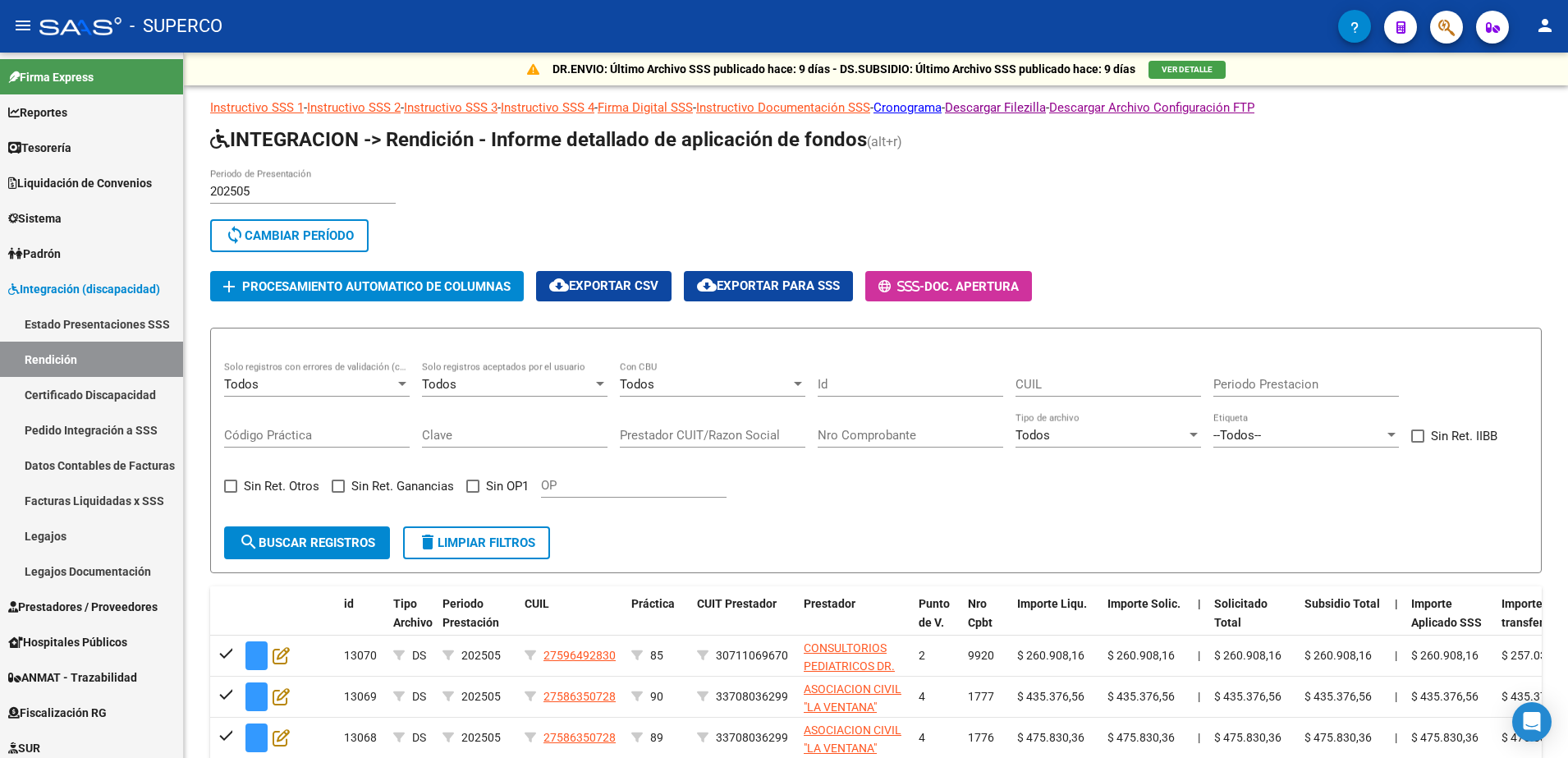
scroll to position [384, 0]
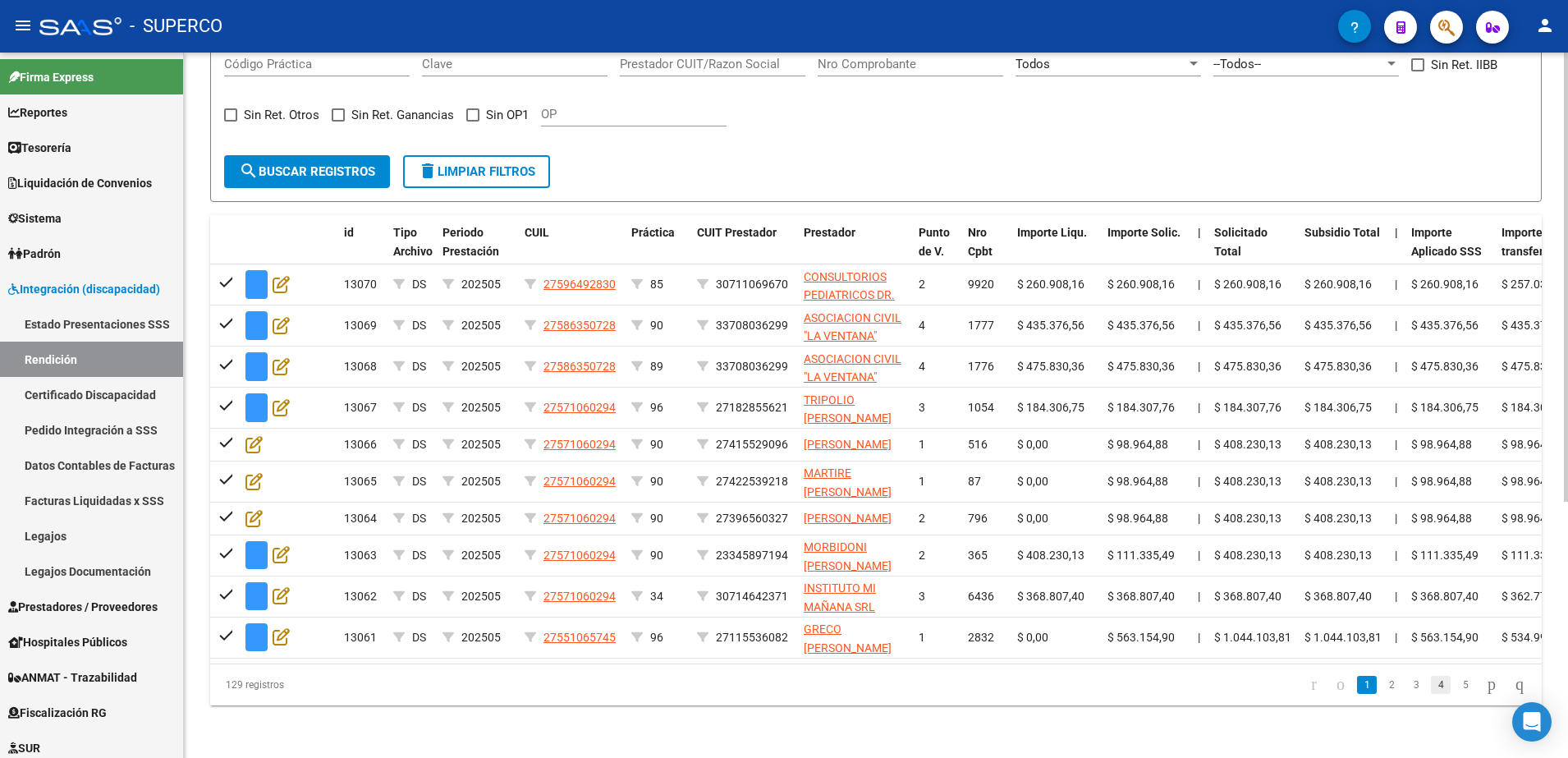
click at [1431, 694] on link "4" at bounding box center [1441, 684] width 20 height 18
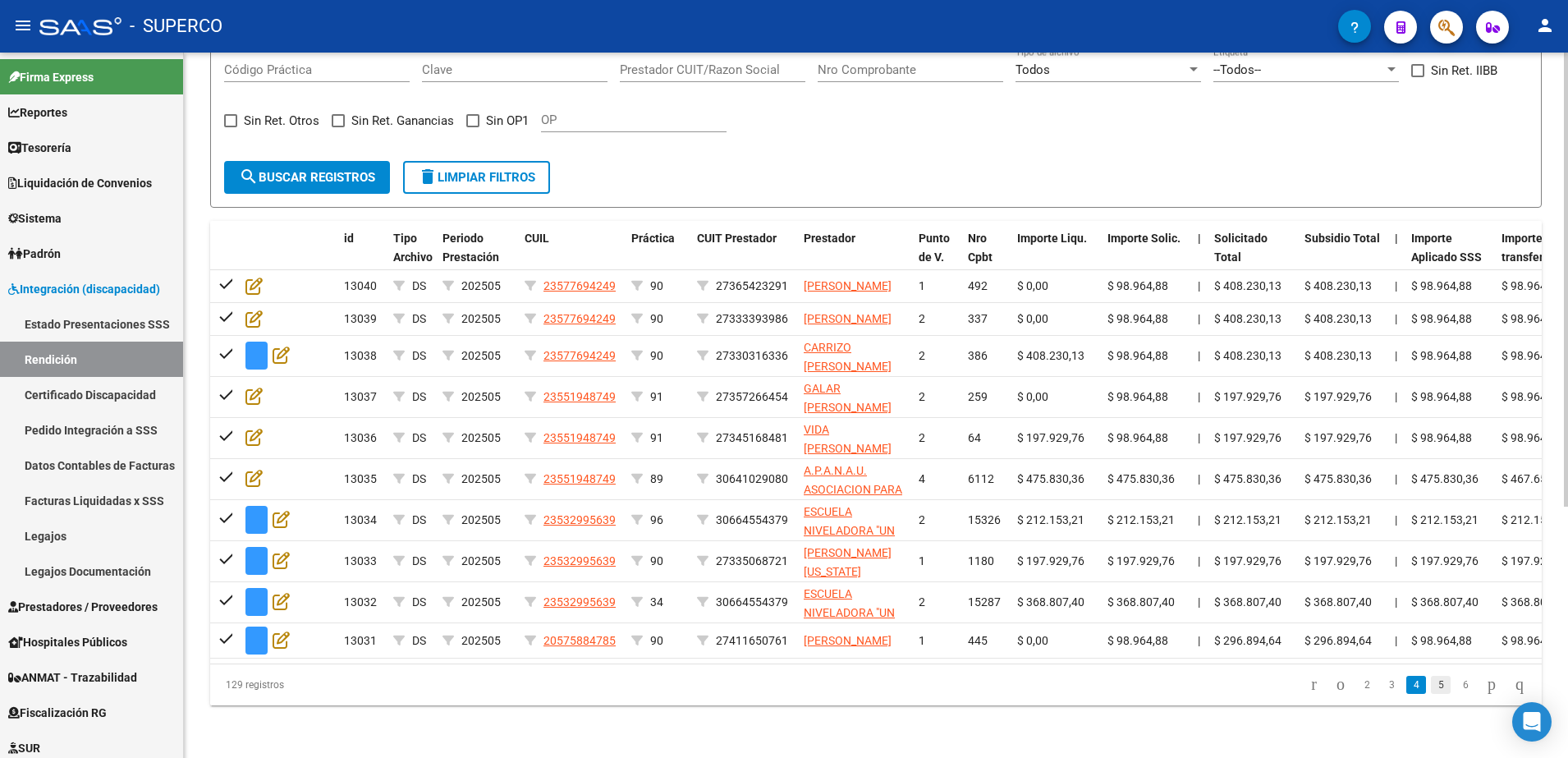
click at [1431, 690] on link "5" at bounding box center [1441, 684] width 20 height 18
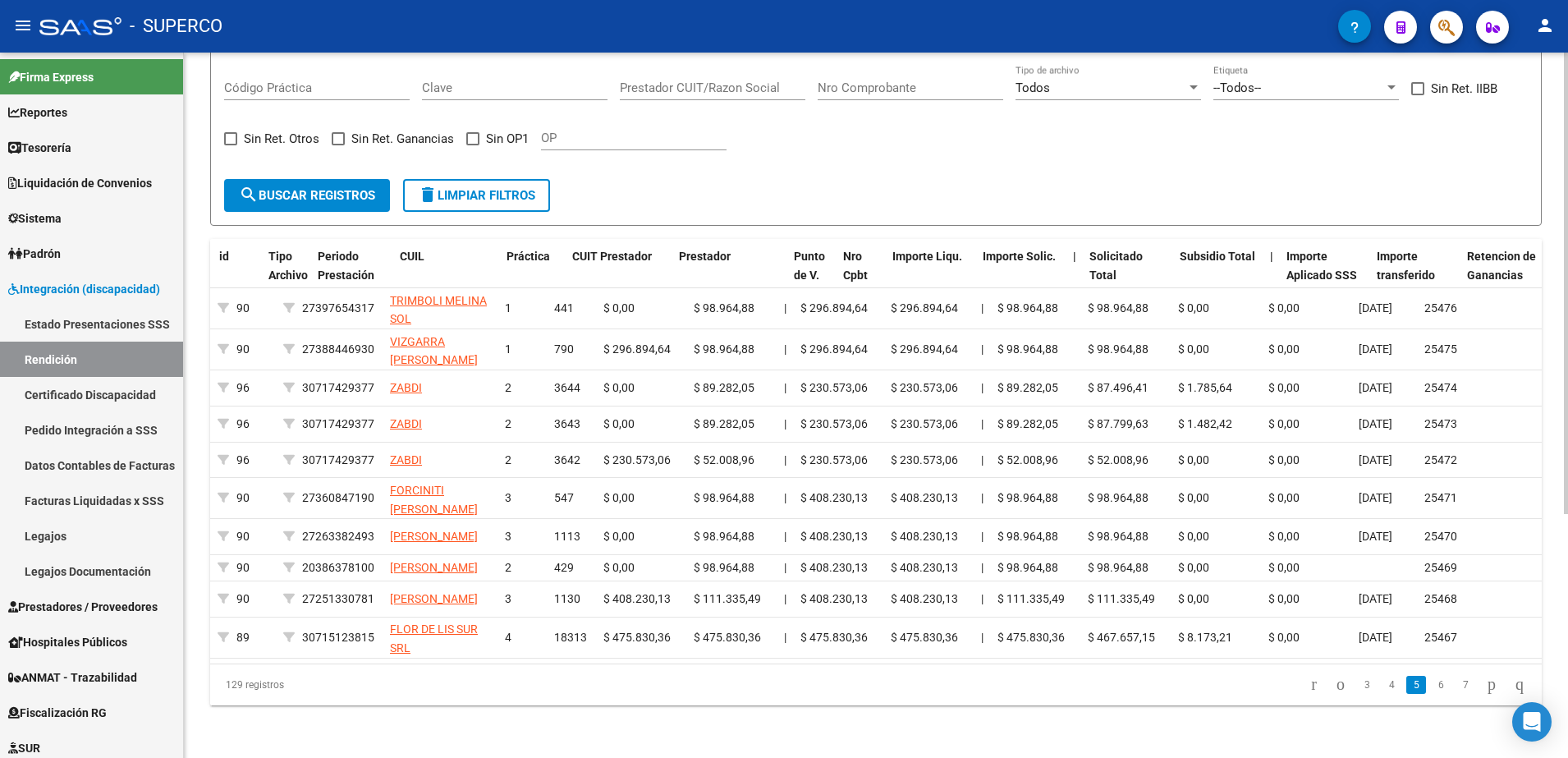
scroll to position [0, 0]
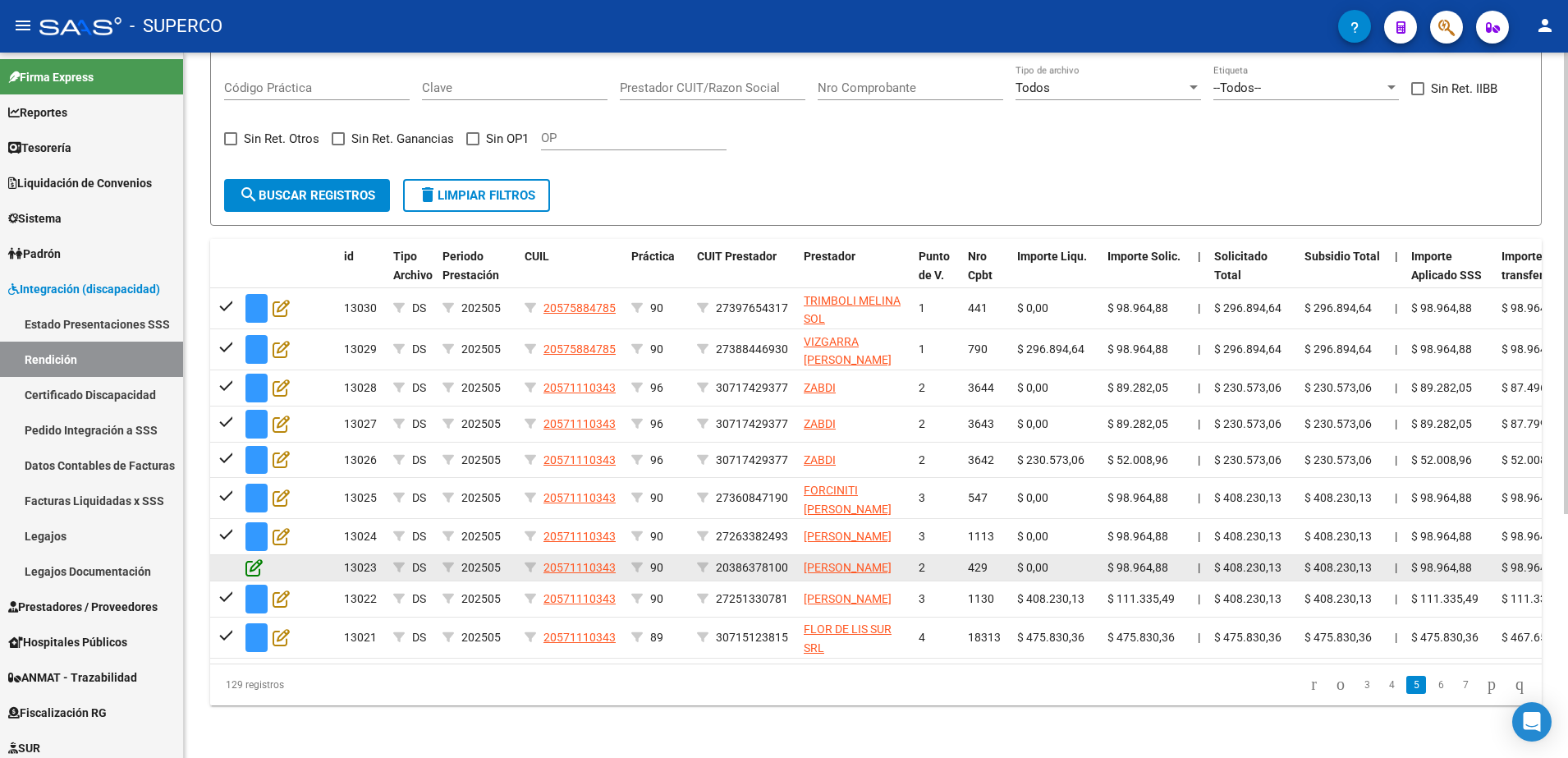
click at [256, 558] on icon at bounding box center [254, 567] width 17 height 18
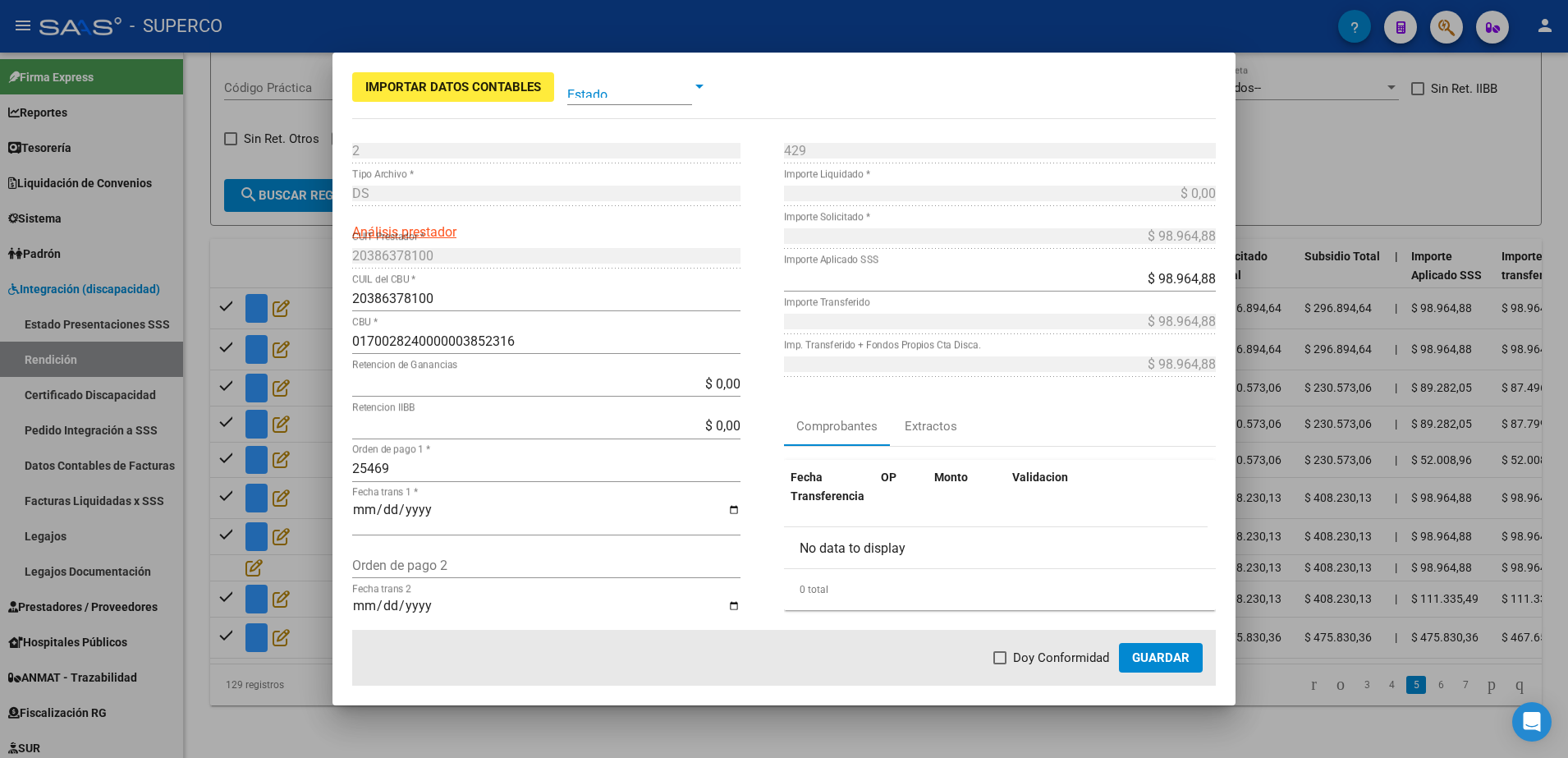
click at [354, 509] on input "Fecha trans 1 *" at bounding box center [547, 516] width 389 height 28
type input "[DATE]"
click at [1019, 655] on span "Doy Conformidad" at bounding box center [1061, 658] width 96 height 20
click at [1000, 664] on input "Doy Conformidad" at bounding box center [999, 664] width 1 height 1
checkbox input "true"
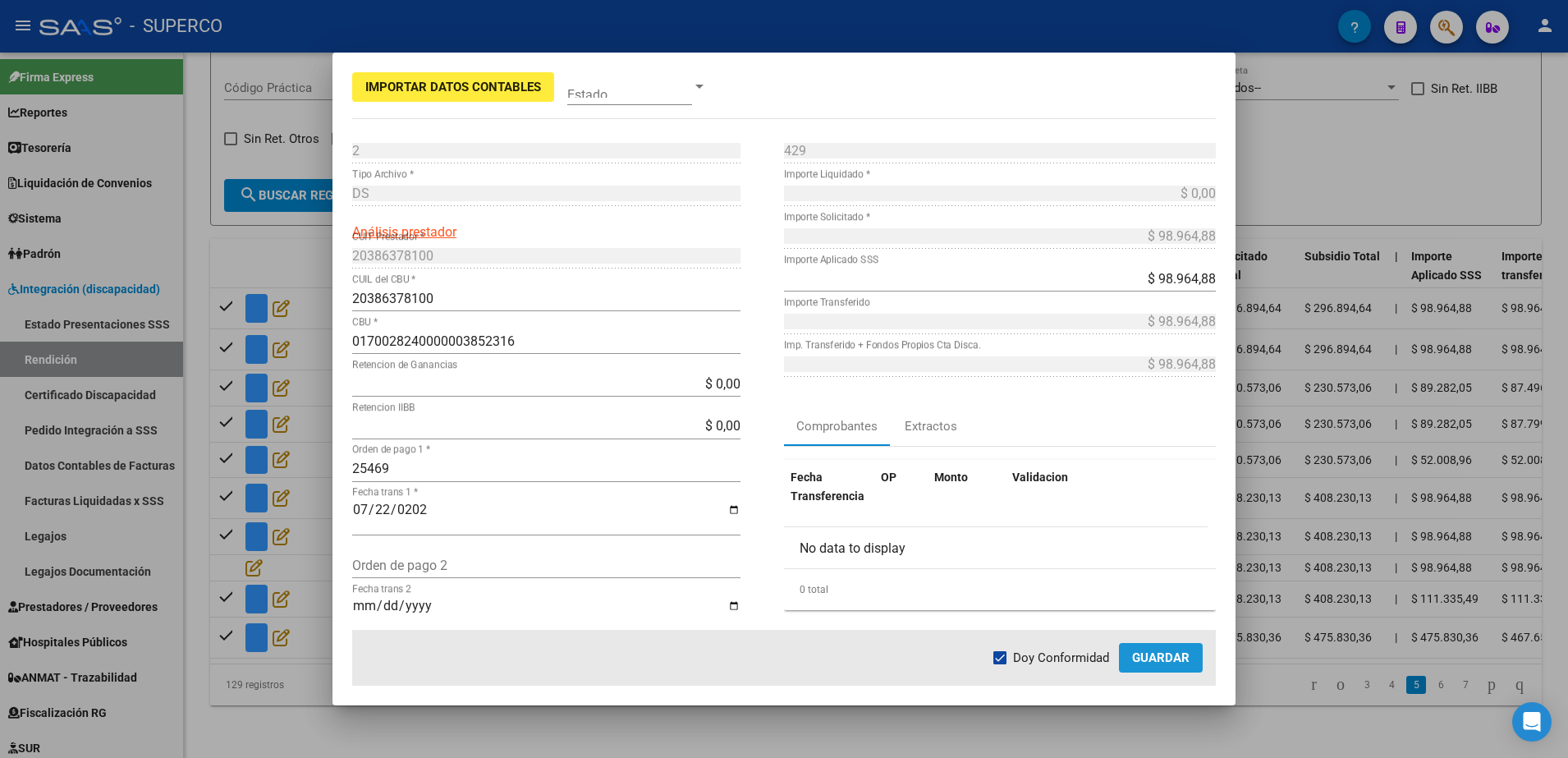
click at [1134, 655] on span "Guardar" at bounding box center [1161, 657] width 57 height 14
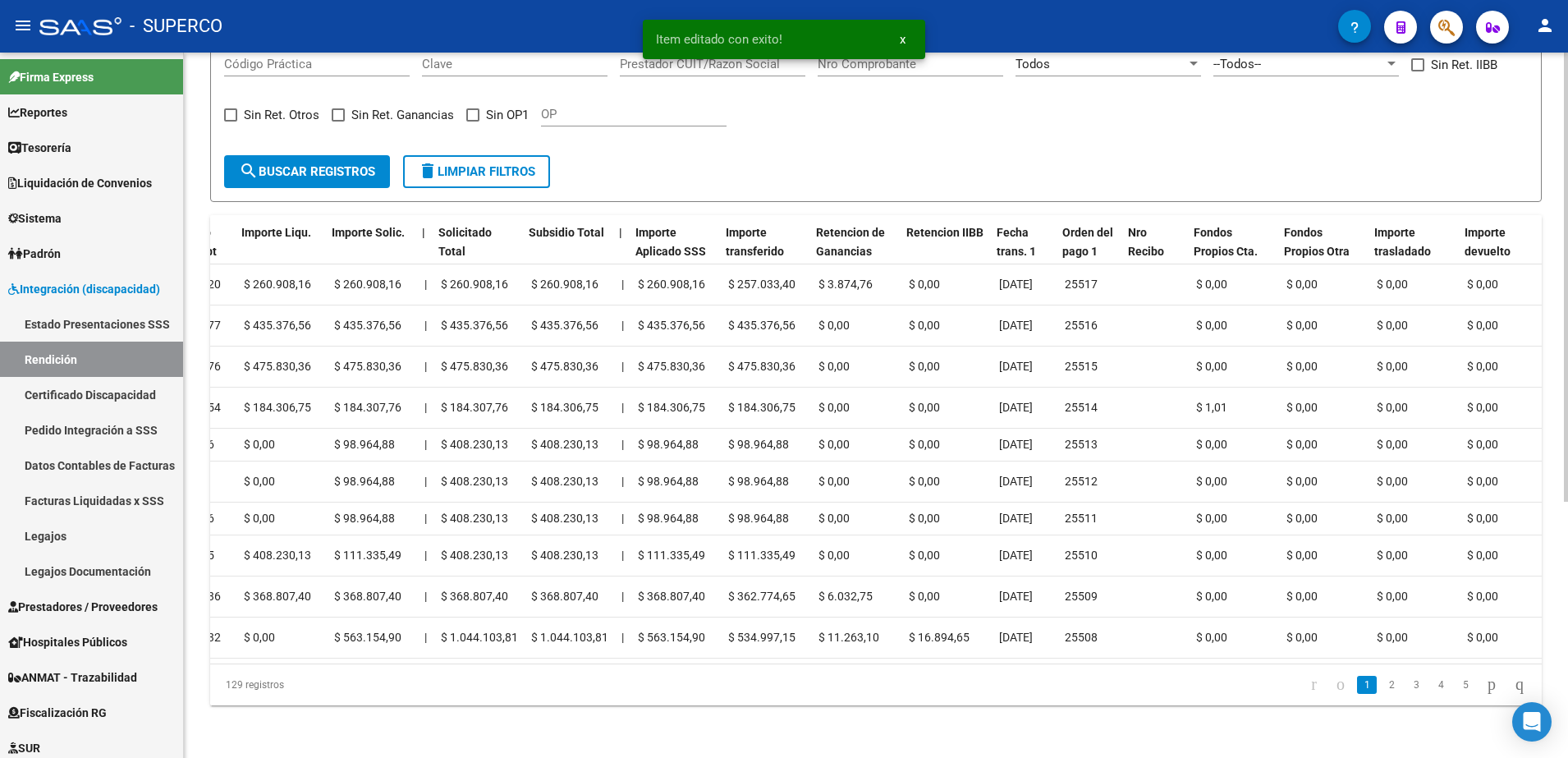
scroll to position [0, 778]
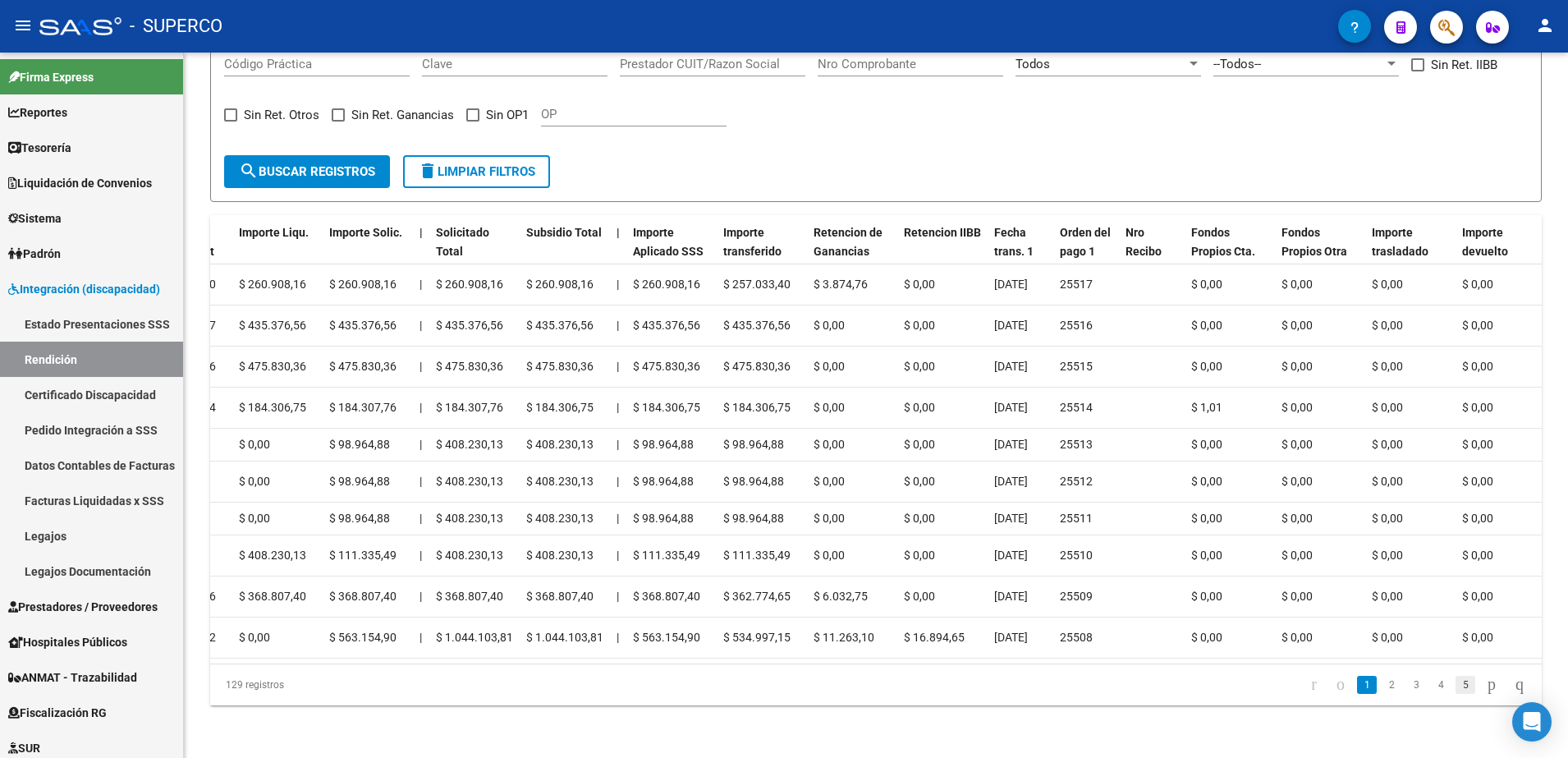
click at [1456, 694] on link "5" at bounding box center [1466, 684] width 20 height 18
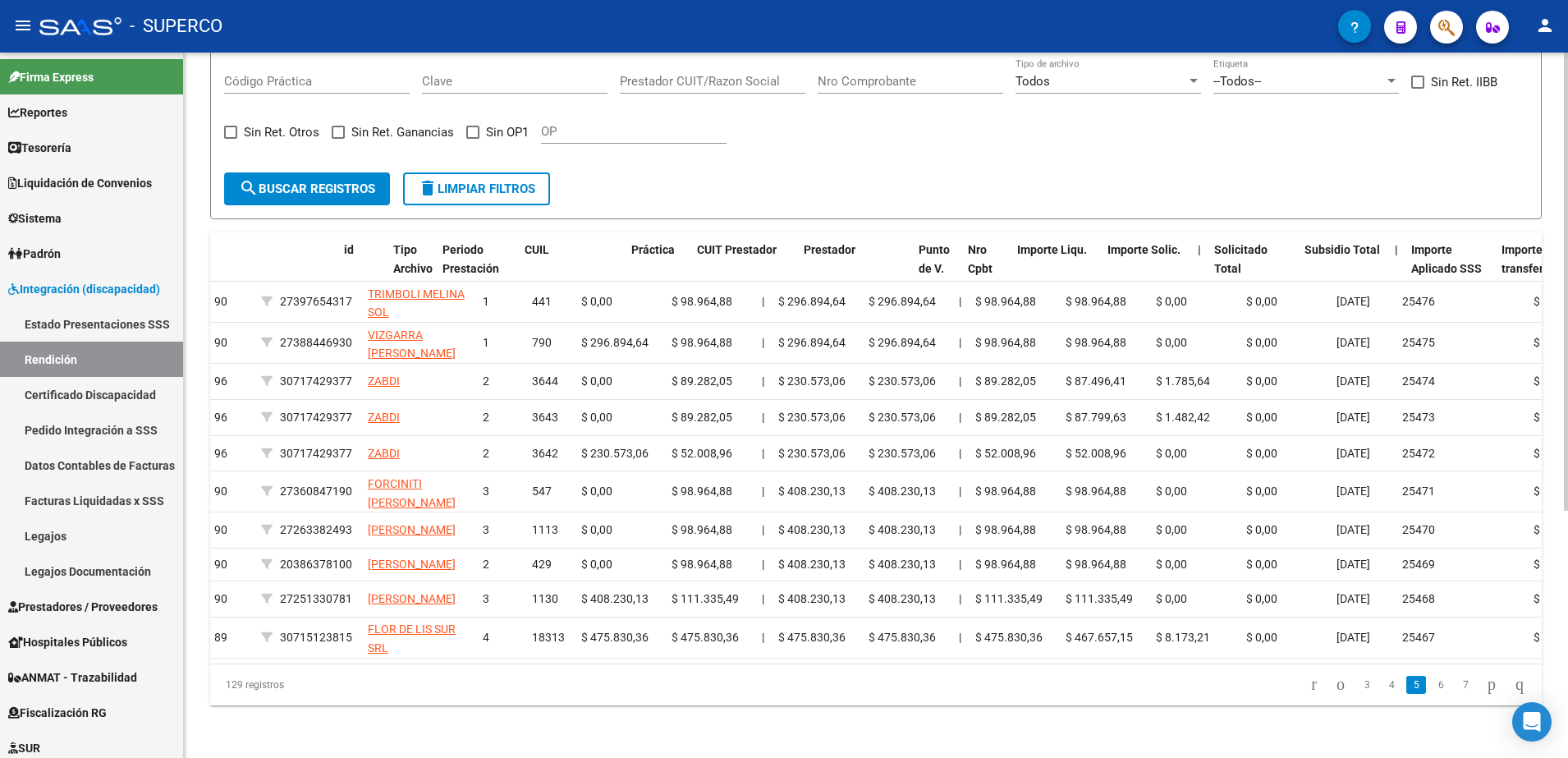
scroll to position [0, 0]
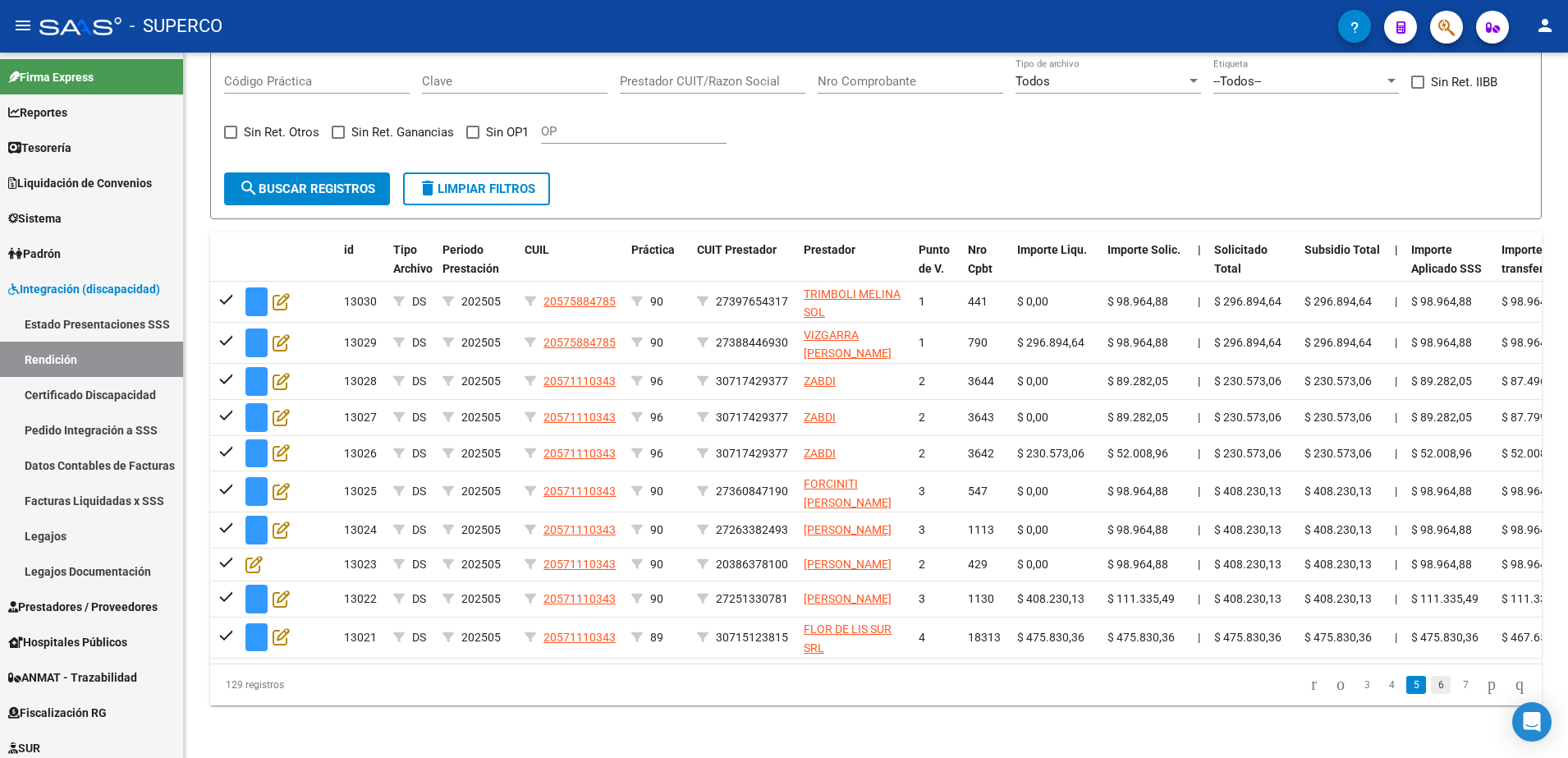
click at [1431, 694] on link "6" at bounding box center [1441, 684] width 20 height 18
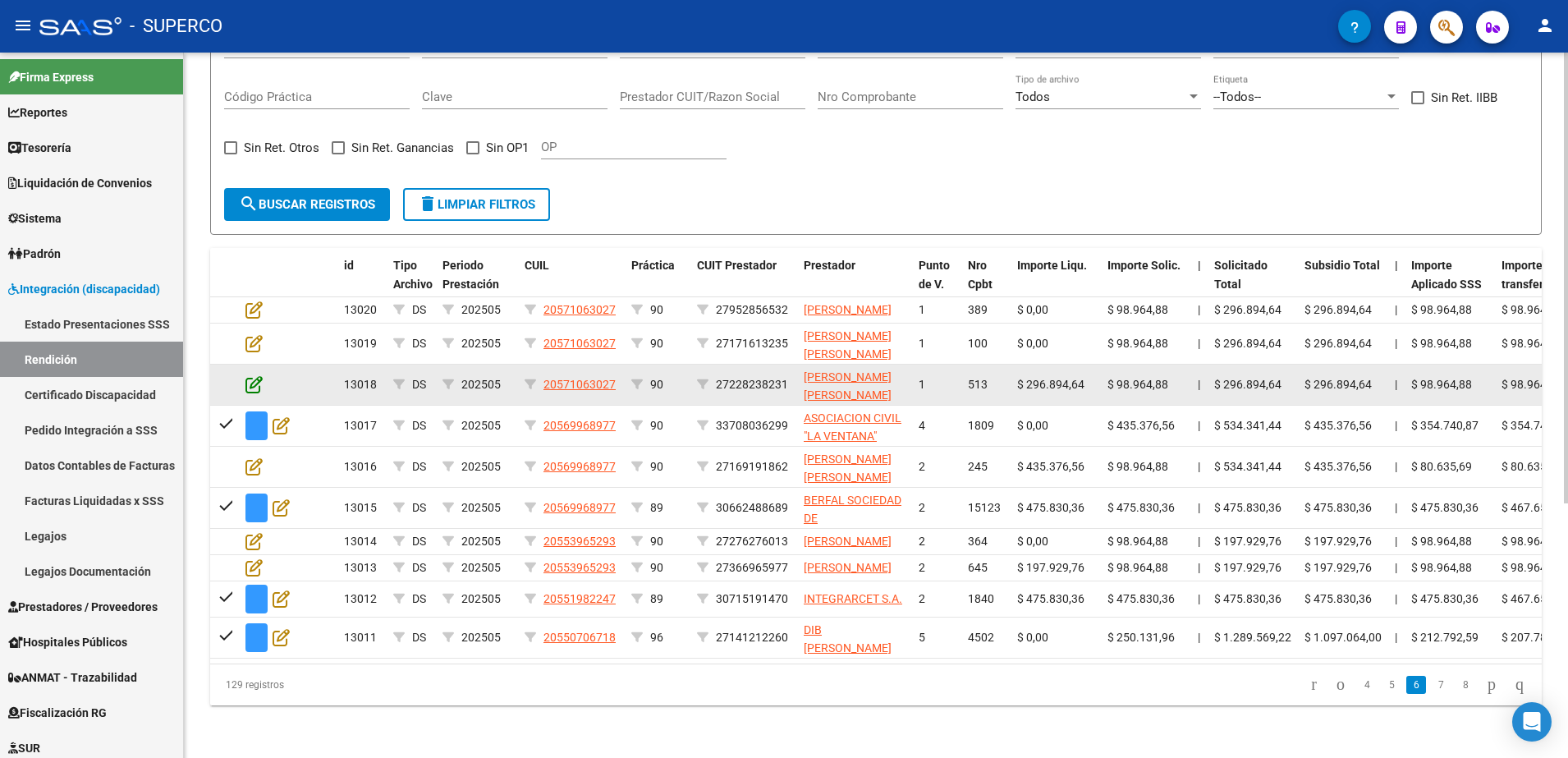
click at [251, 375] on icon at bounding box center [254, 384] width 17 height 18
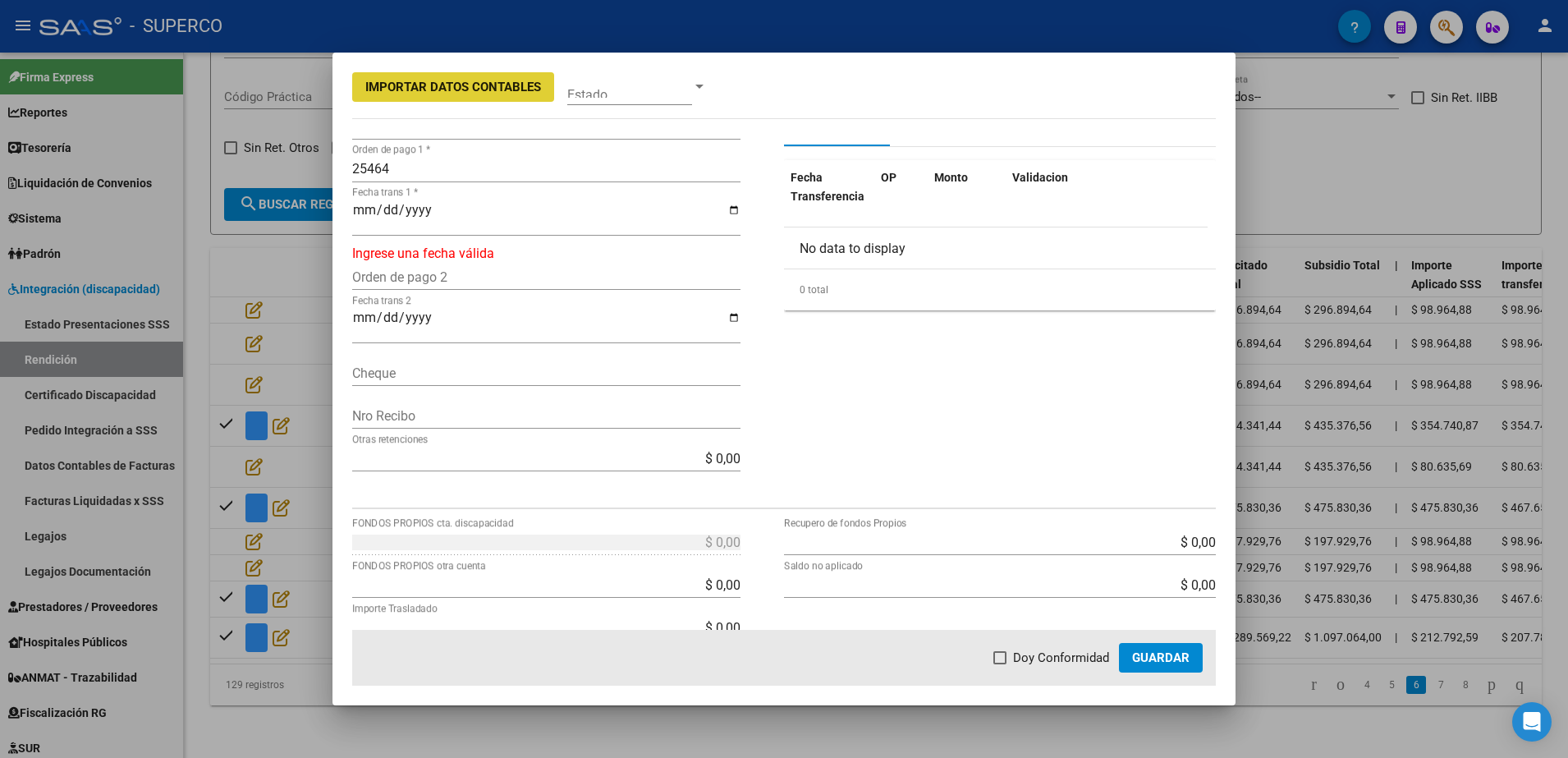
scroll to position [308, 0]
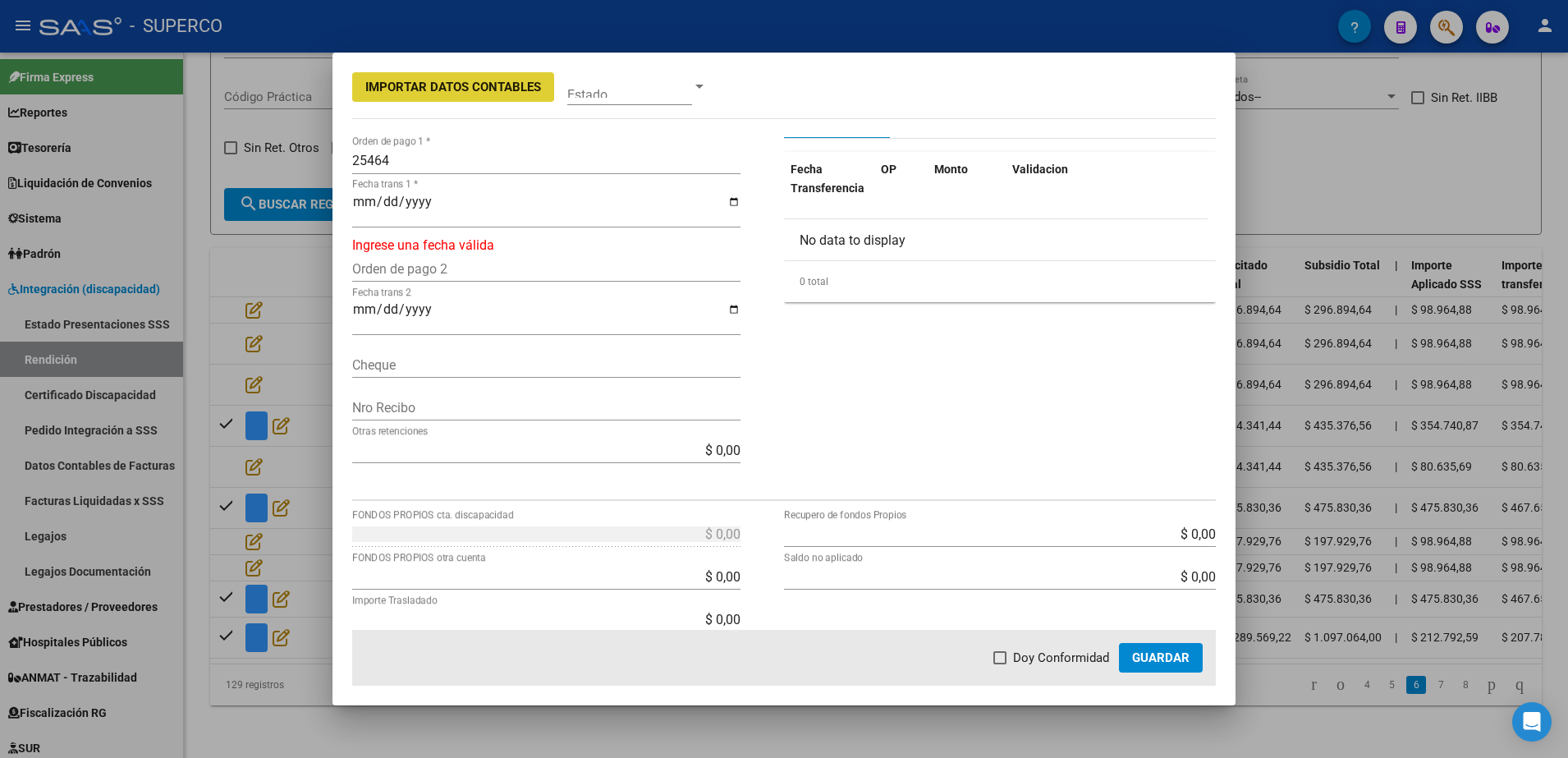
click at [361, 205] on input "Fecha trans 1 *" at bounding box center [547, 208] width 389 height 28
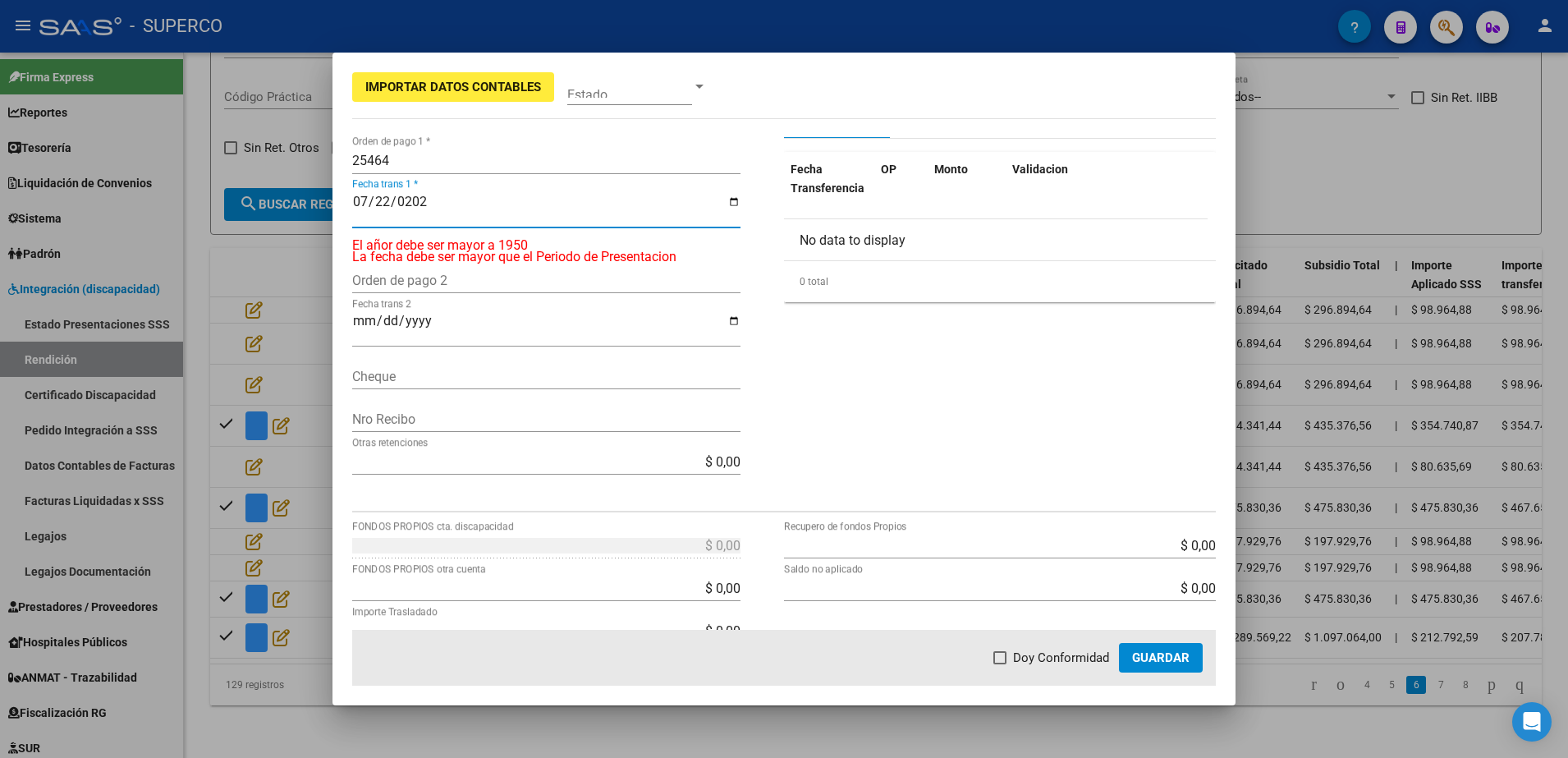
type input "[DATE]"
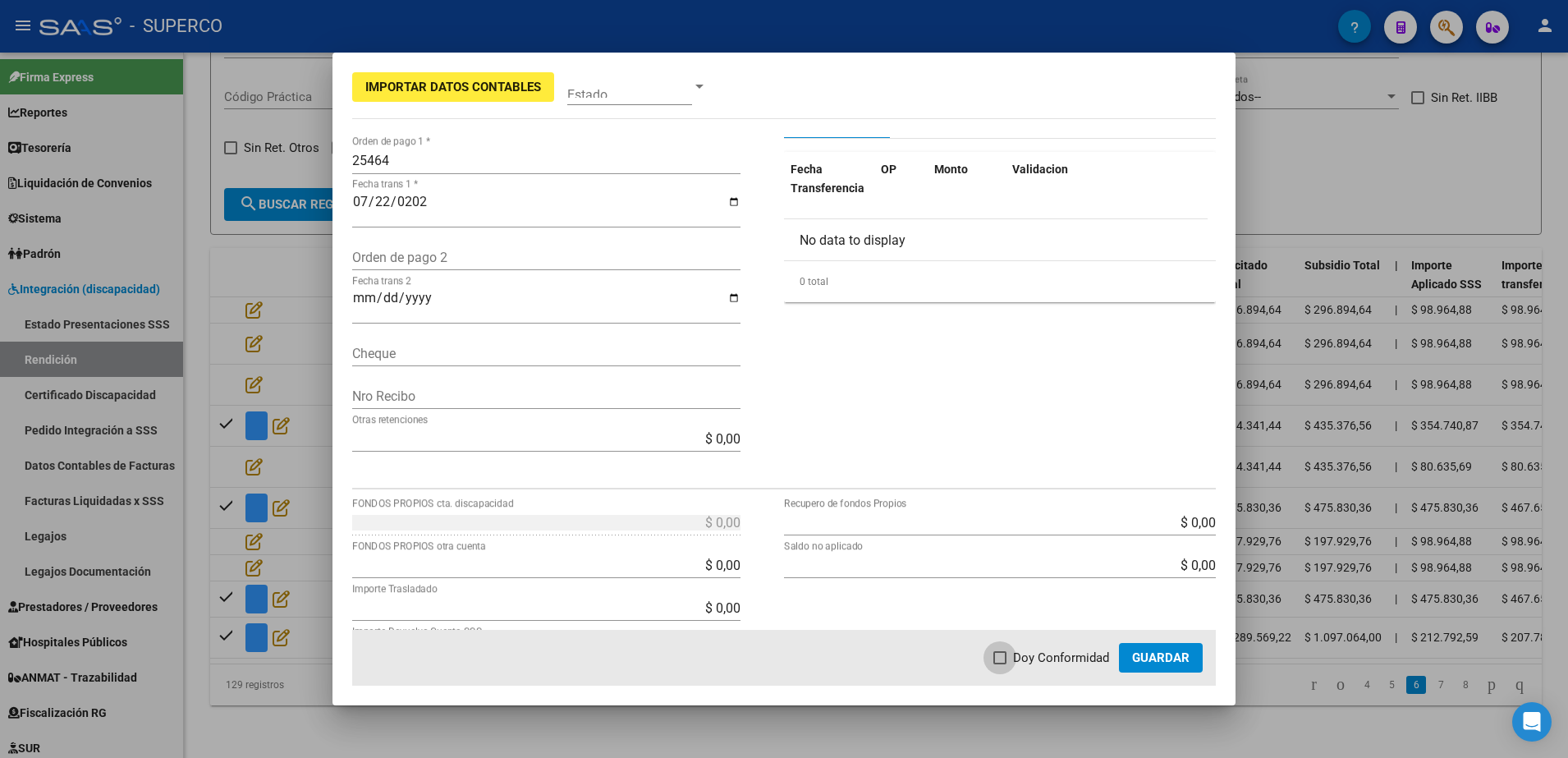
click at [1013, 656] on label "Doy Conformidad" at bounding box center [1051, 658] width 116 height 20
click at [1000, 664] on input "Doy Conformidad" at bounding box center [999, 664] width 1 height 1
checkbox input "true"
click at [1184, 668] on button "Guardar" at bounding box center [1160, 658] width 83 height 30
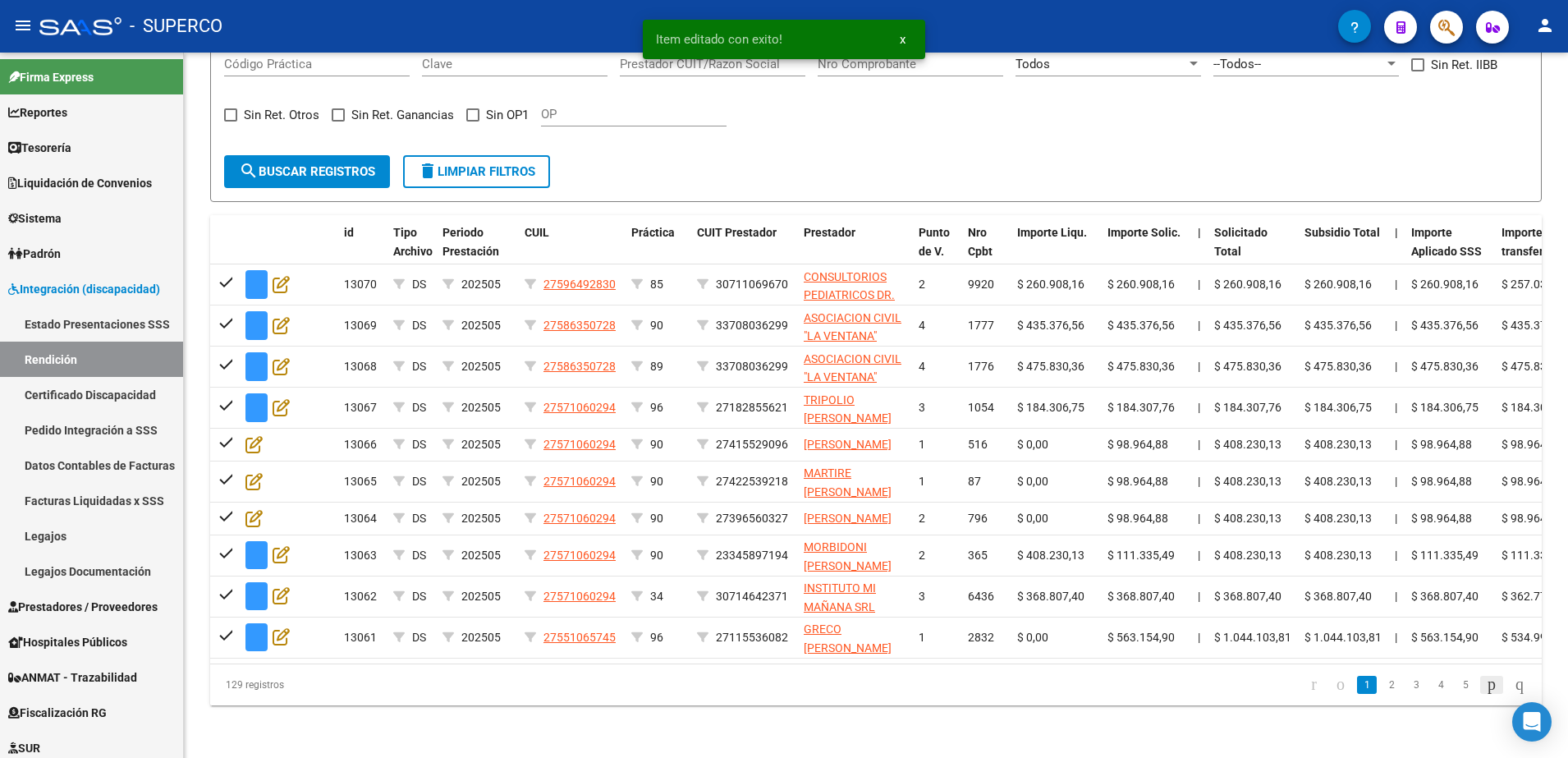
click at [1486, 694] on icon "go to next page" at bounding box center [1492, 683] width 13 height 20
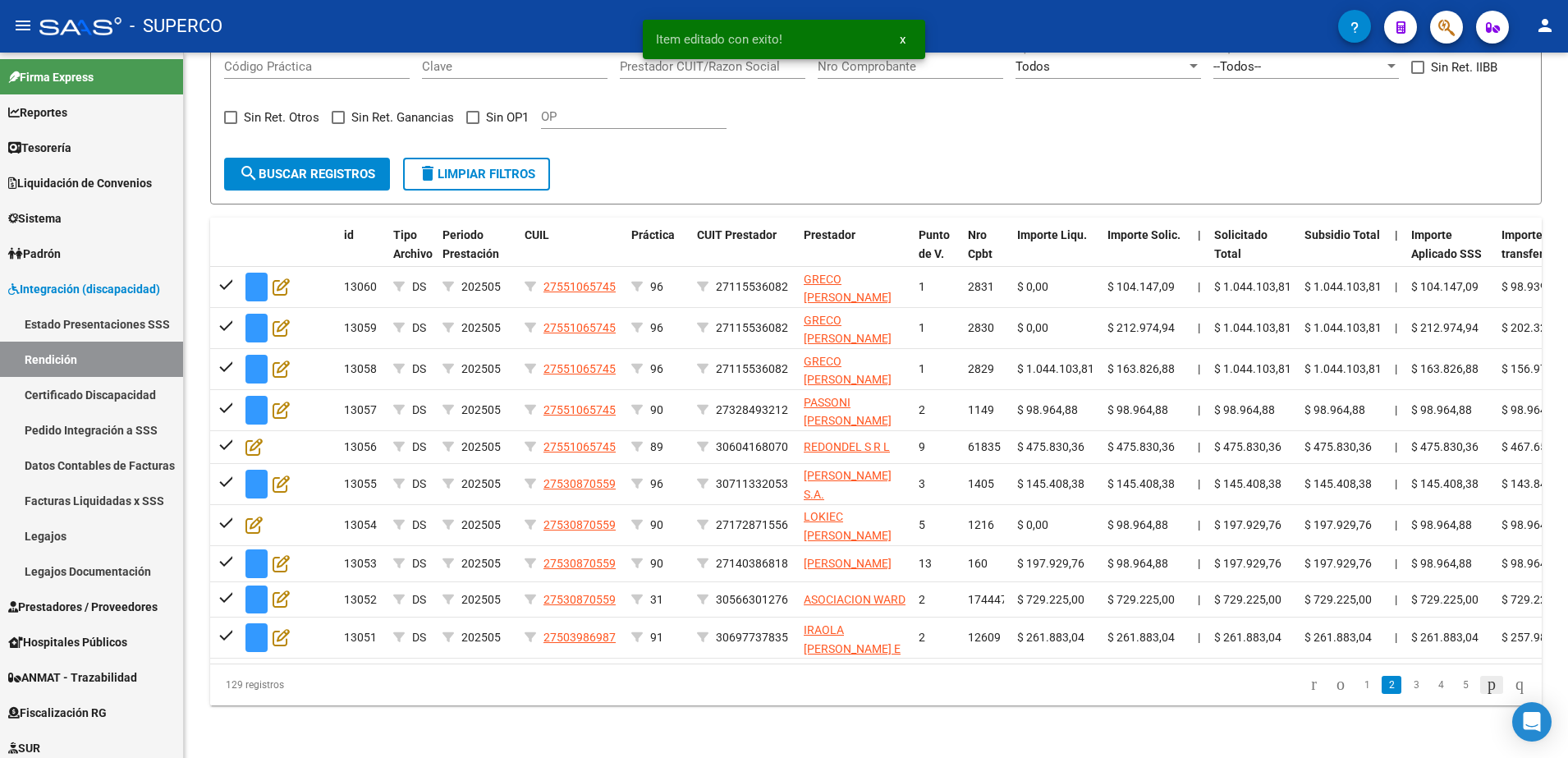
click at [1487, 694] on icon "go to next page" at bounding box center [1492, 683] width 13 height 20
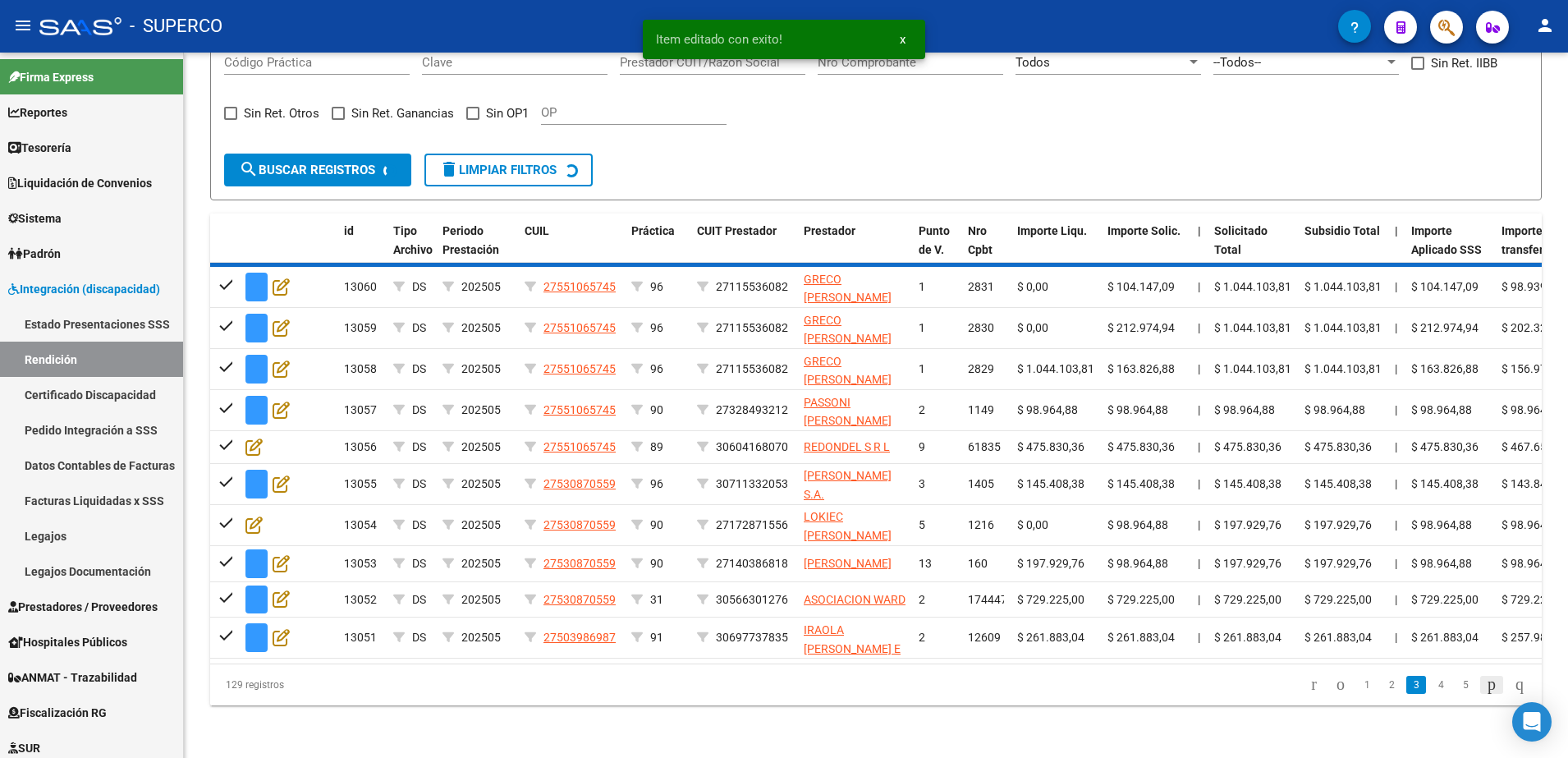
click at [1487, 701] on div "129 registros 1 2 3 4 5" at bounding box center [876, 684] width 1332 height 41
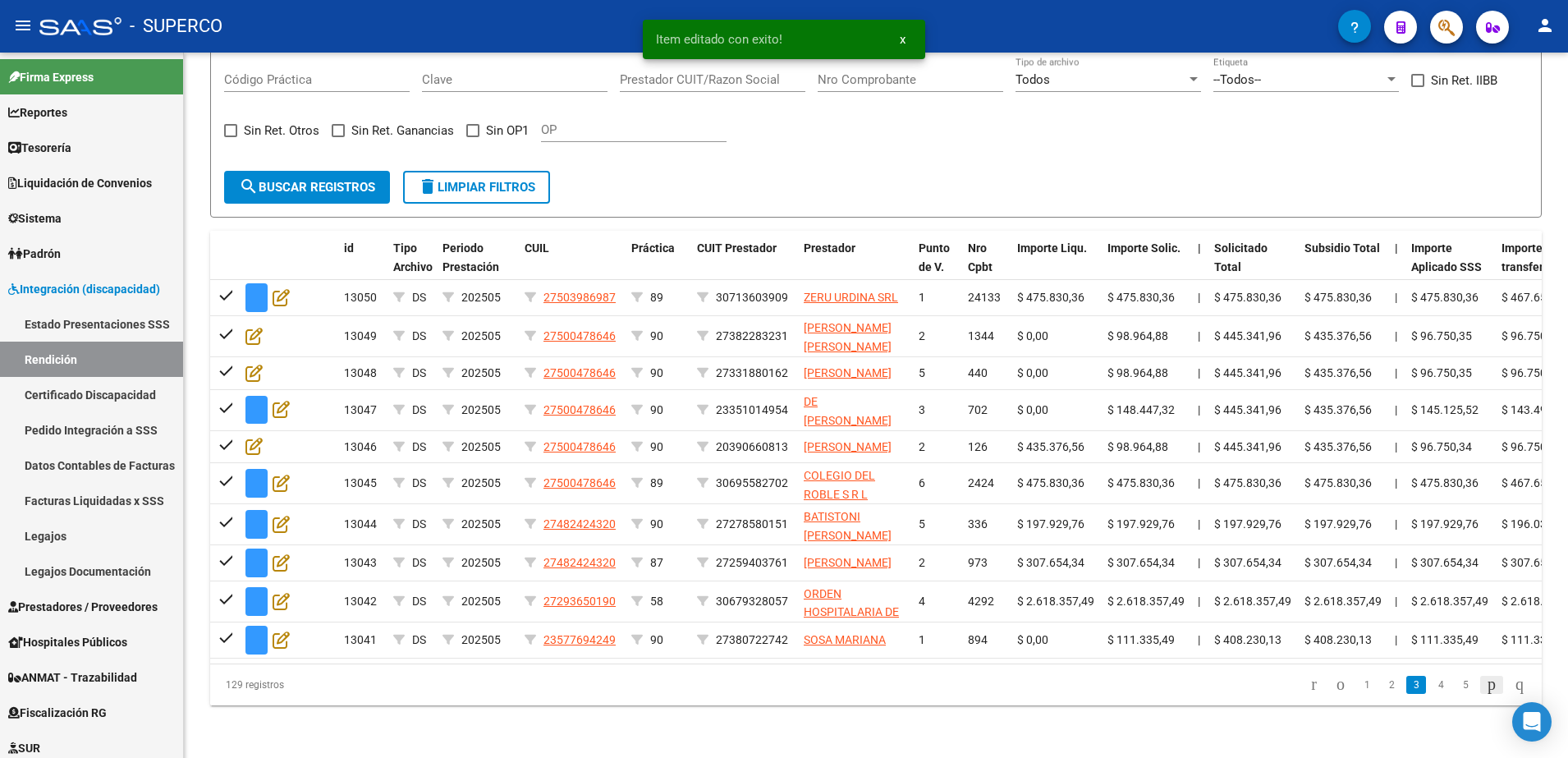
click at [1486, 694] on icon "go to next page" at bounding box center [1492, 683] width 13 height 20
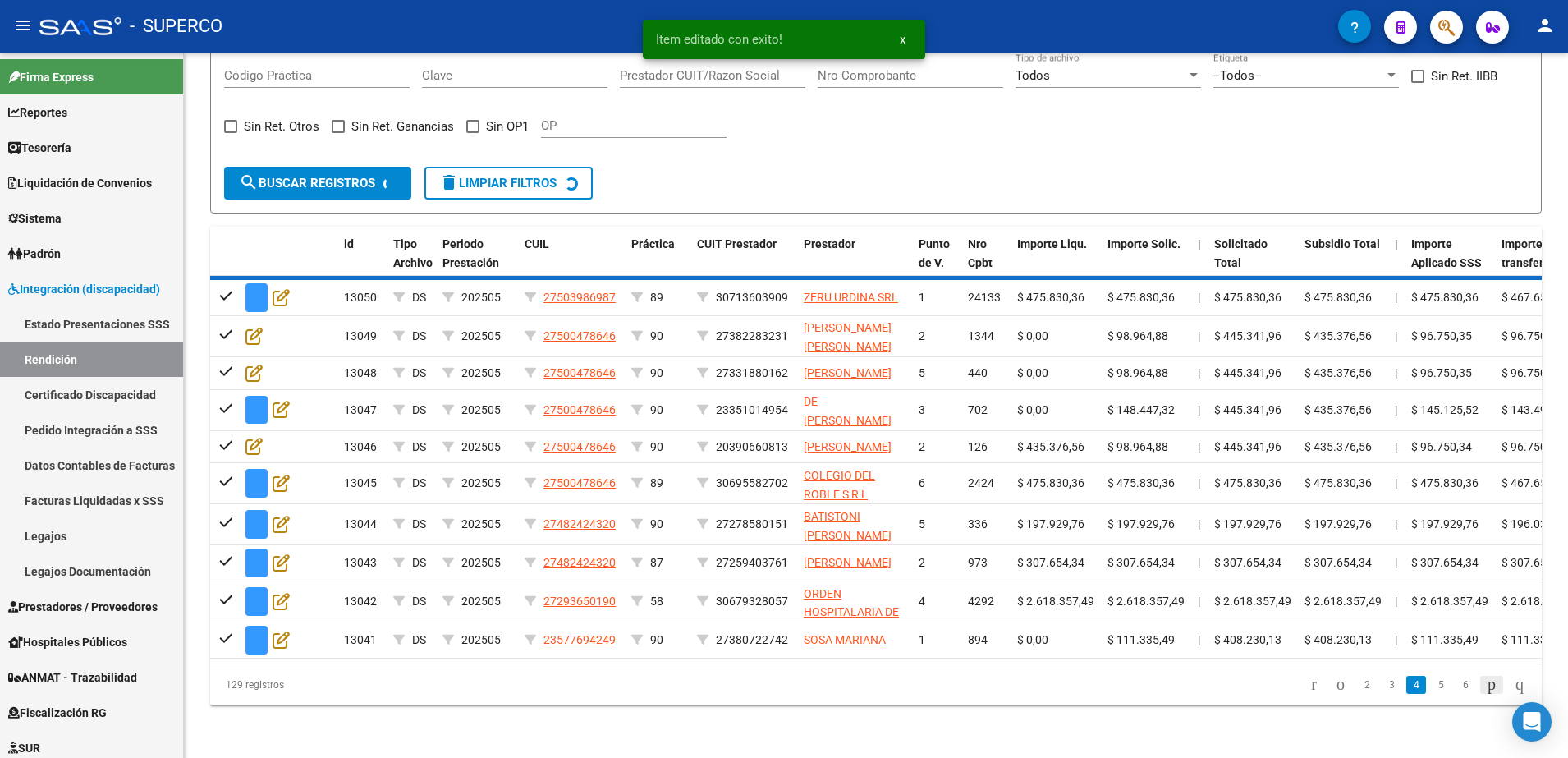
click at [1485, 701] on div "129 registros 2 3 4 5 6" at bounding box center [876, 684] width 1332 height 41
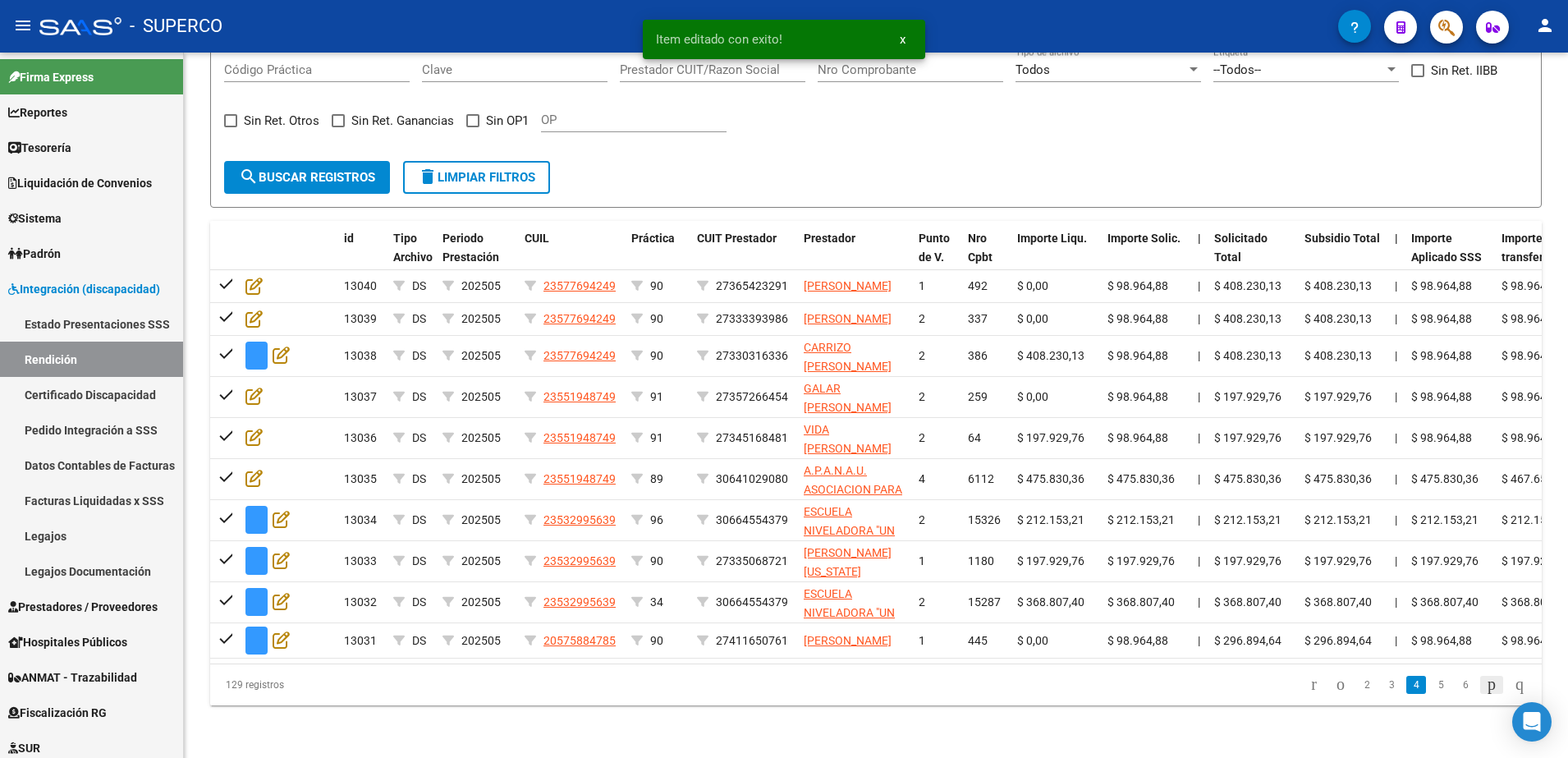
click at [1486, 694] on icon "go to next page" at bounding box center [1492, 683] width 13 height 20
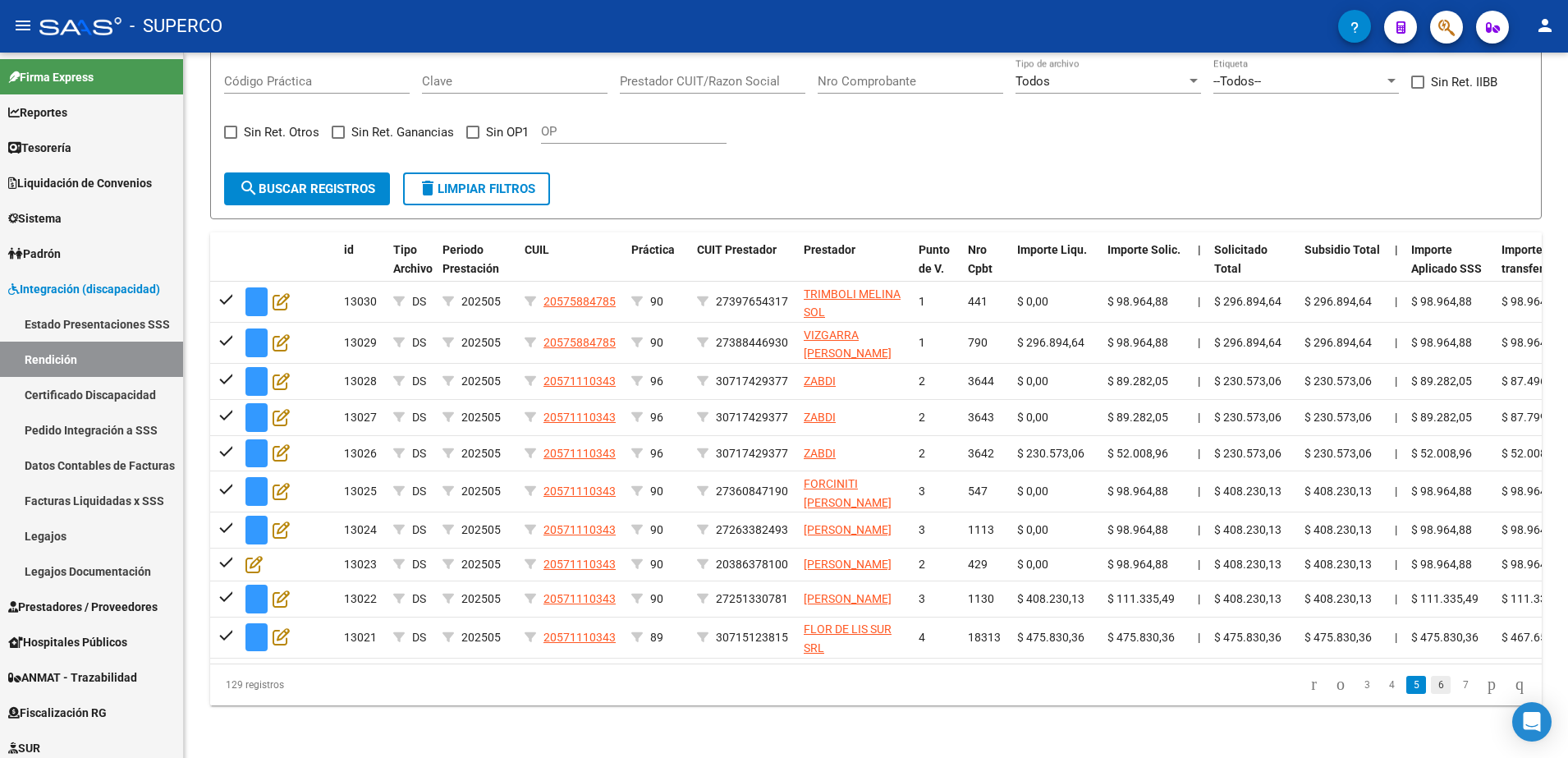
click at [1431, 694] on link "6" at bounding box center [1441, 684] width 20 height 18
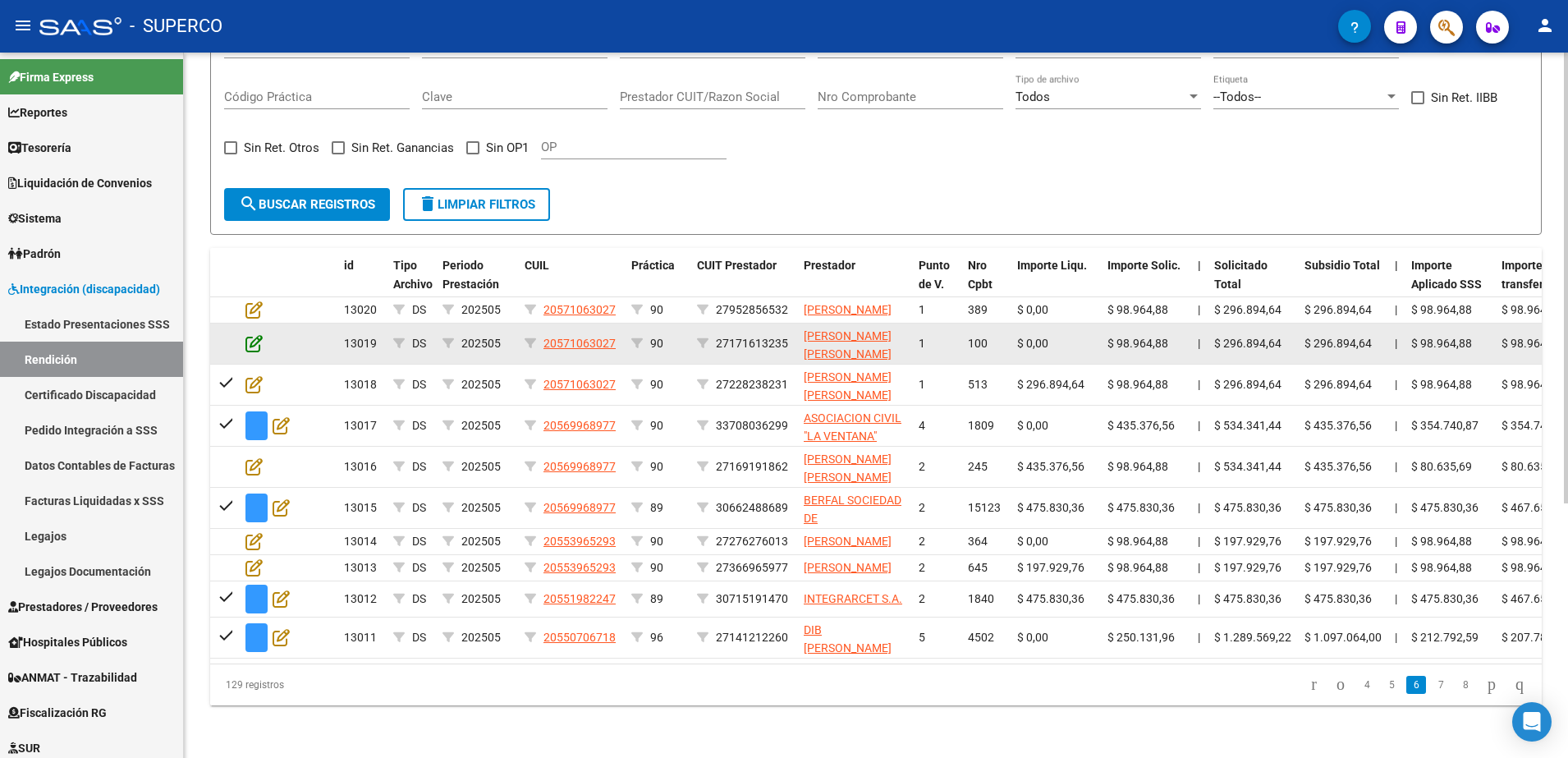
click at [251, 334] on icon at bounding box center [254, 343] width 17 height 18
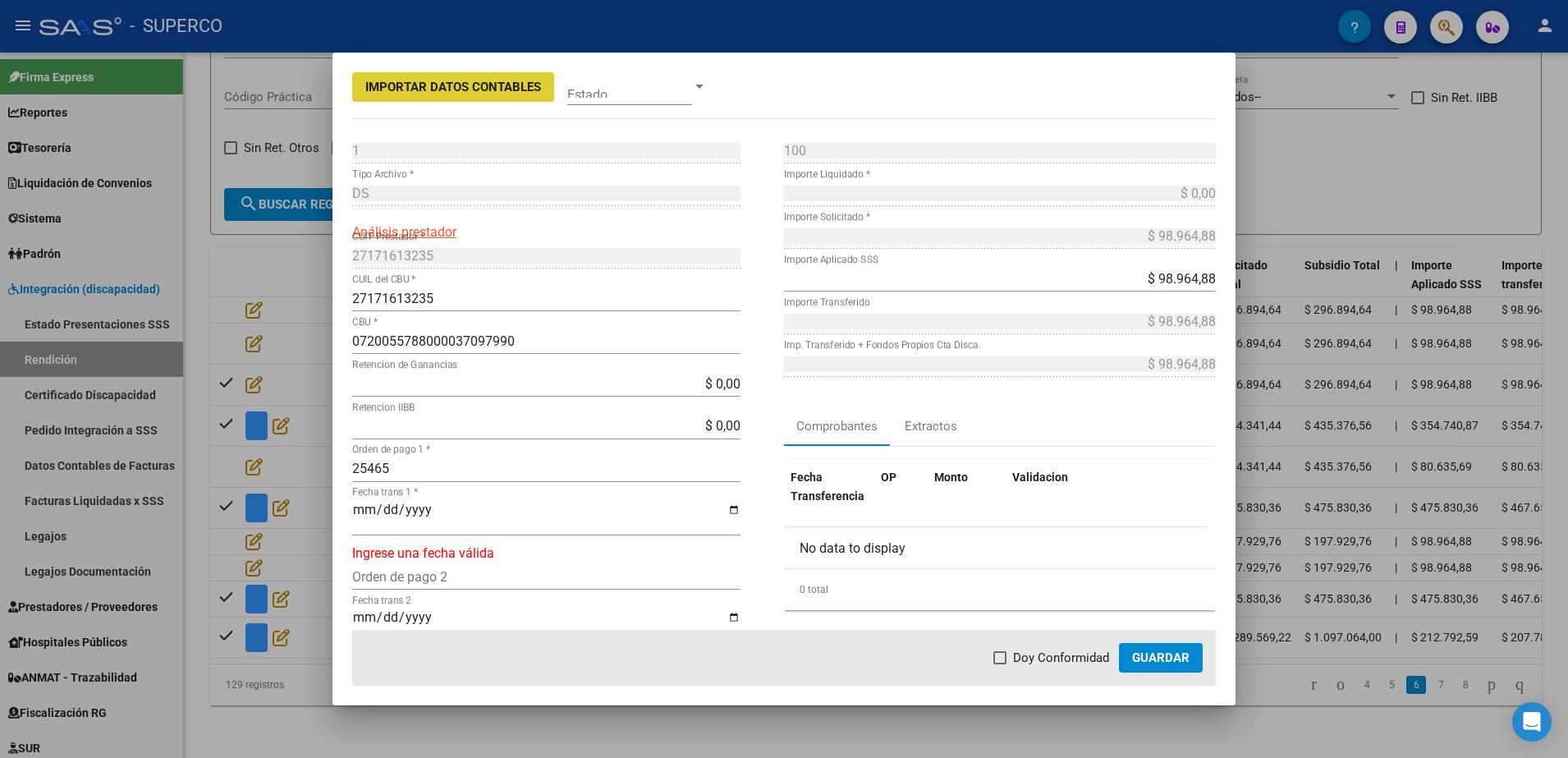
click at [353, 504] on input "Fecha trans 1 *" at bounding box center [547, 516] width 389 height 28
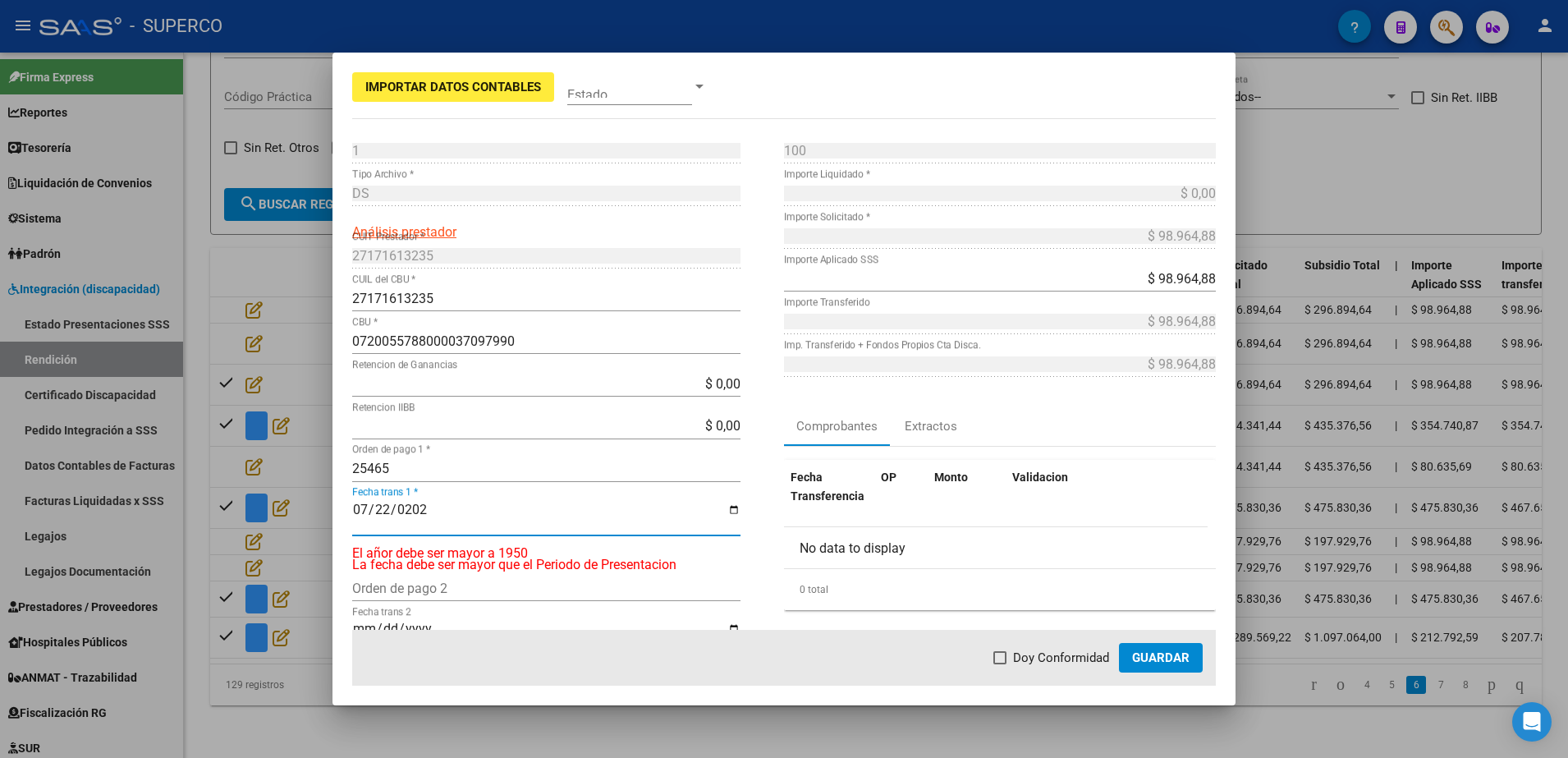
type input "[DATE]"
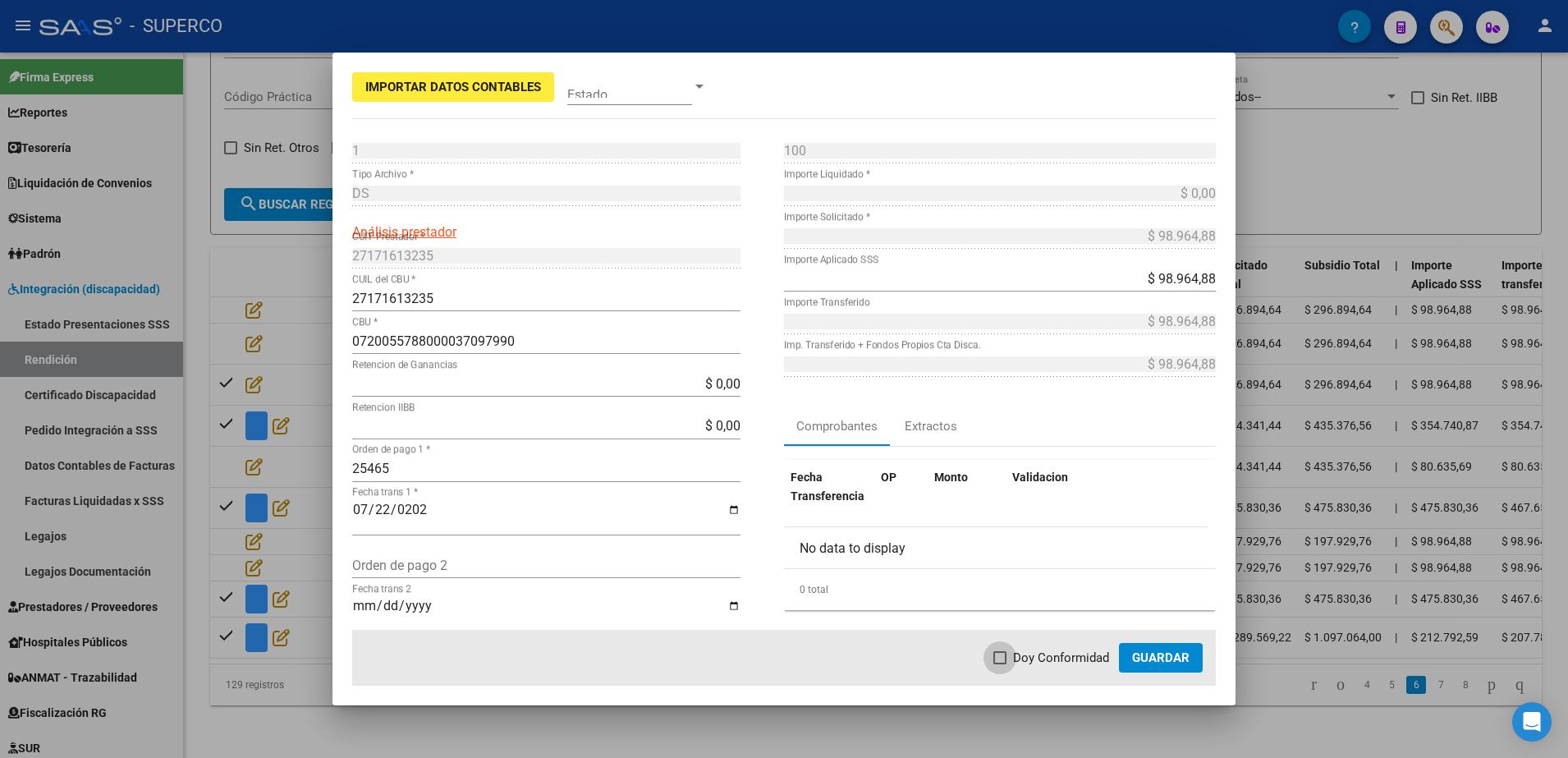
click at [1001, 654] on span at bounding box center [1000, 658] width 13 height 13
click at [1000, 664] on input "Doy Conformidad" at bounding box center [999, 664] width 1 height 1
checkbox input "true"
click at [1178, 655] on span "Guardar" at bounding box center [1161, 657] width 57 height 14
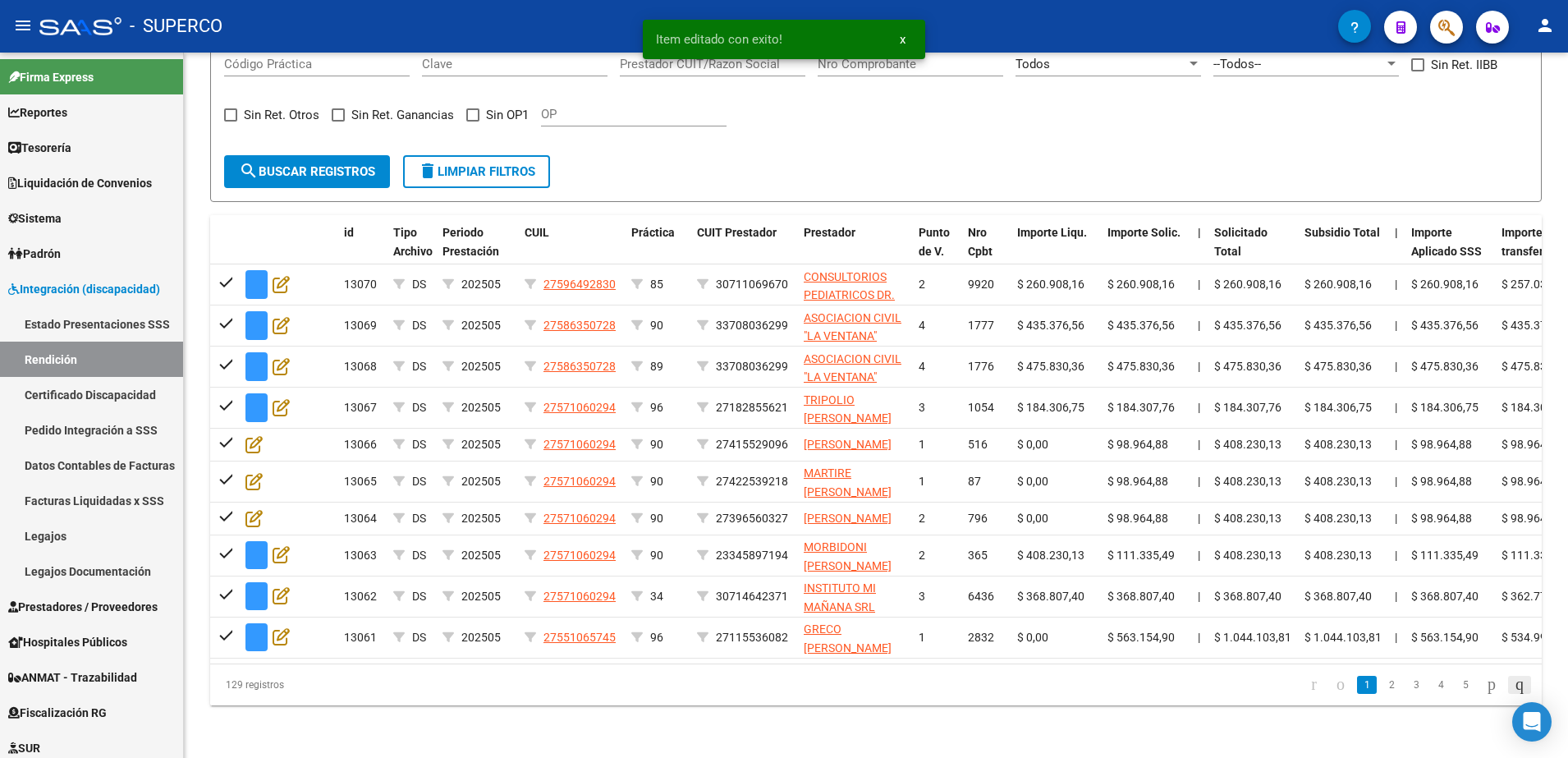
click at [1513, 694] on icon "go to last page" at bounding box center [1520, 683] width 13 height 20
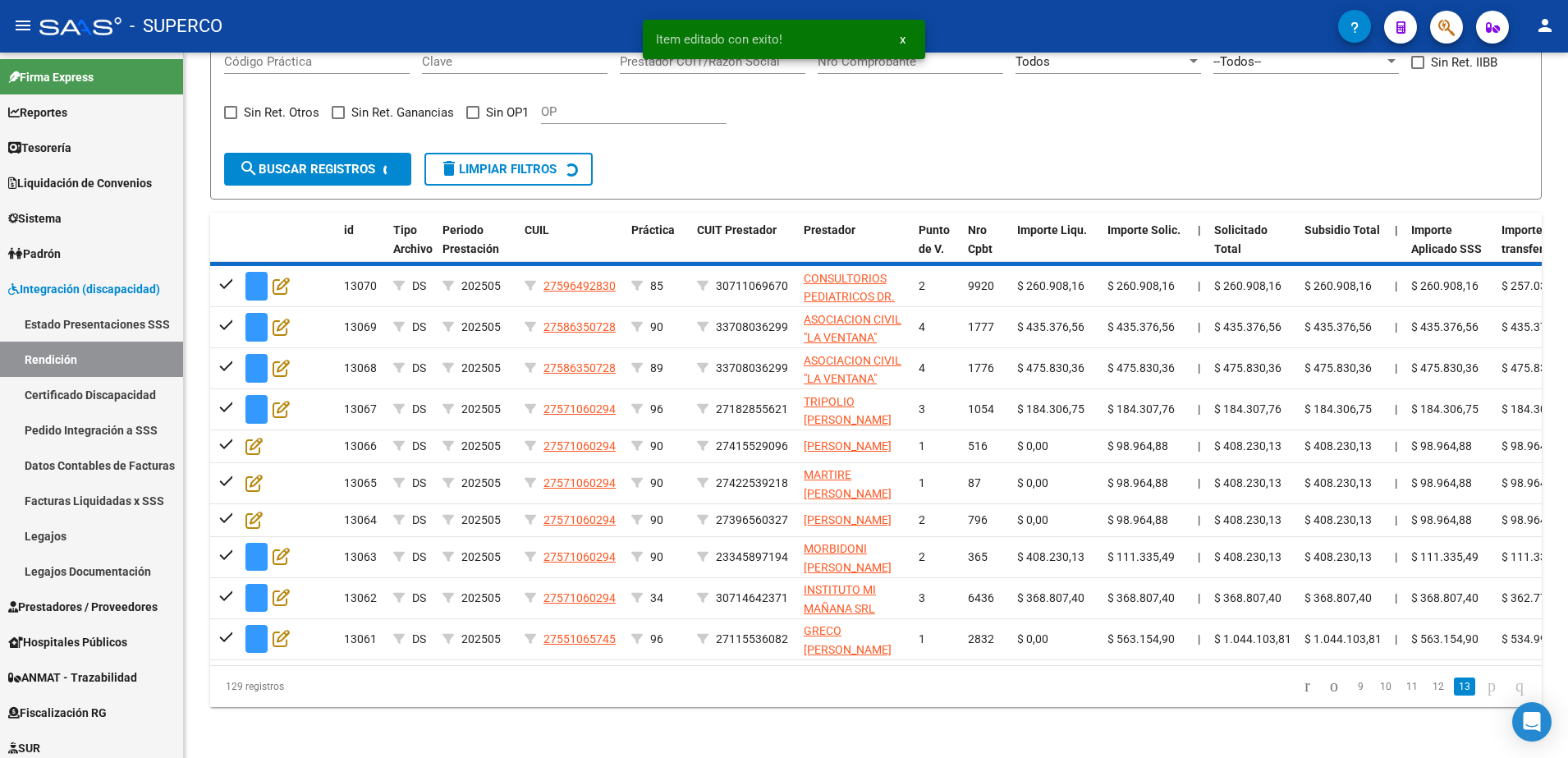
scroll to position [362, 0]
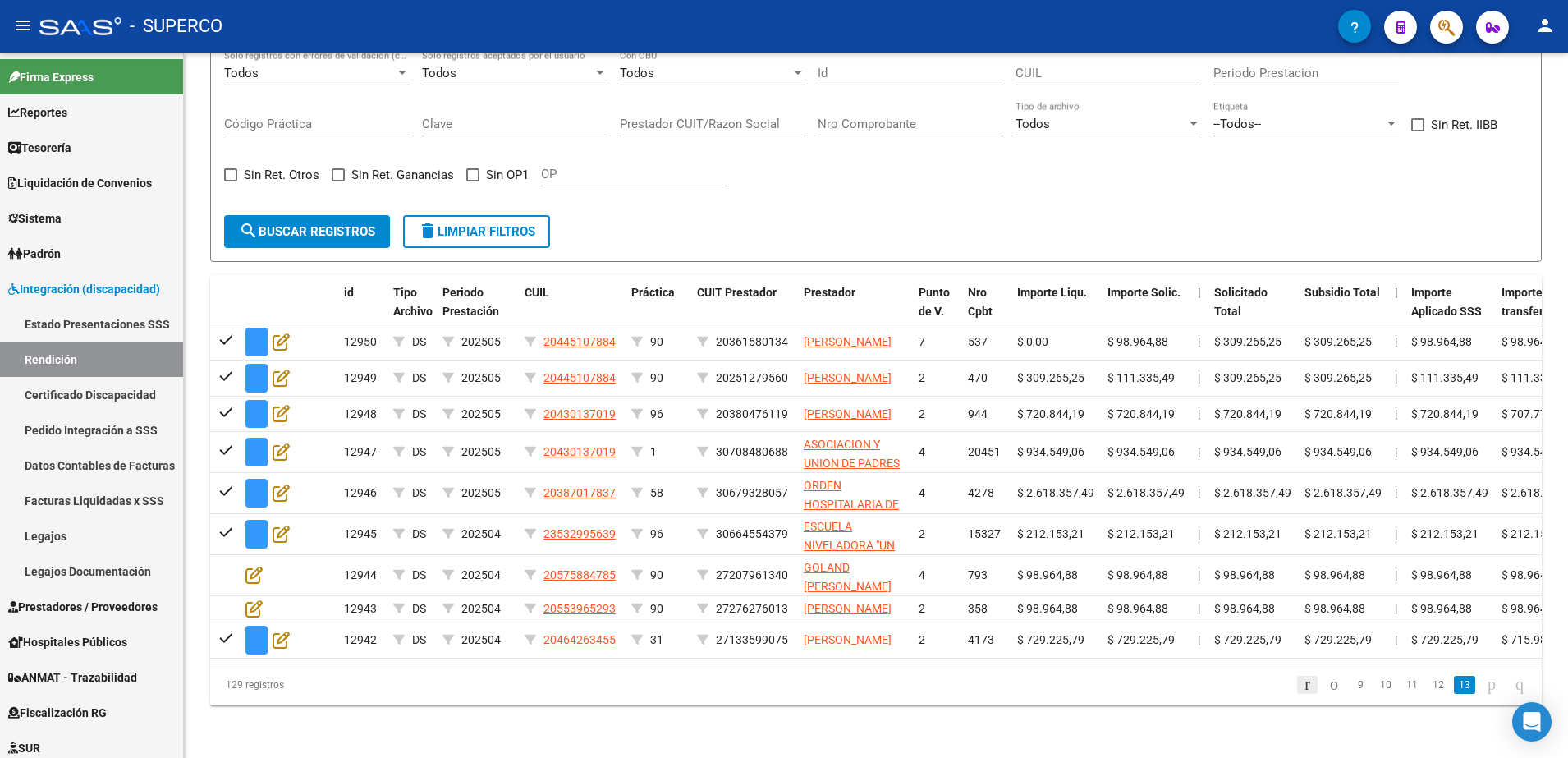
click at [1302, 682] on icon "go to first page" at bounding box center [1307, 683] width 11 height 20
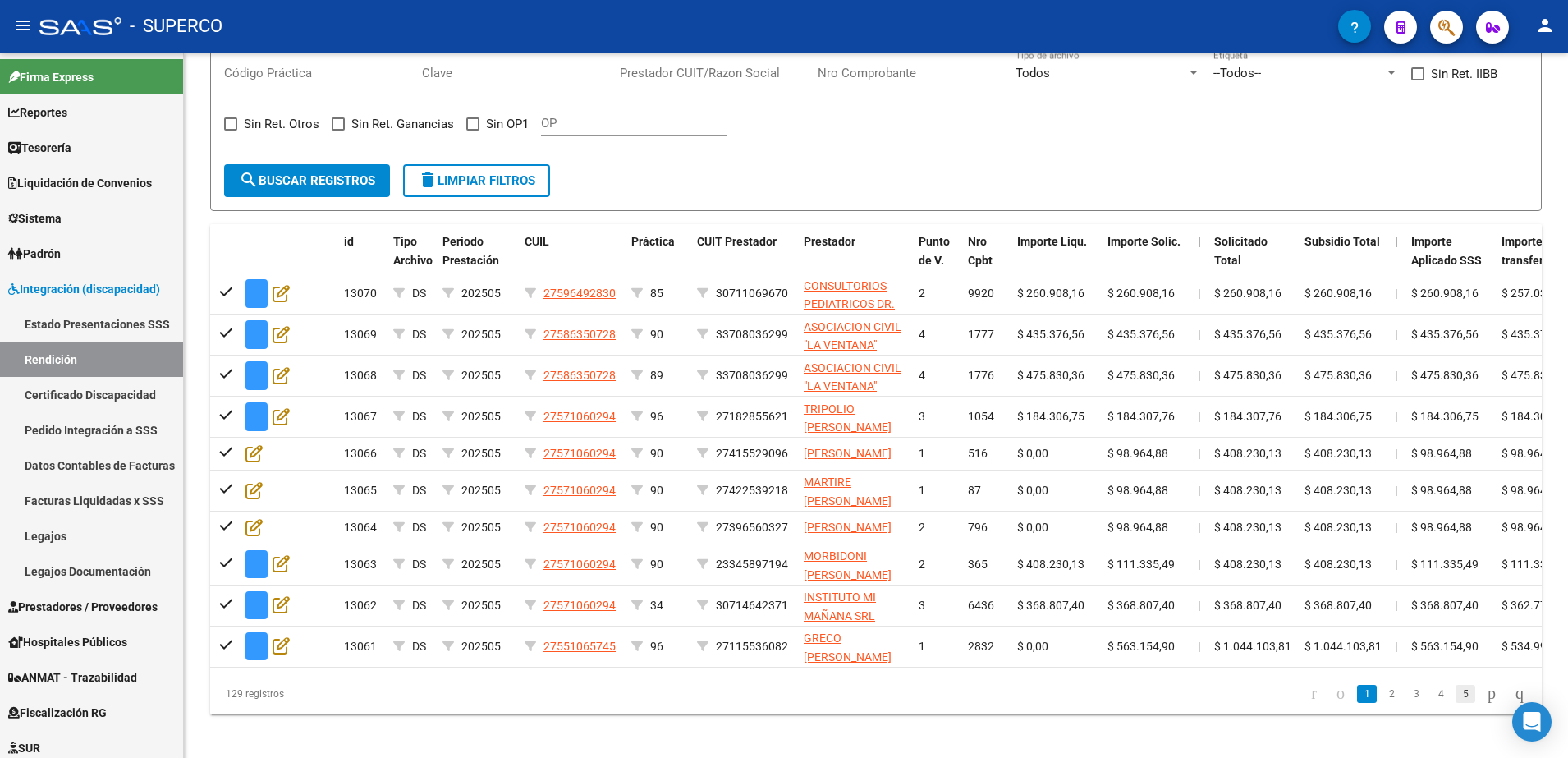
click at [1456, 702] on link "5" at bounding box center [1466, 693] width 20 height 18
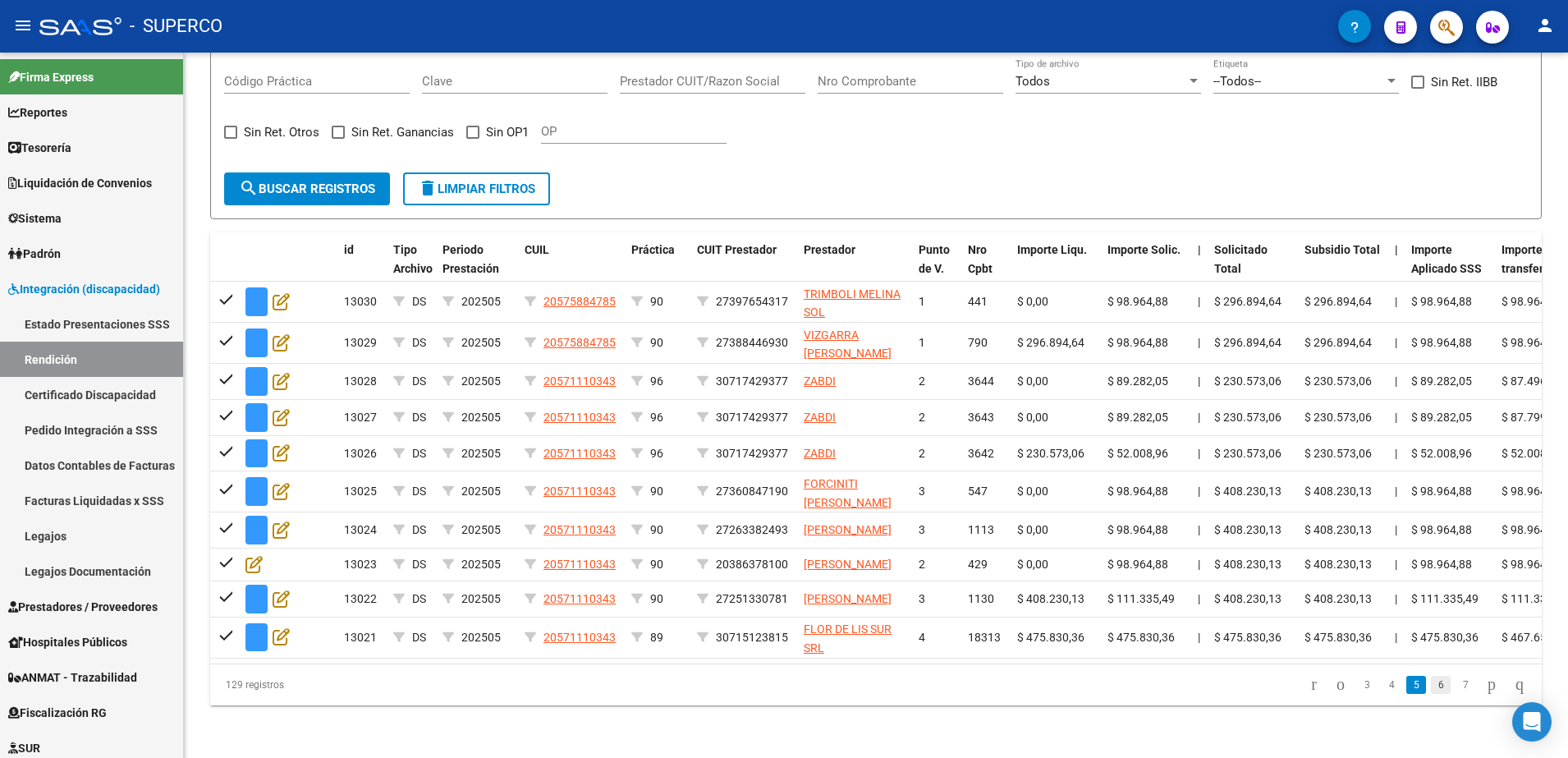
click at [1431, 694] on link "6" at bounding box center [1441, 684] width 20 height 18
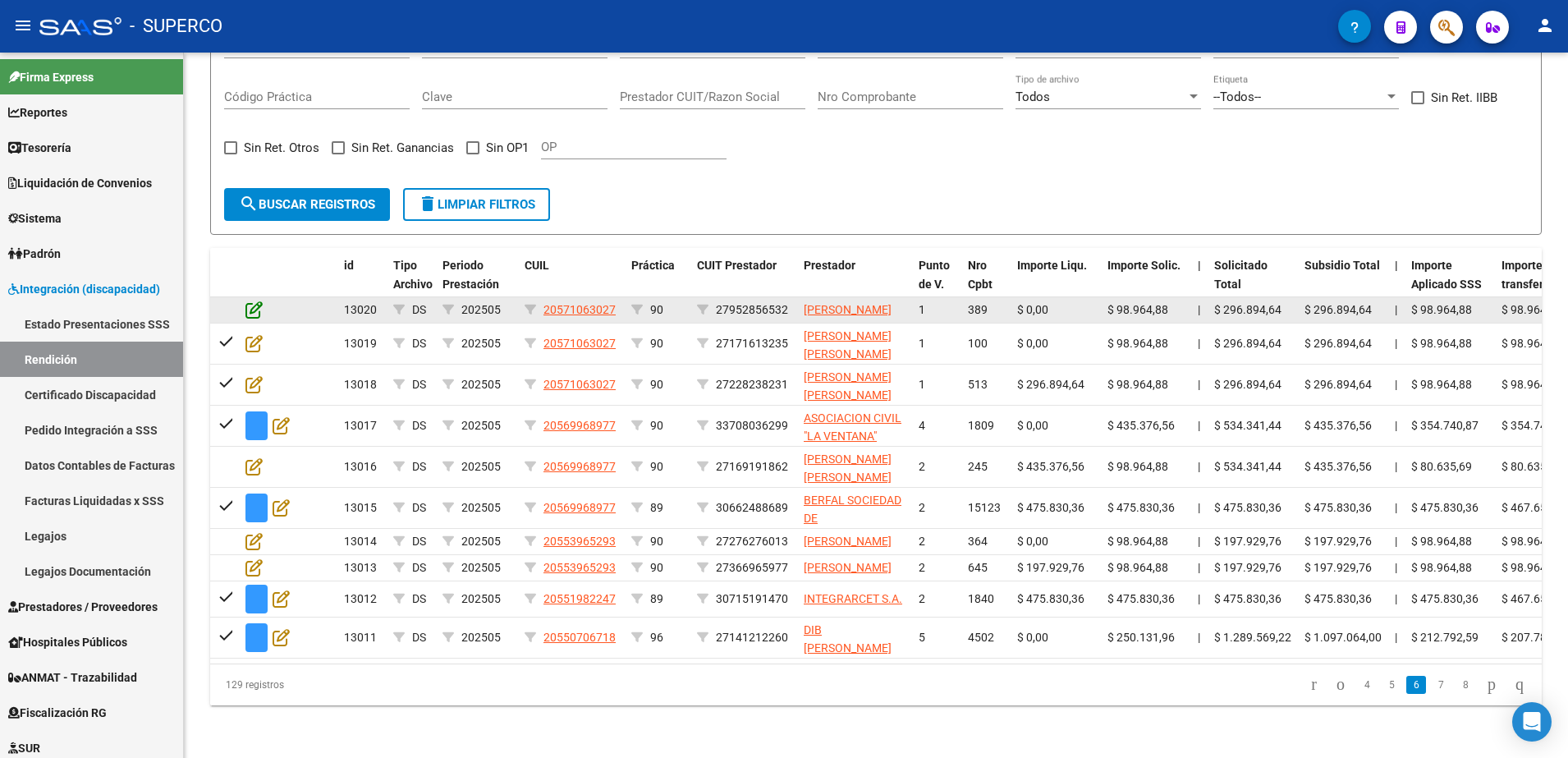
click at [254, 301] on icon at bounding box center [254, 309] width 17 height 18
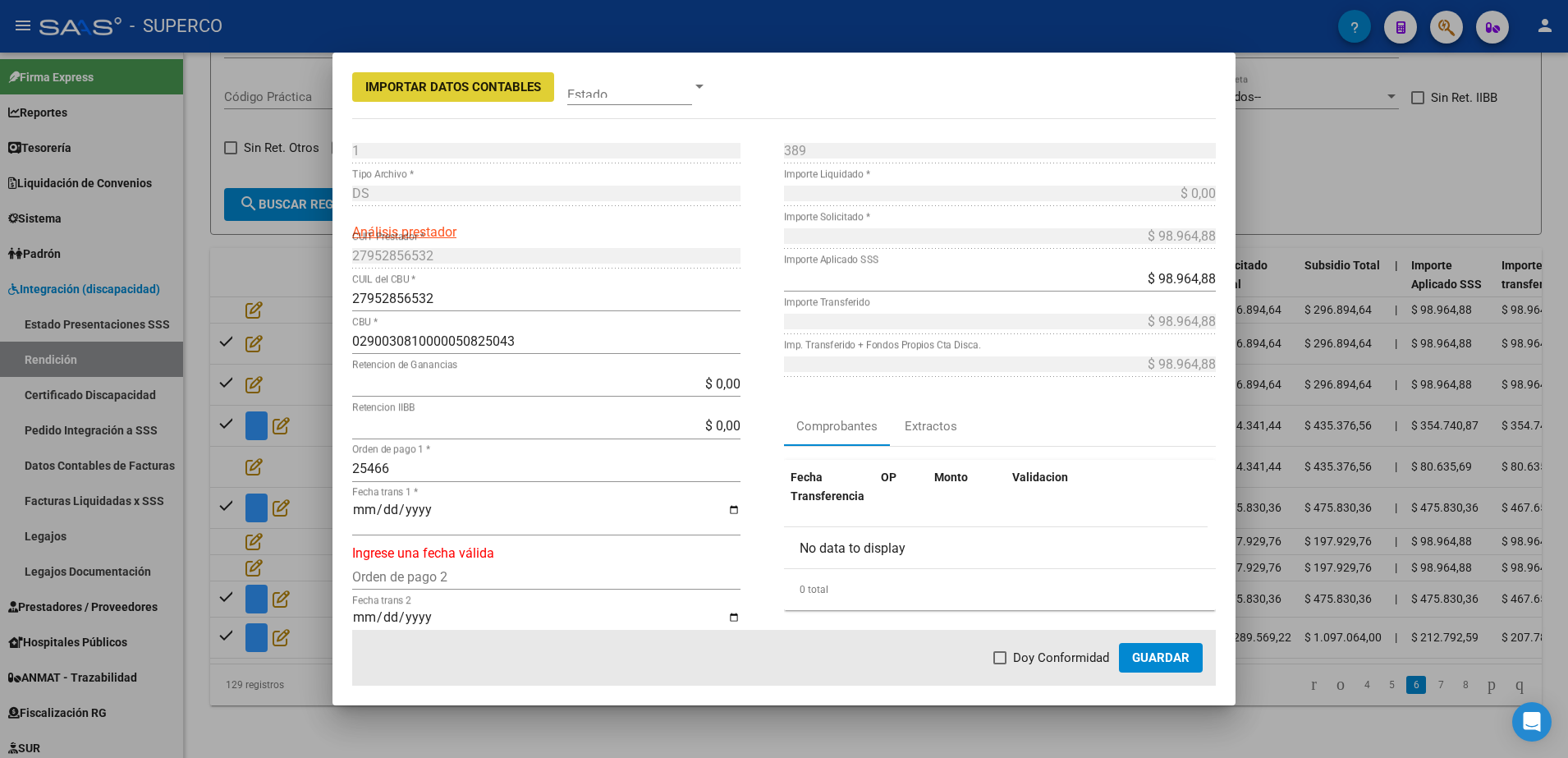
click at [358, 504] on input "Fecha trans 1 *" at bounding box center [547, 516] width 389 height 28
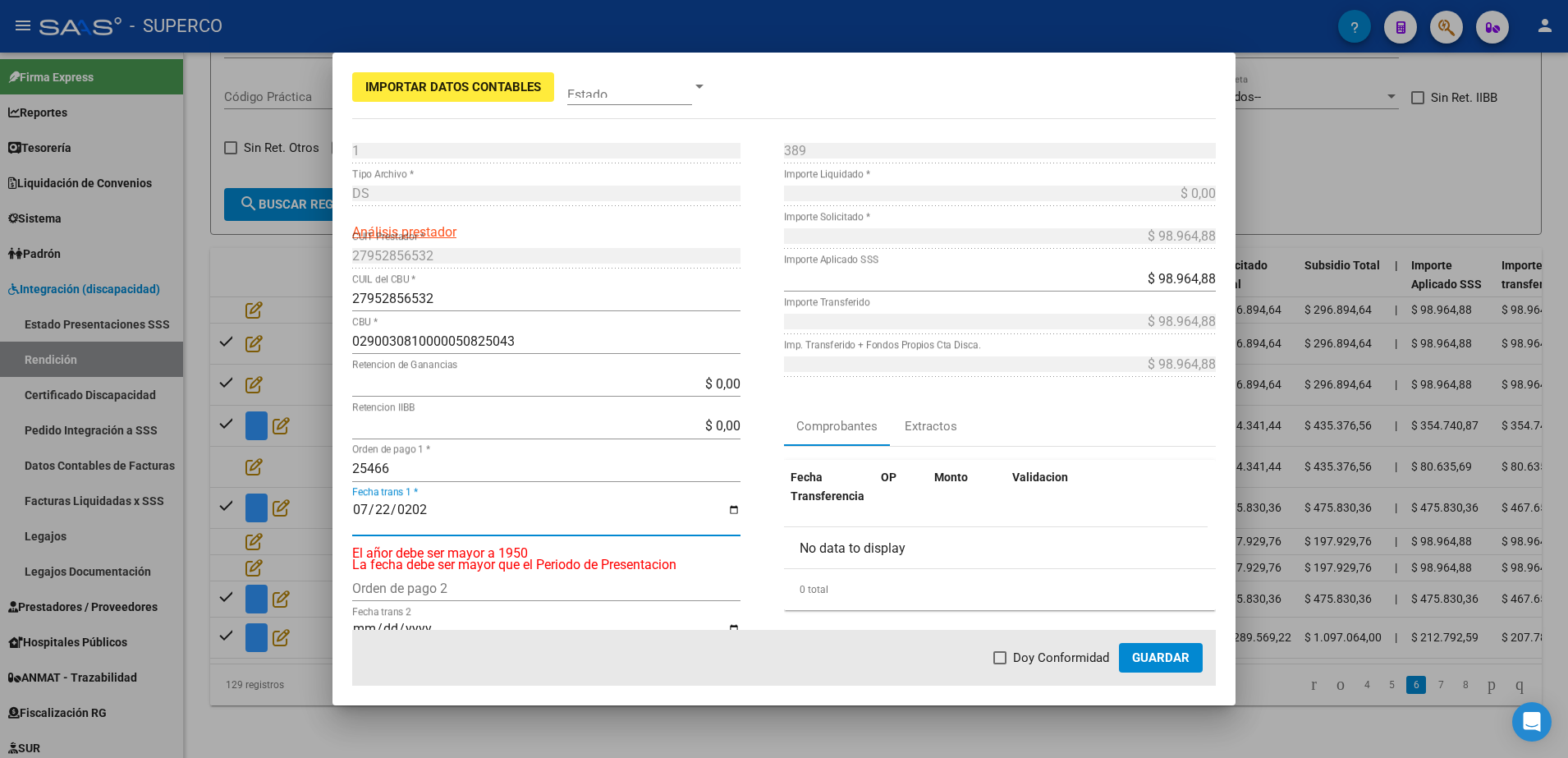
type input "[DATE]"
click at [1015, 652] on label "Doy Conformidad" at bounding box center [1051, 658] width 116 height 20
click at [1000, 664] on input "Doy Conformidad" at bounding box center [999, 664] width 1 height 1
checkbox input "true"
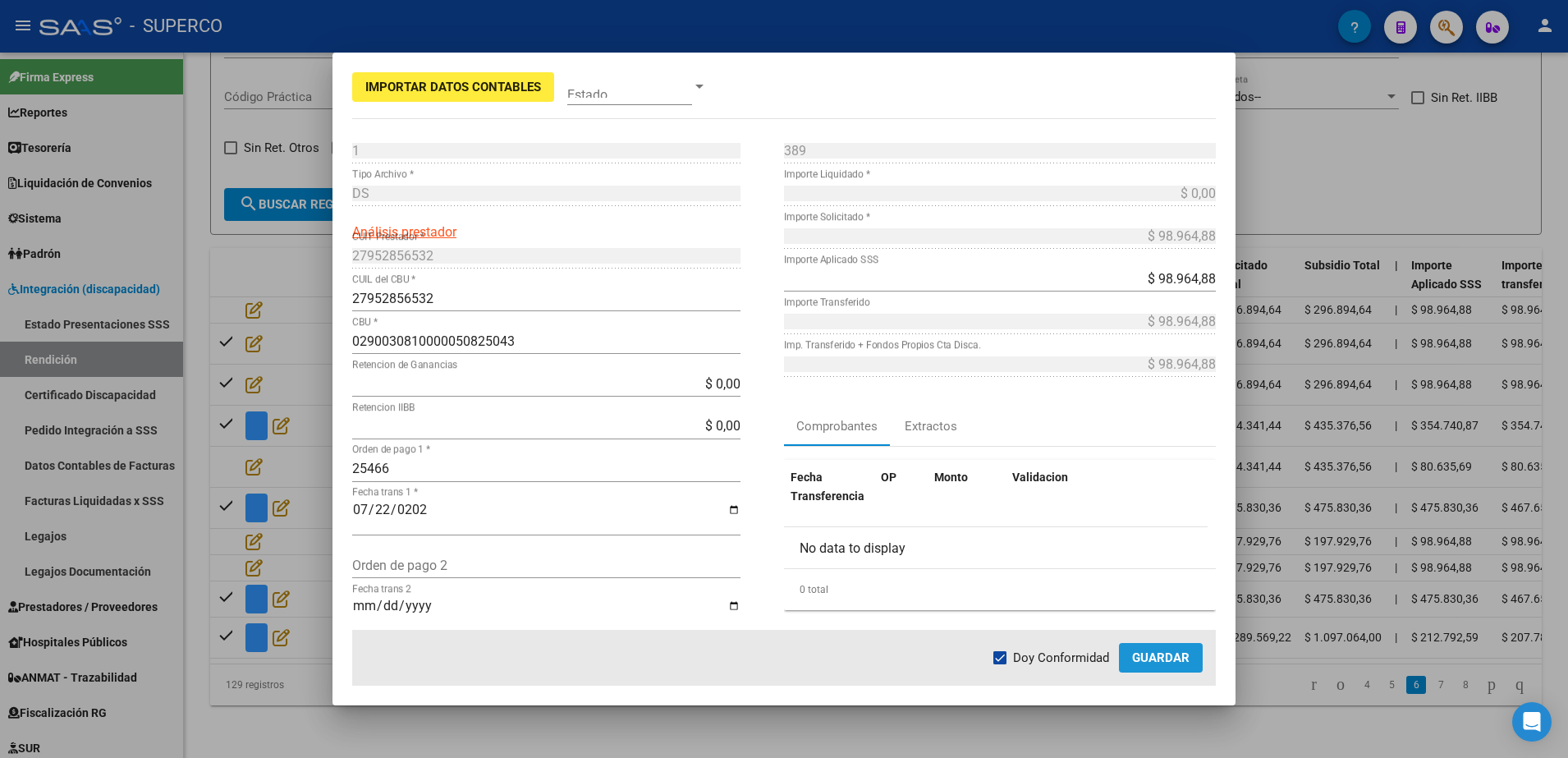
click at [1148, 665] on button "Guardar" at bounding box center [1160, 658] width 83 height 30
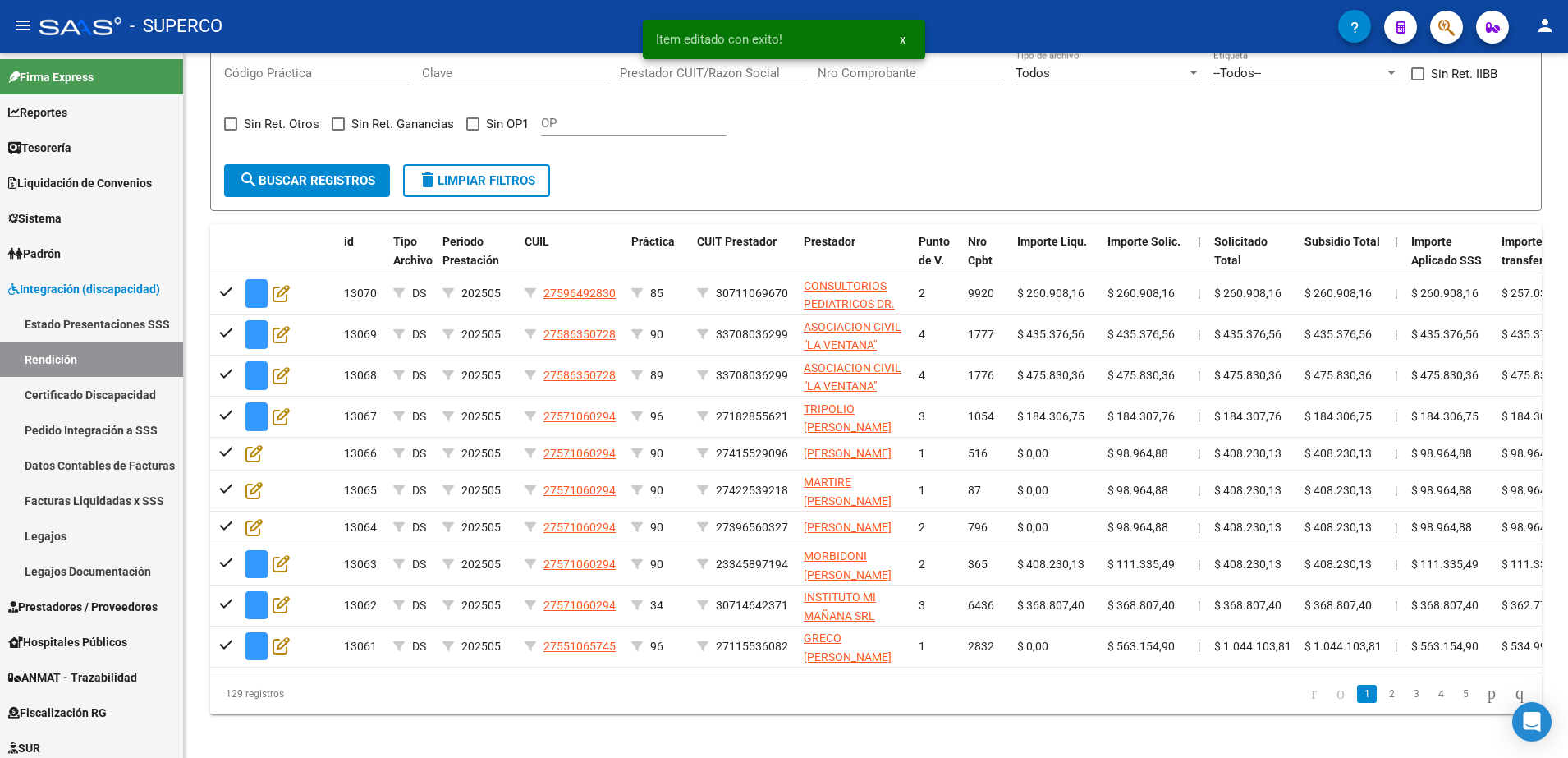
click at [1456, 702] on link "5" at bounding box center [1466, 693] width 20 height 18
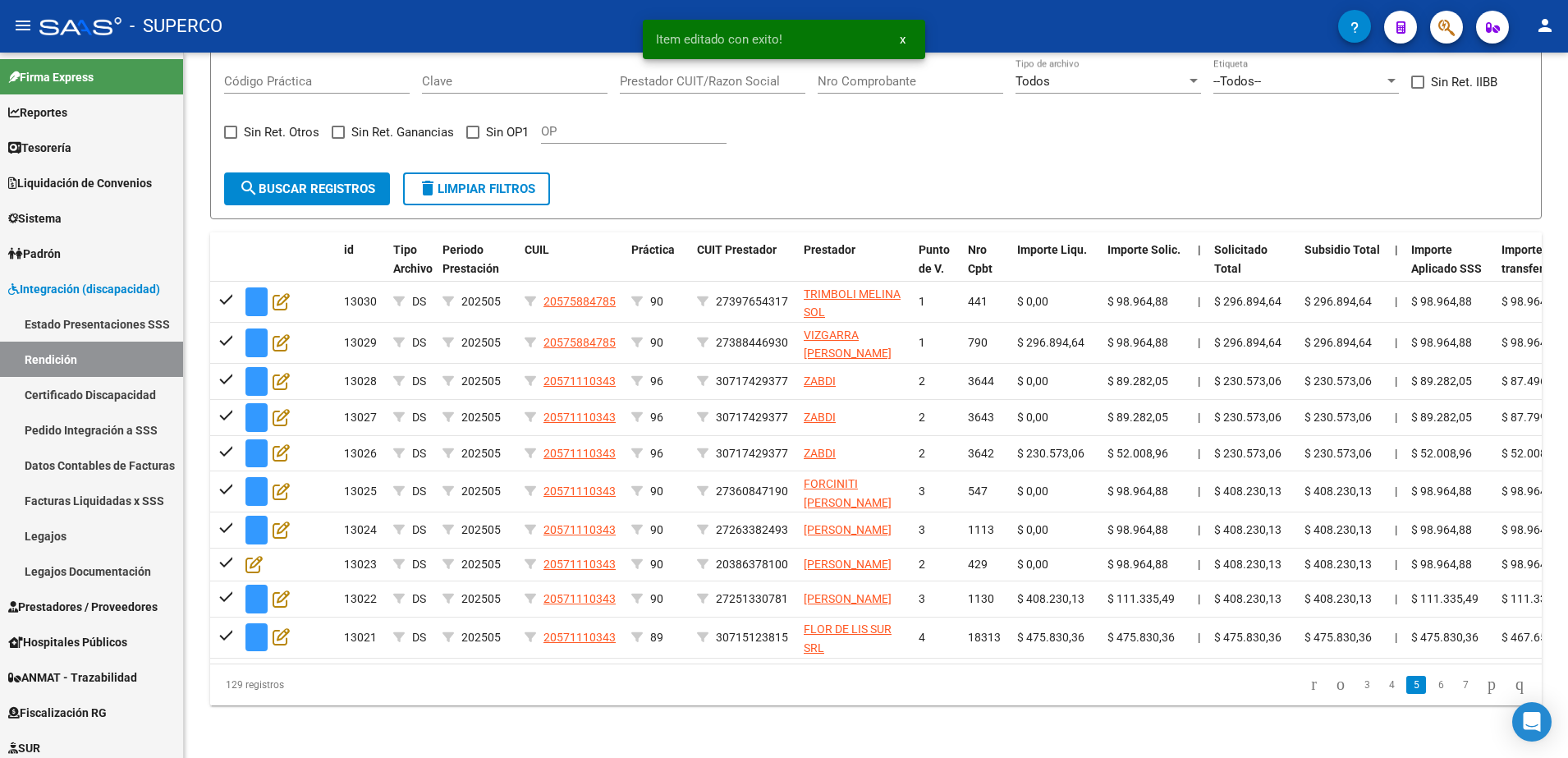
click at [1431, 694] on link "6" at bounding box center [1441, 684] width 20 height 18
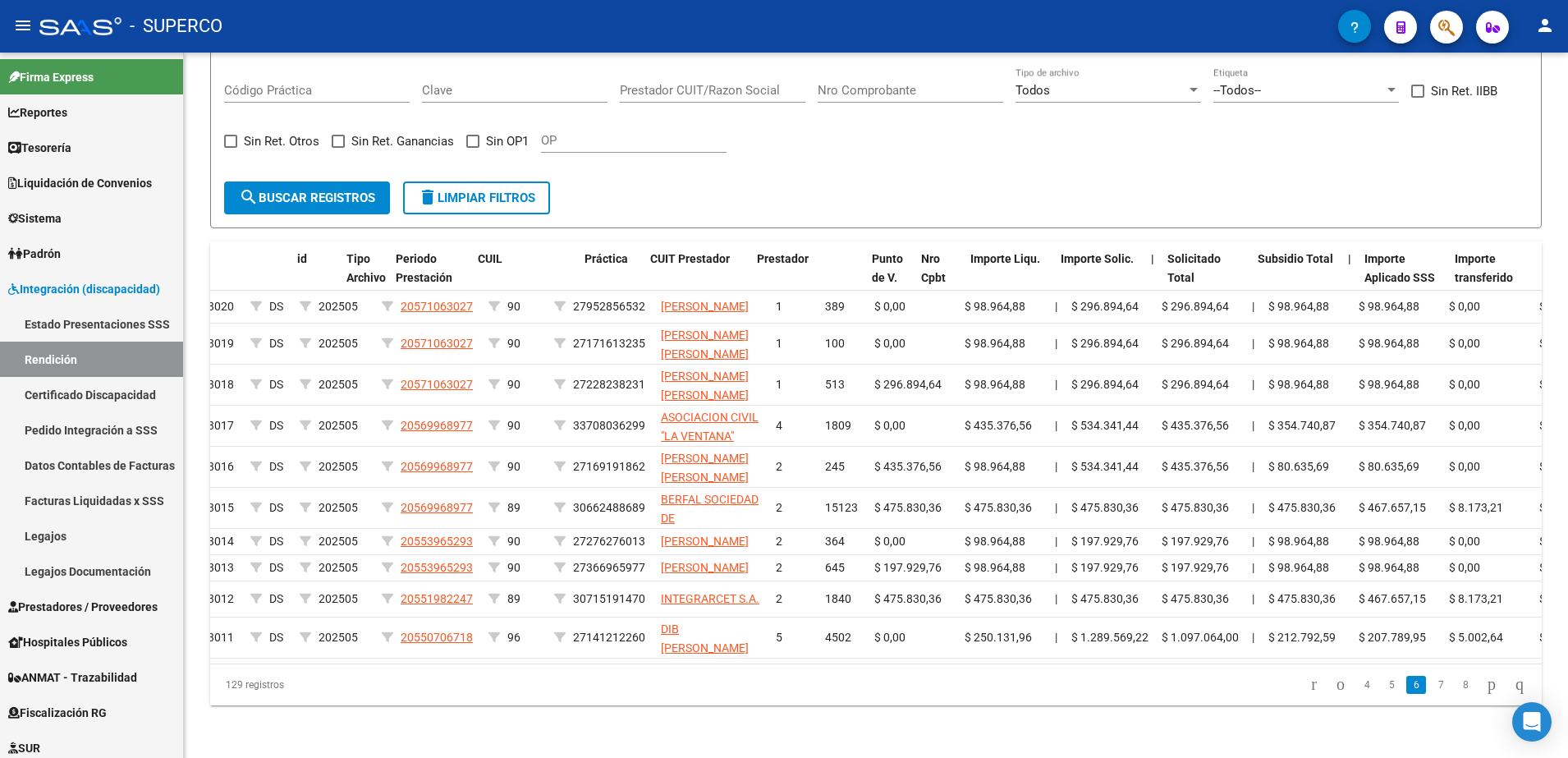
scroll to position [0, 0]
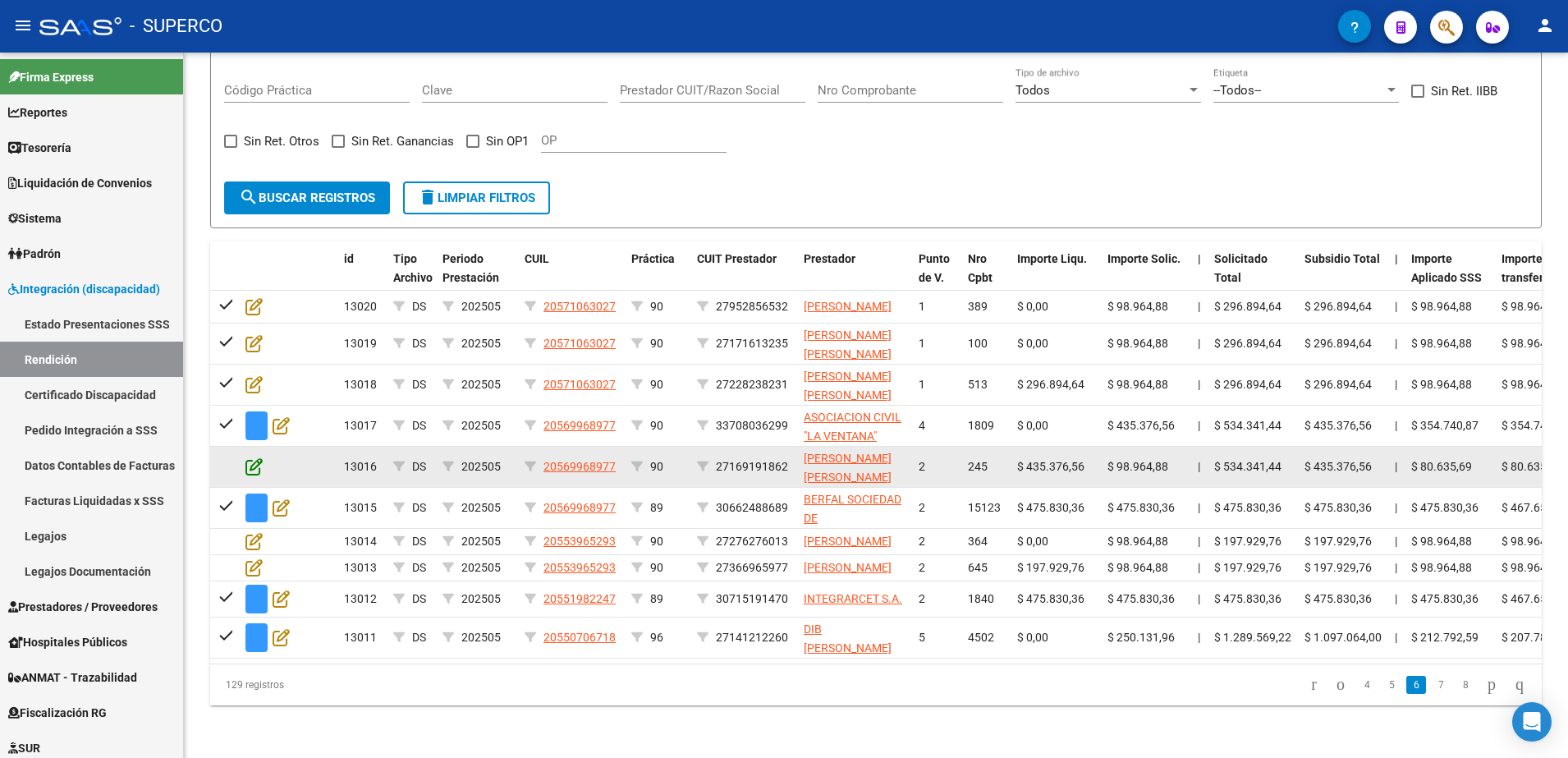
click at [246, 457] on icon at bounding box center [254, 466] width 17 height 18
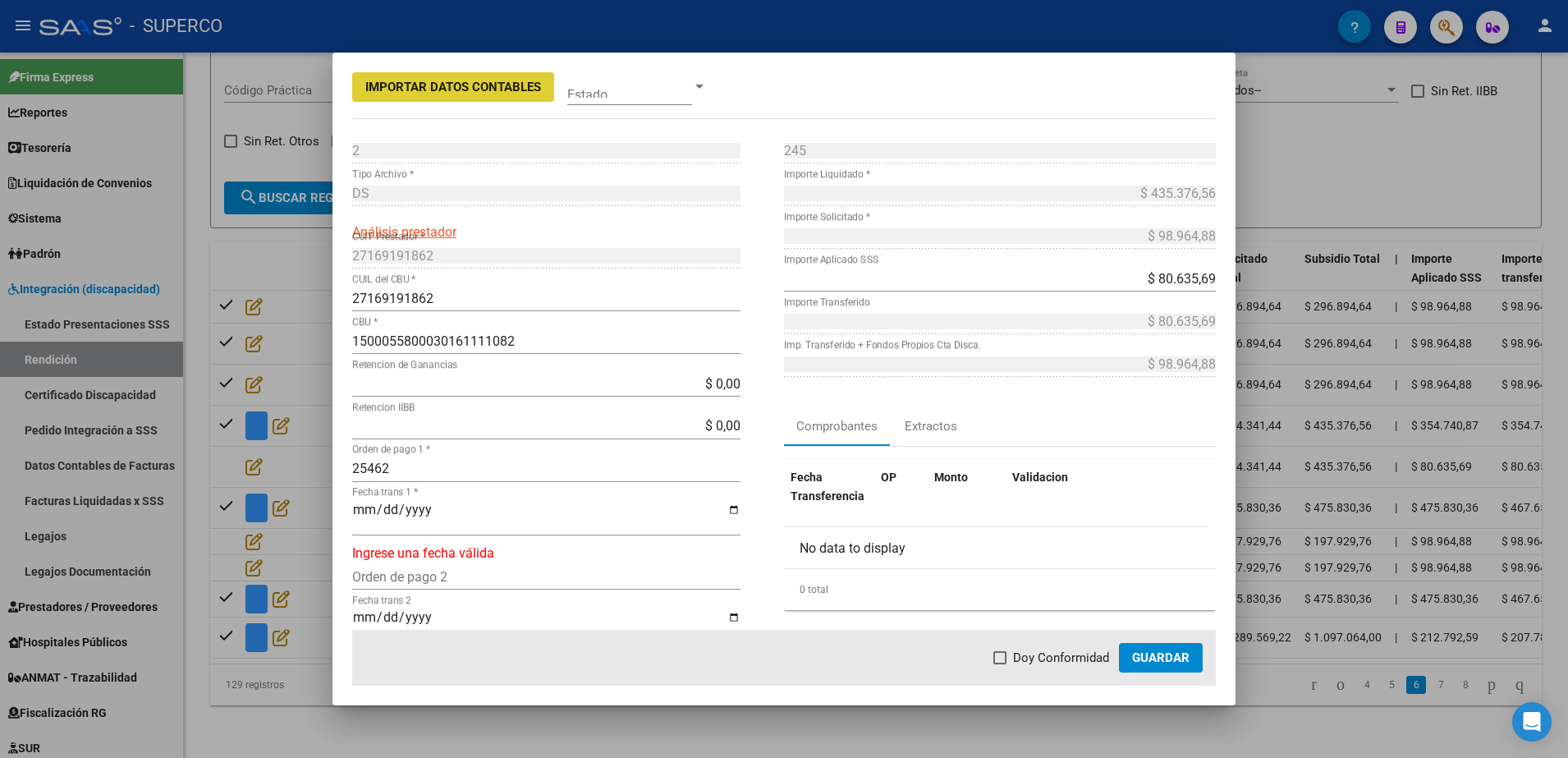
click at [357, 512] on input "Fecha trans 1 *" at bounding box center [547, 516] width 389 height 28
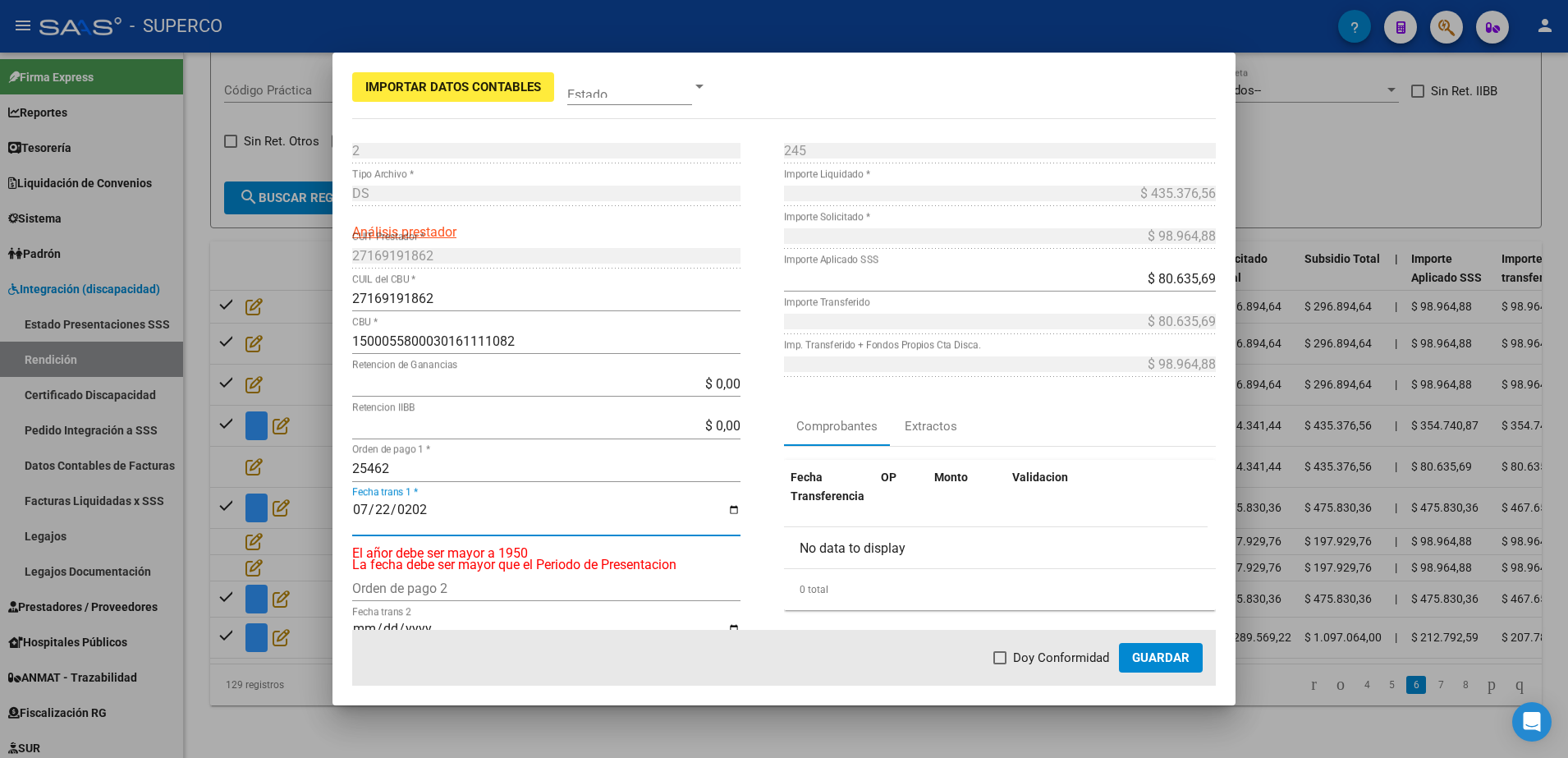
type input "[DATE]"
click at [1011, 656] on label "Doy Conformidad" at bounding box center [1051, 658] width 116 height 20
click at [1000, 664] on input "Doy Conformidad" at bounding box center [999, 664] width 1 height 1
checkbox input "true"
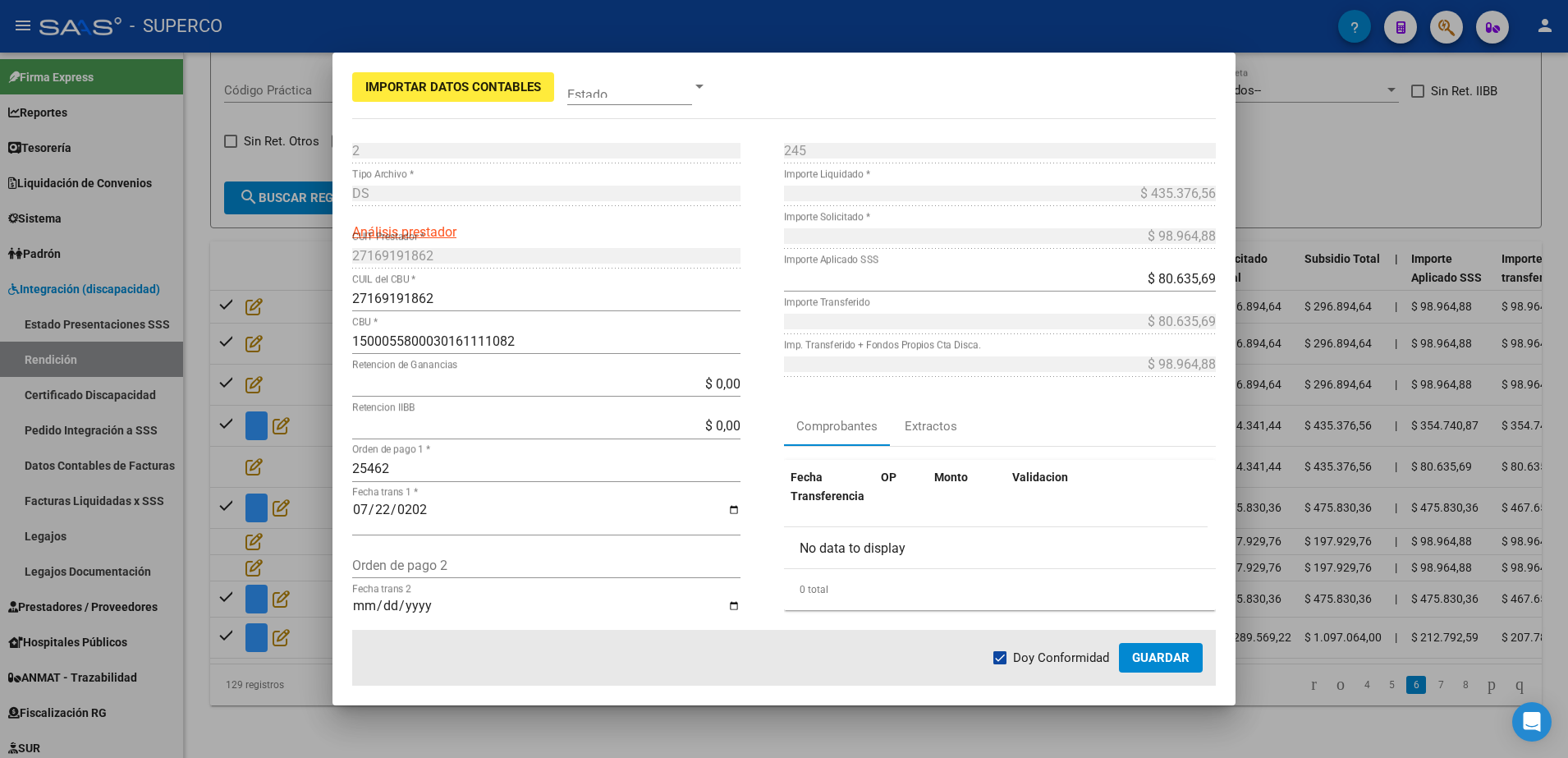
click at [1172, 665] on button "Guardar" at bounding box center [1160, 658] width 83 height 30
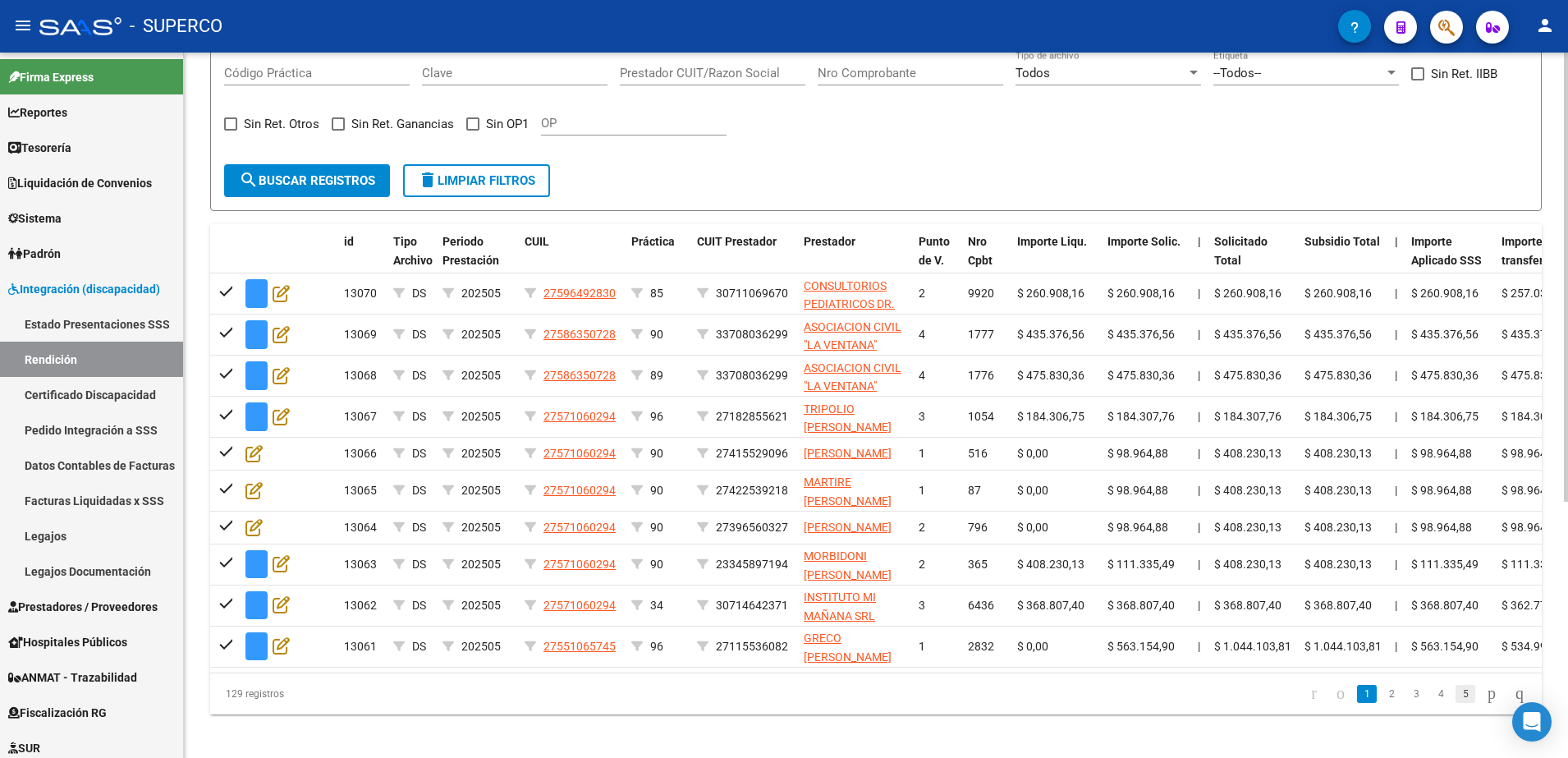
click at [1457, 702] on link "5" at bounding box center [1466, 693] width 20 height 18
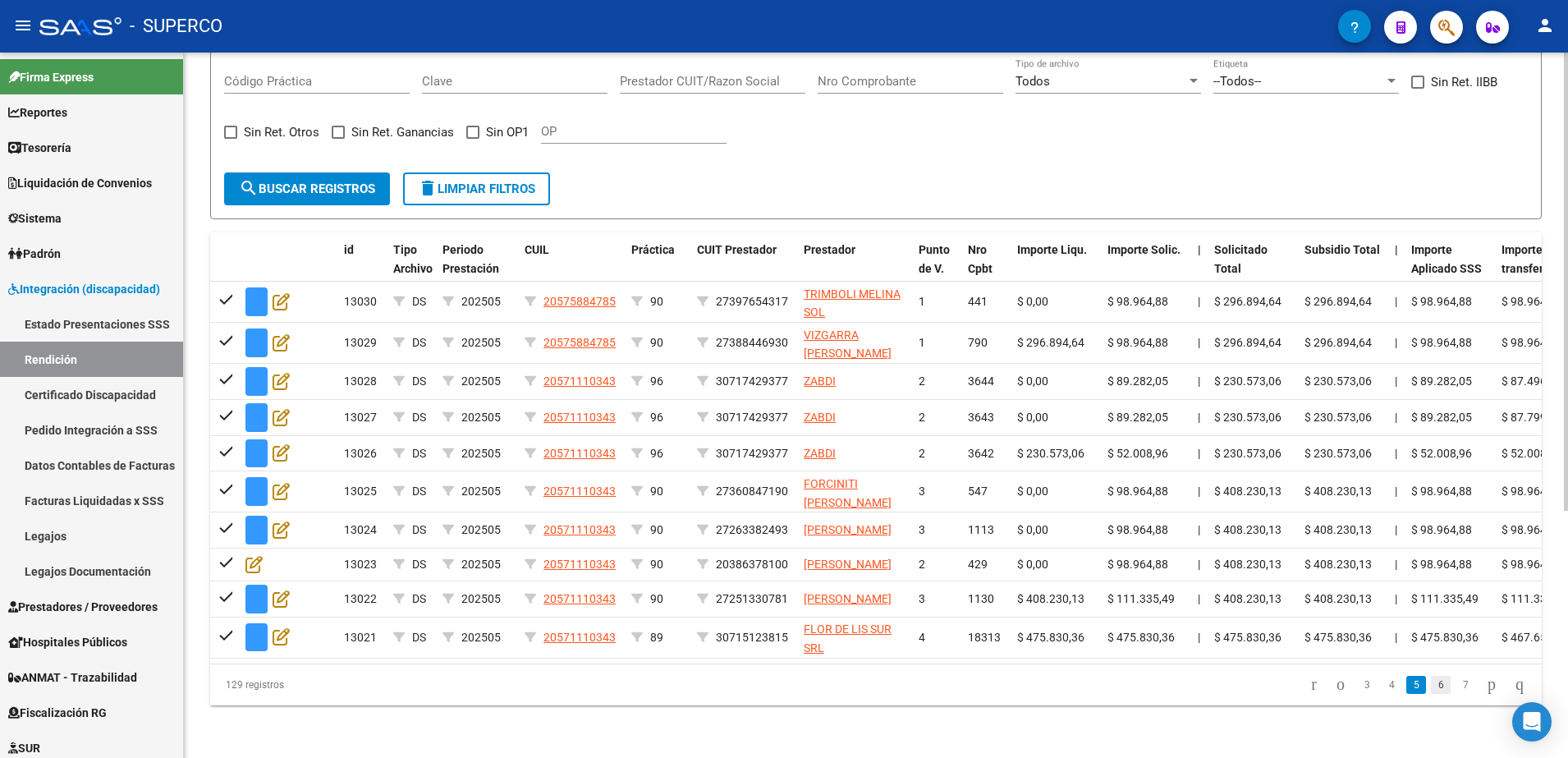
click at [1431, 694] on link "6" at bounding box center [1441, 684] width 20 height 18
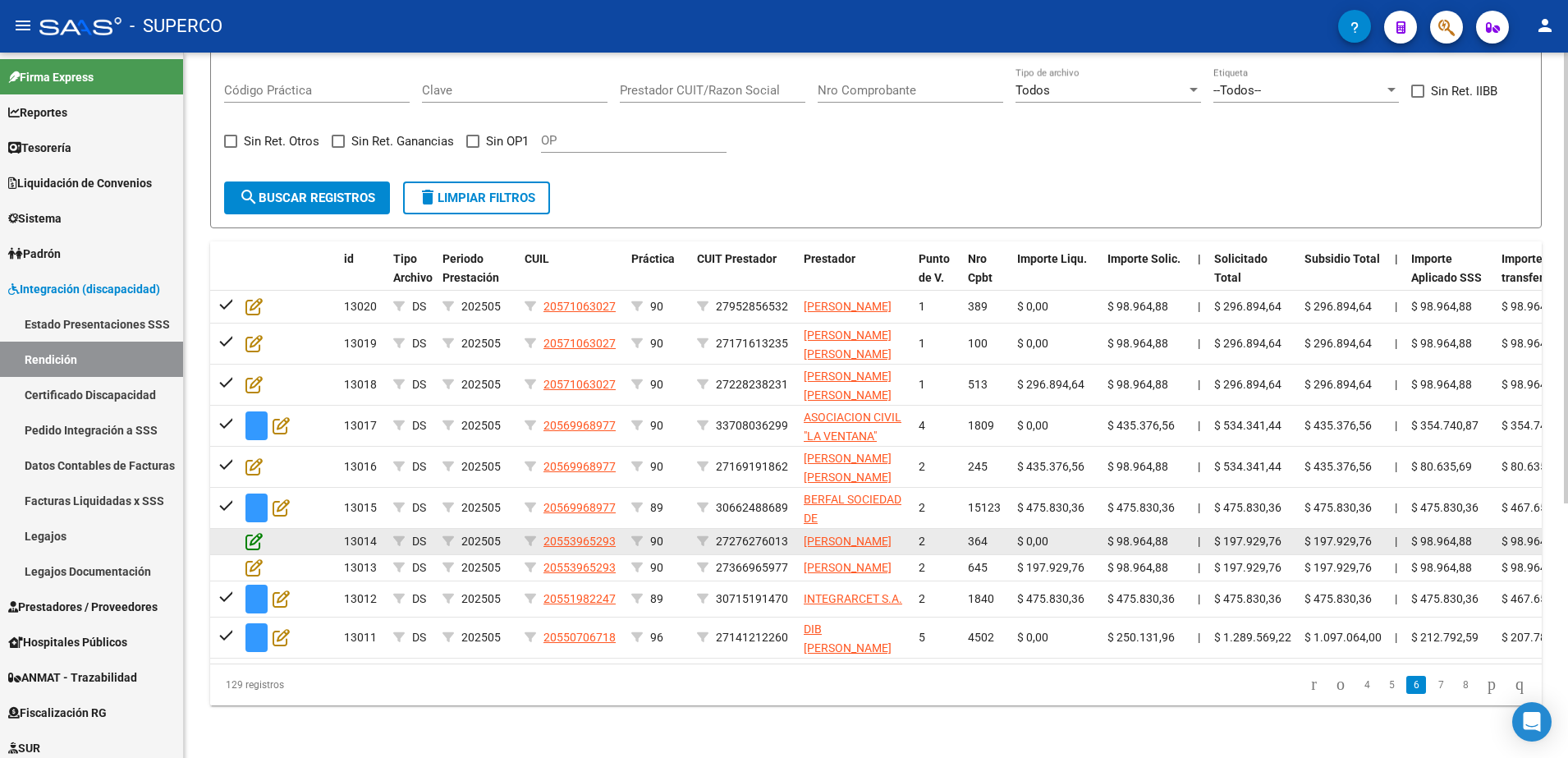
click at [250, 540] on icon at bounding box center [254, 541] width 17 height 18
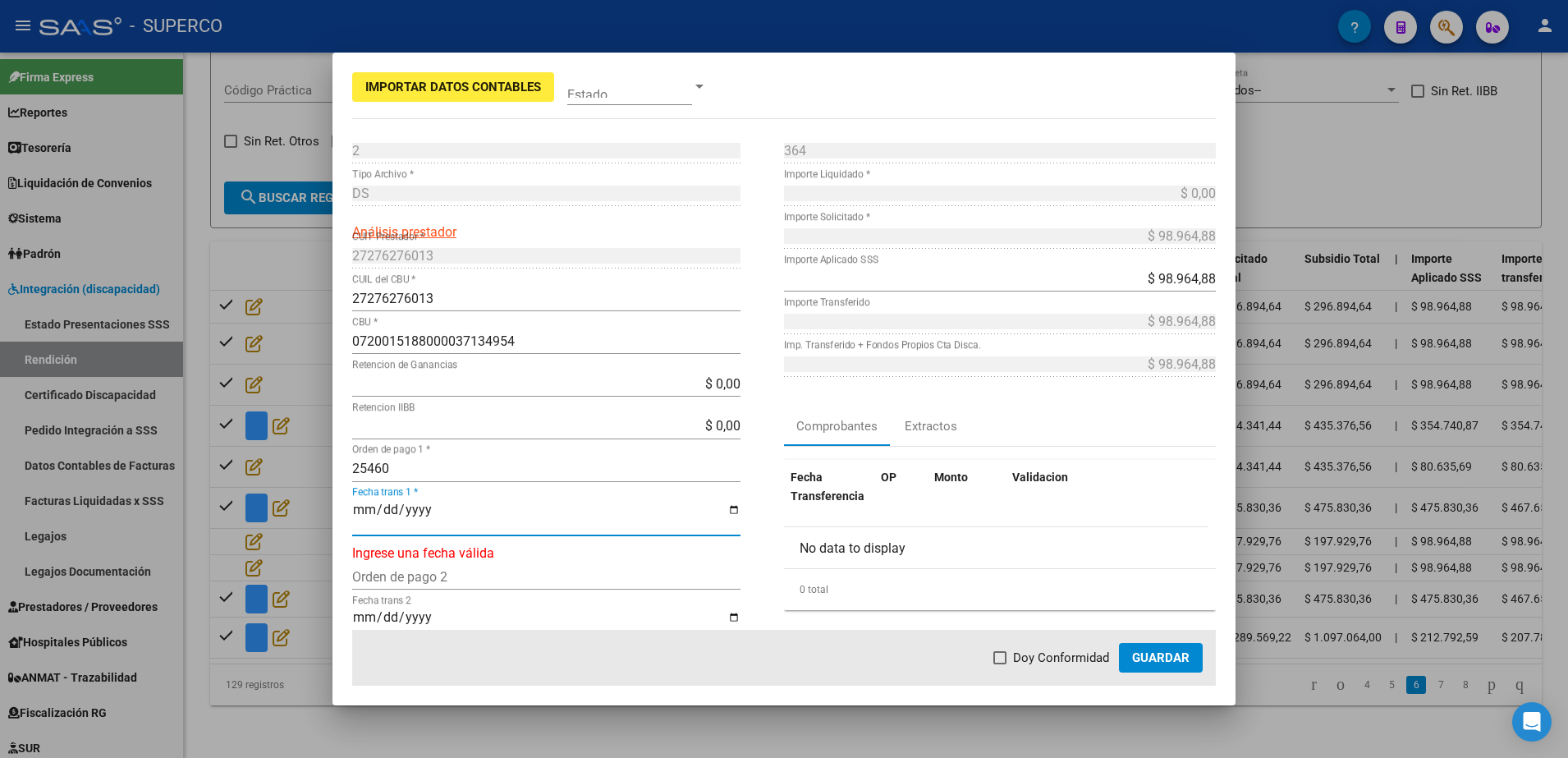
click at [354, 508] on input "Fecha trans 1 *" at bounding box center [547, 516] width 389 height 28
type input "0007-01-27"
type input "[DATE]"
click at [1002, 658] on span at bounding box center [1000, 658] width 13 height 13
click at [1000, 664] on input "Doy Conformidad" at bounding box center [999, 664] width 1 height 1
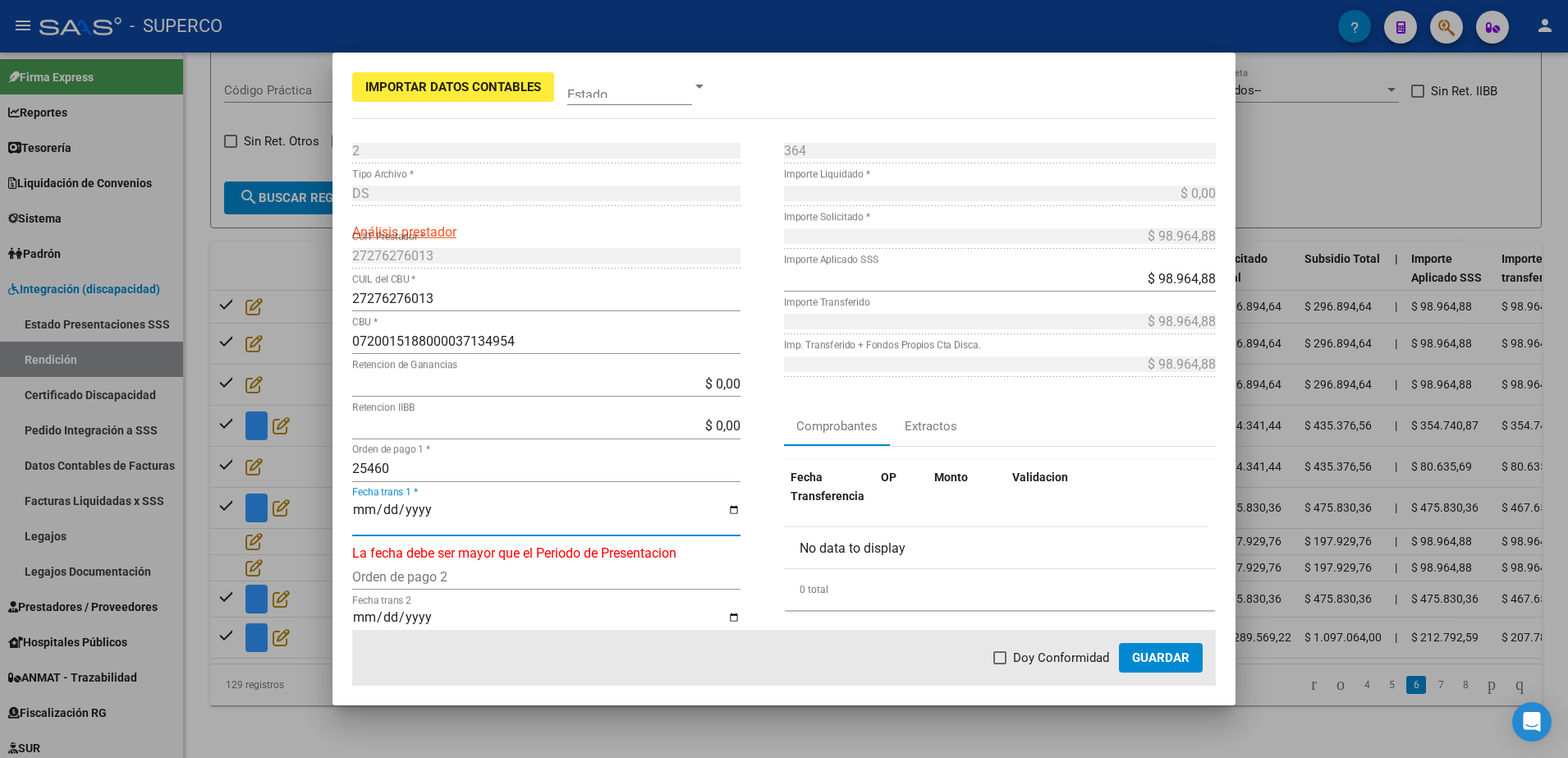
checkbox input "true"
click at [1156, 666] on button "Guardar" at bounding box center [1160, 658] width 83 height 30
click at [390, 515] on input "[DATE]" at bounding box center [547, 516] width 389 height 28
click at [355, 514] on input "[DATE]" at bounding box center [547, 516] width 389 height 28
type input "[DATE]"
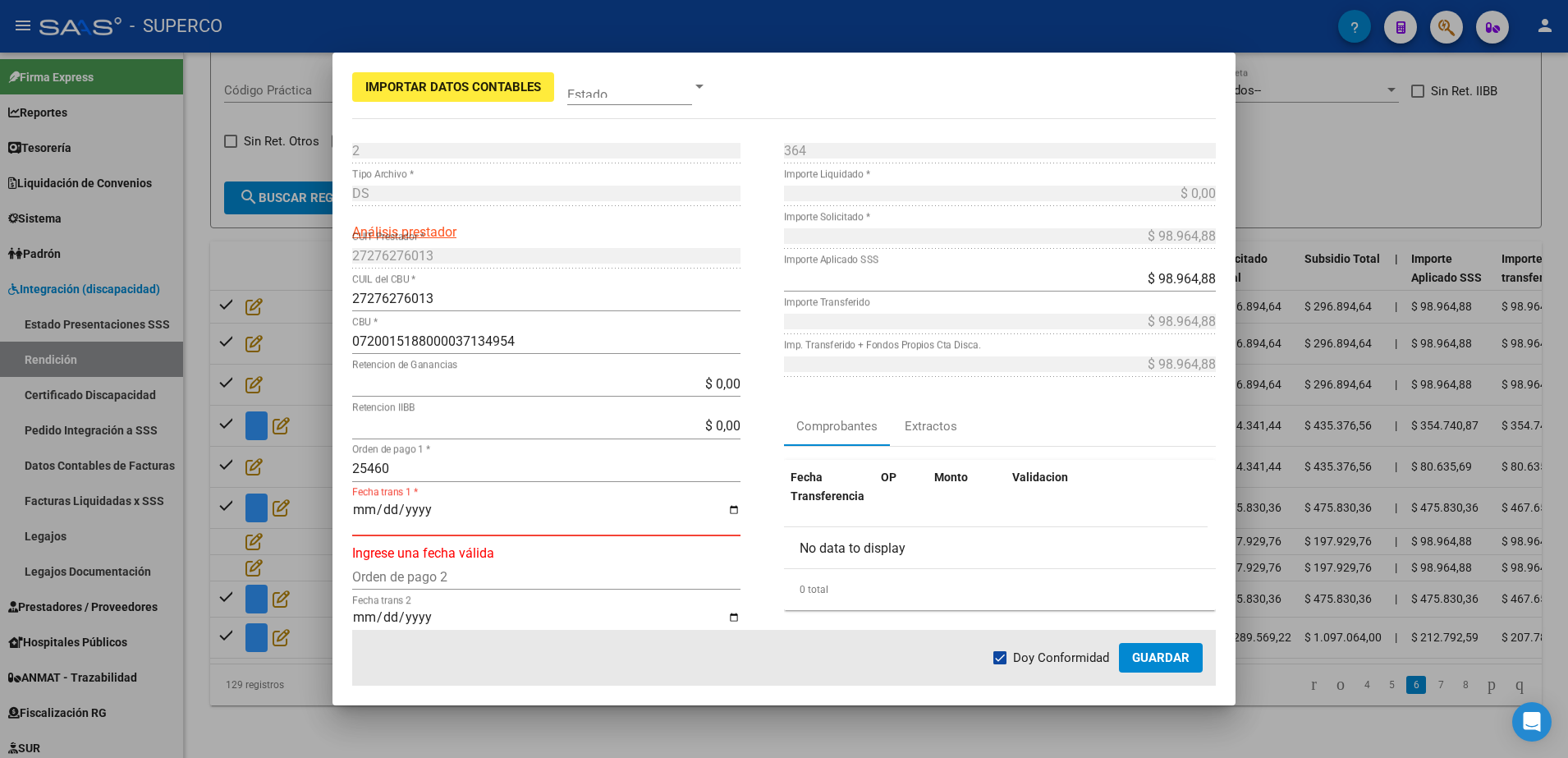
type input "[DATE]"
click at [1146, 659] on span "Guardar" at bounding box center [1161, 657] width 57 height 14
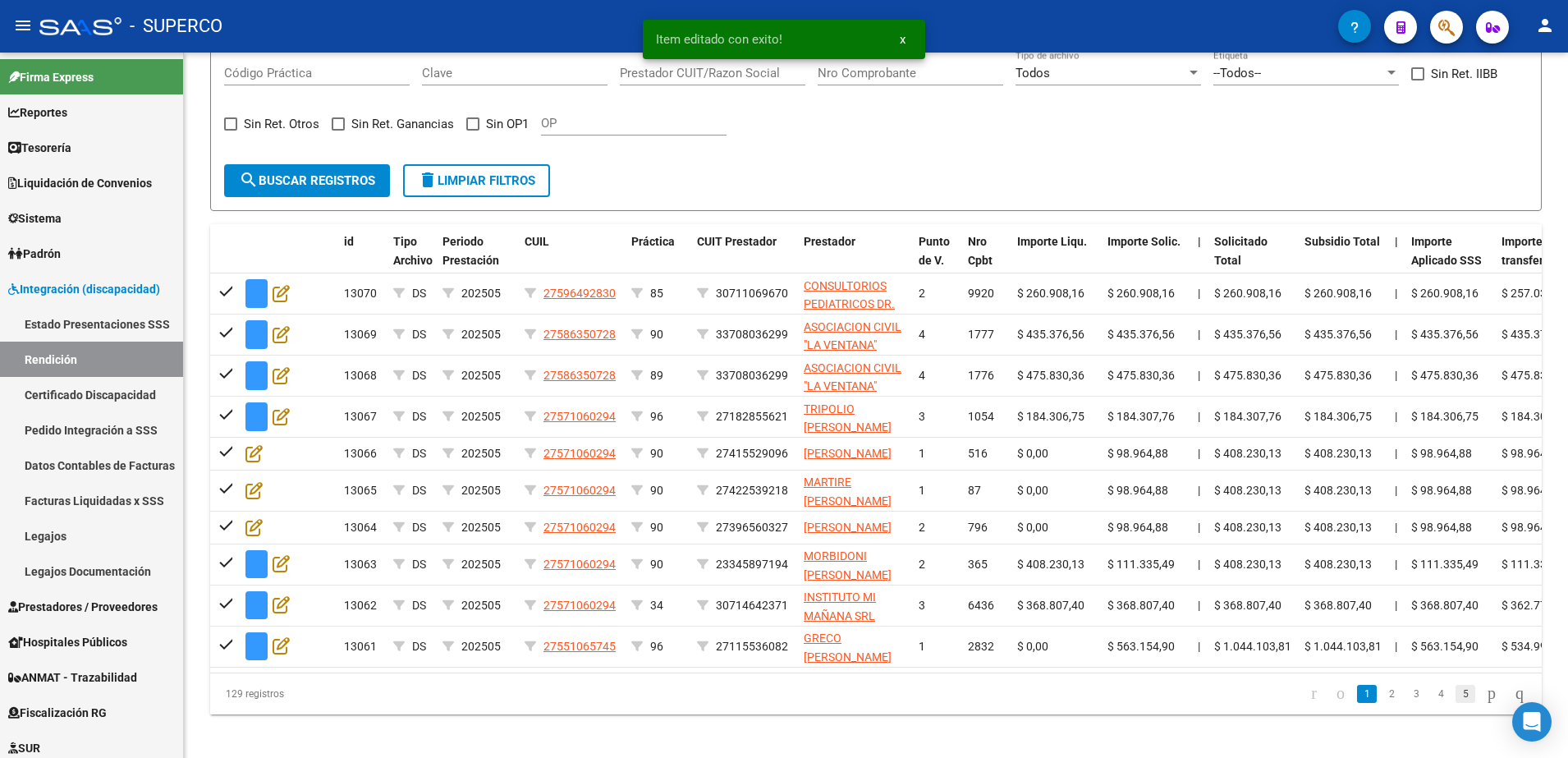
click at [1456, 702] on link "5" at bounding box center [1466, 693] width 20 height 18
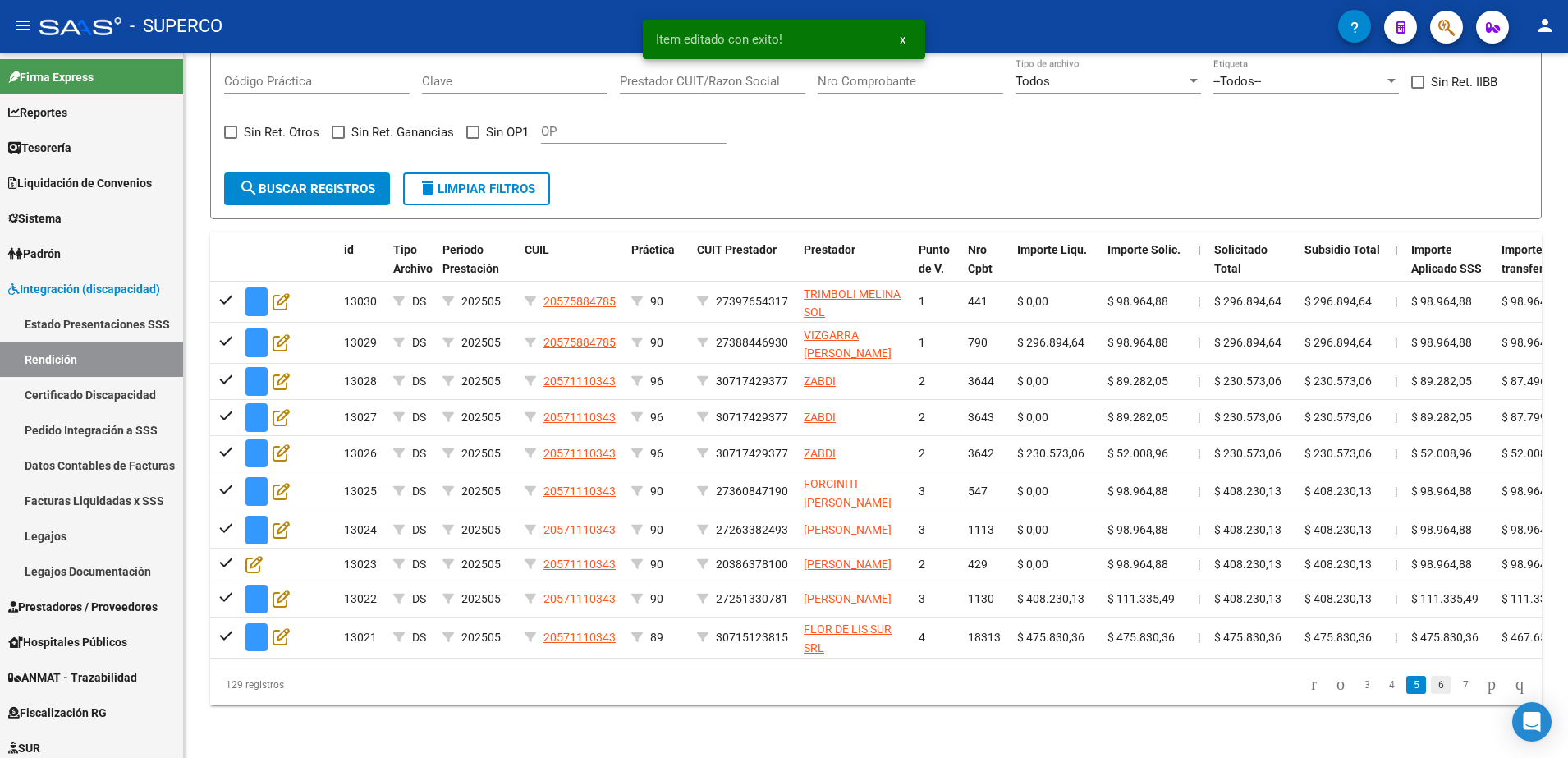
click at [1431, 694] on link "6" at bounding box center [1441, 684] width 20 height 18
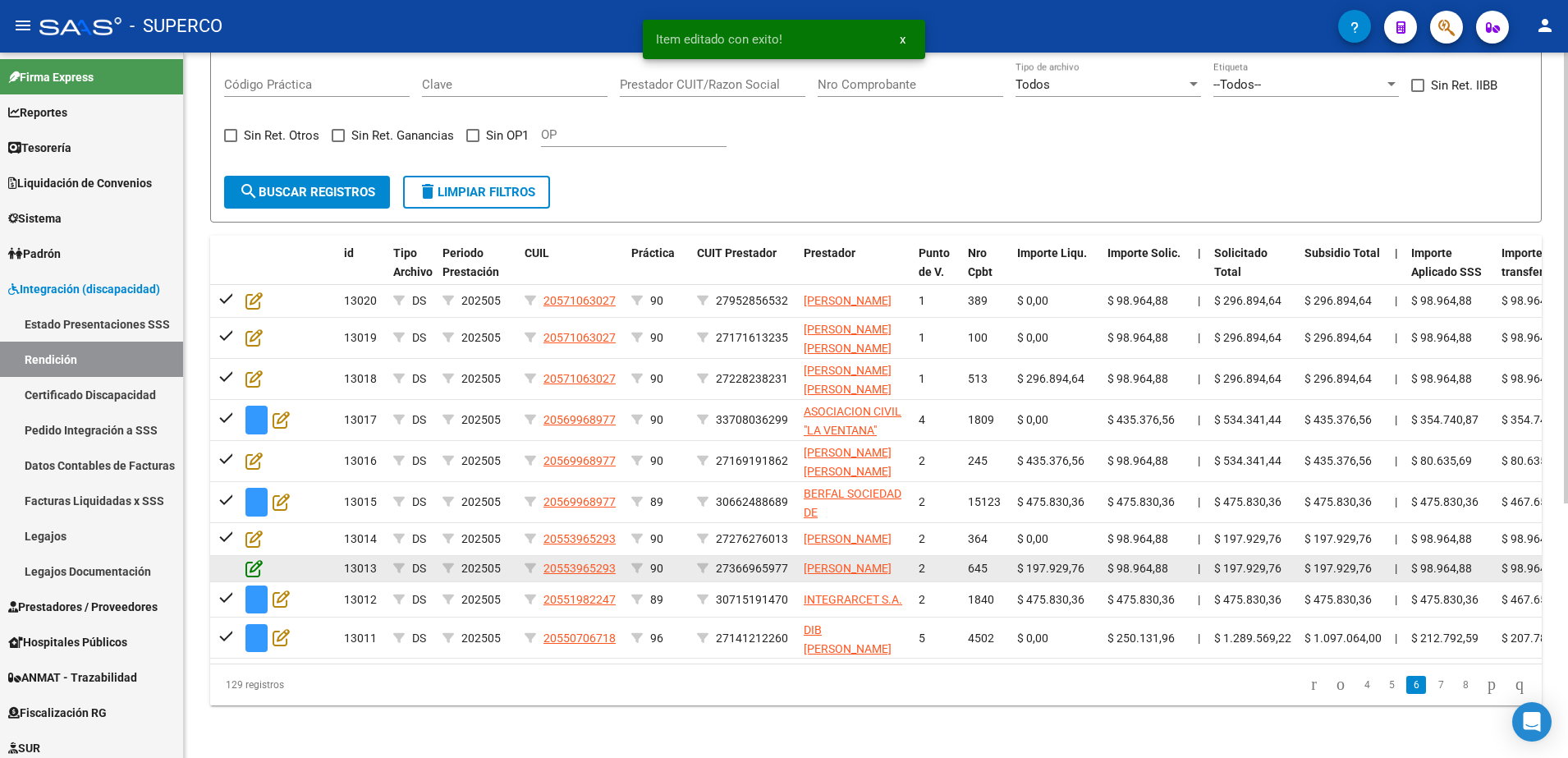
click at [257, 577] on icon at bounding box center [254, 568] width 17 height 18
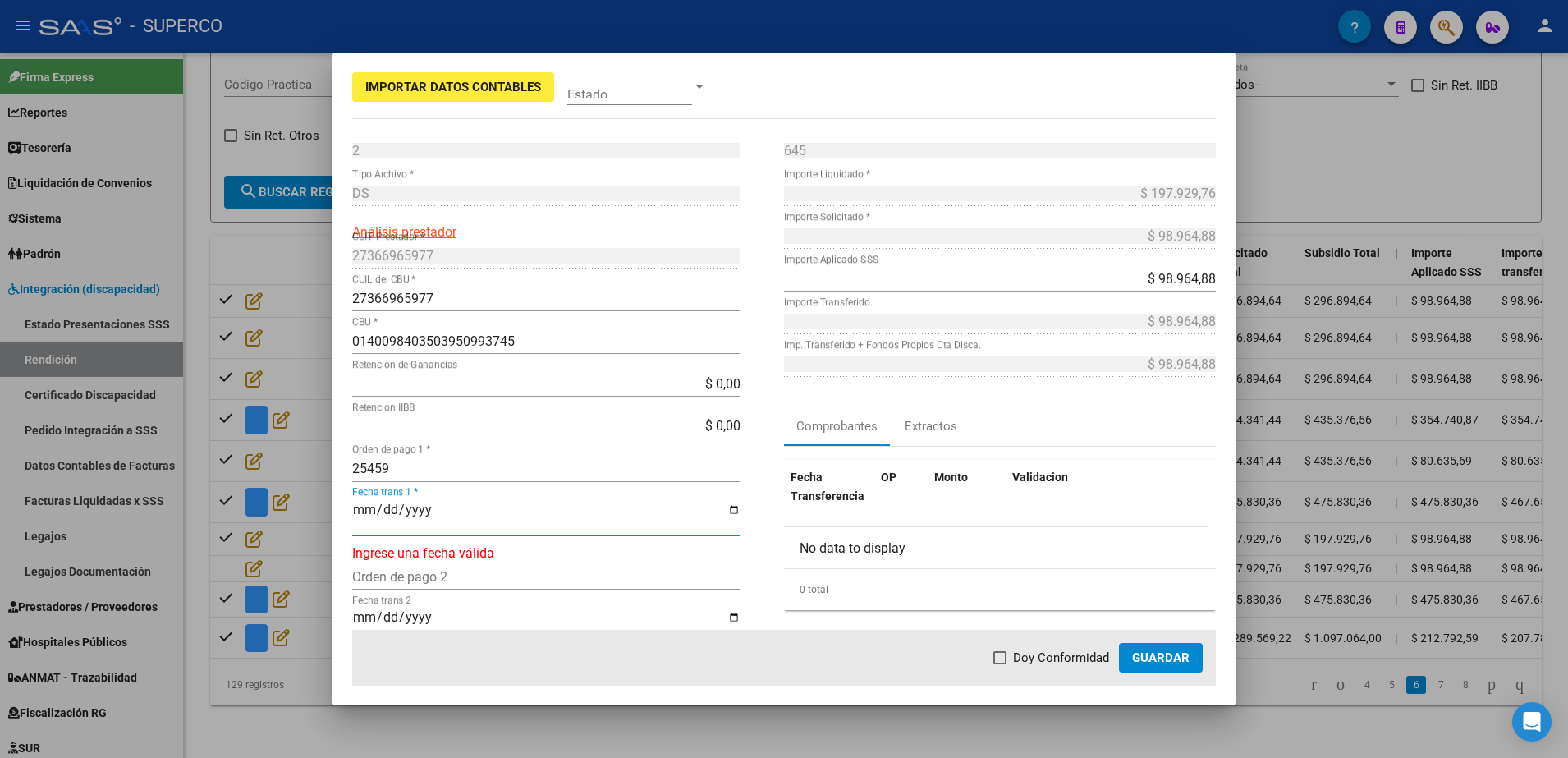
click at [367, 514] on input "Fecha trans 1 *" at bounding box center [547, 516] width 389 height 28
type input "[DATE]"
click at [1008, 648] on label "Doy Conformidad" at bounding box center [1051, 658] width 116 height 20
click at [1000, 664] on input "Doy Conformidad" at bounding box center [999, 664] width 1 height 1
checkbox input "true"
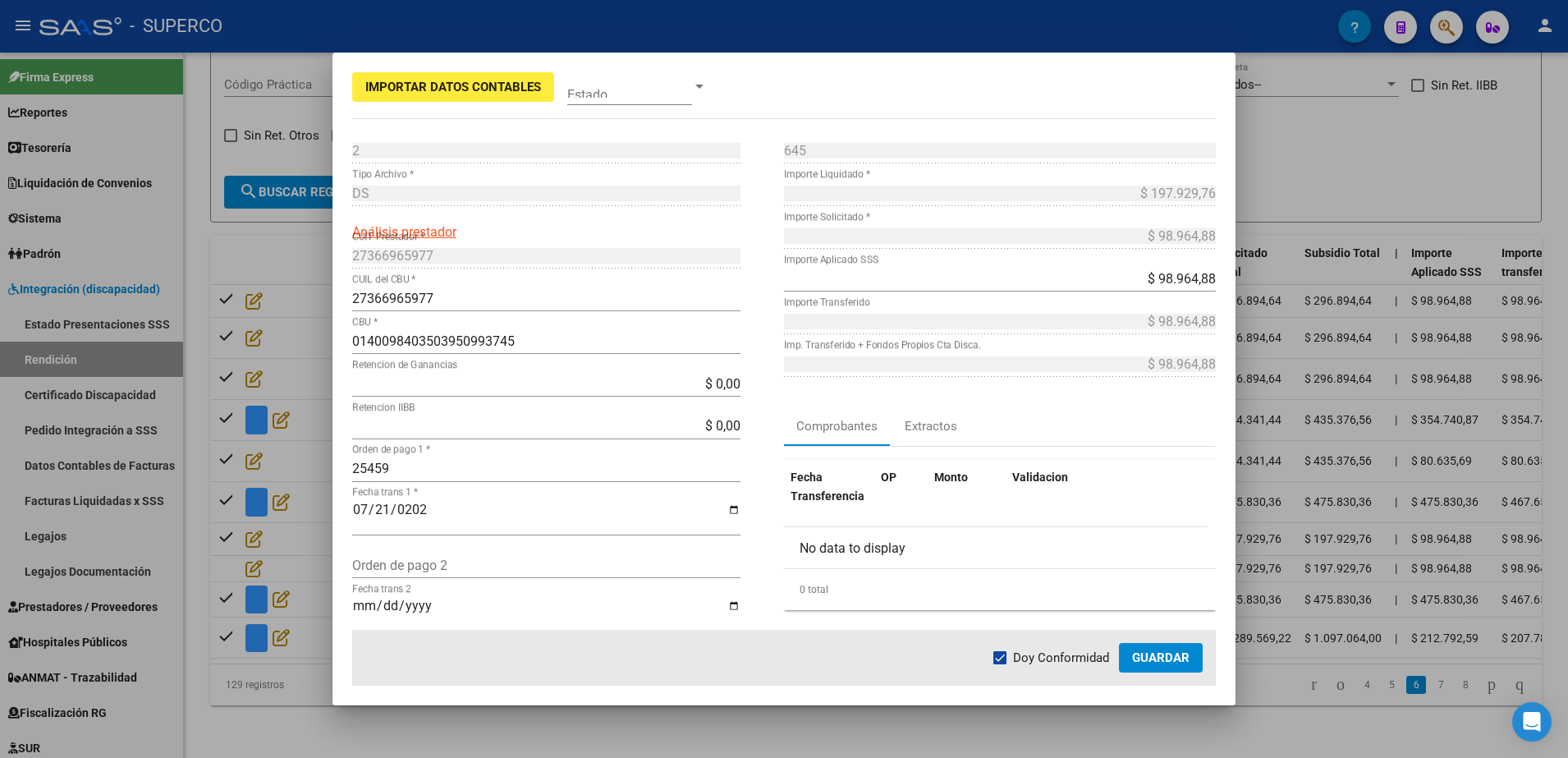
click at [1178, 664] on span "Guardar" at bounding box center [1161, 657] width 57 height 14
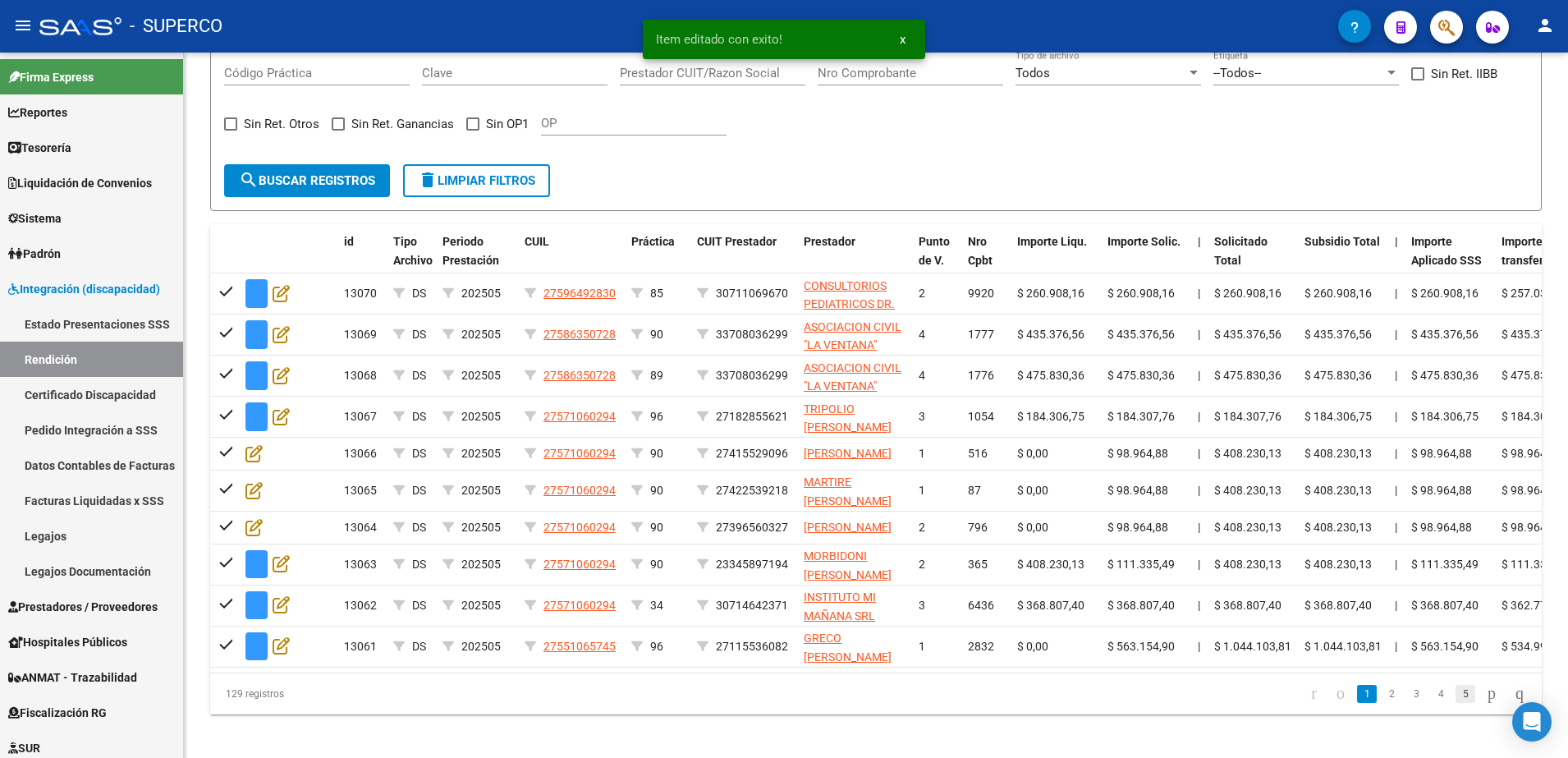
click at [1456, 702] on link "5" at bounding box center [1466, 693] width 20 height 18
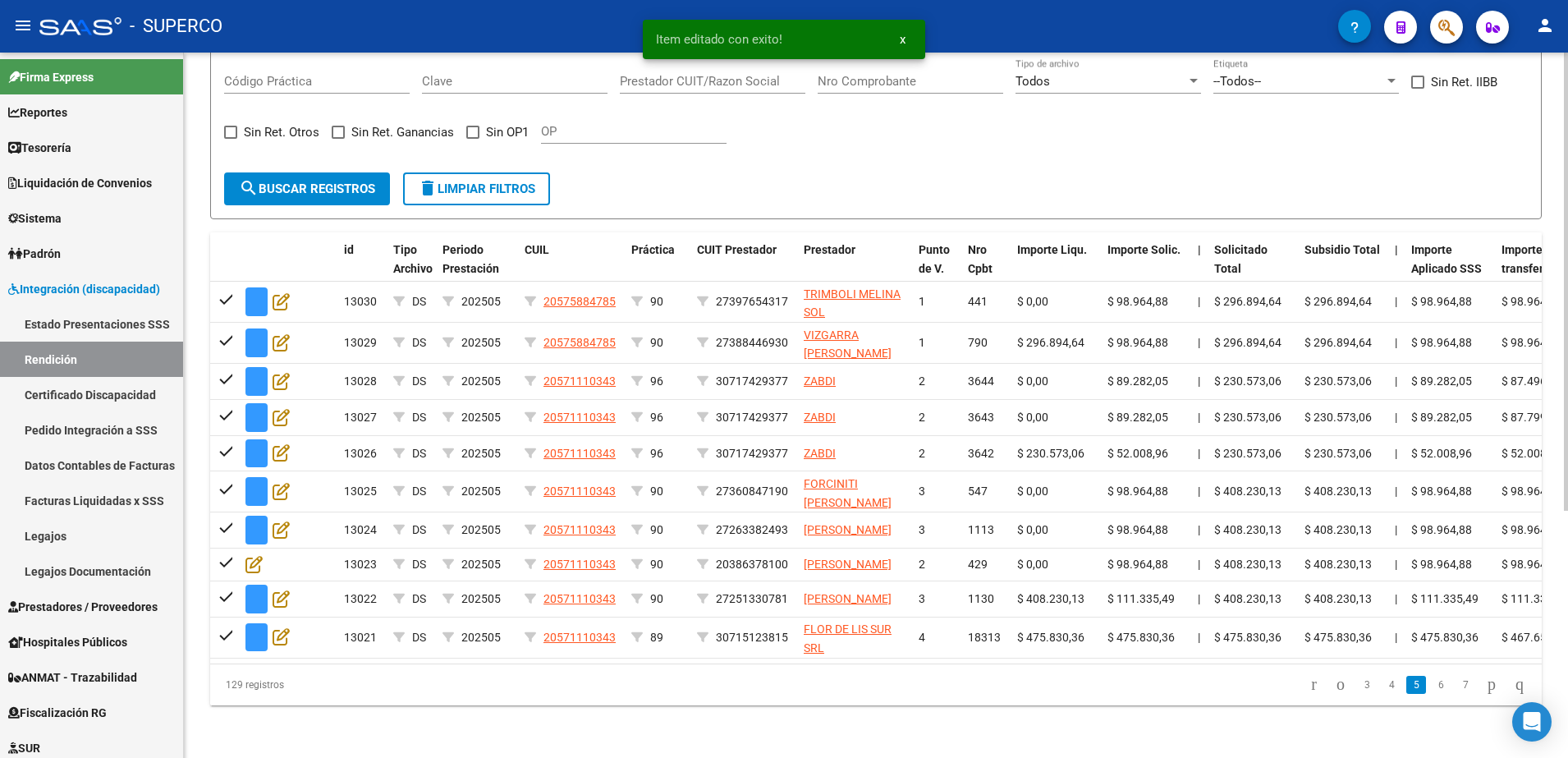
click at [1448, 729] on div "DR.ENVIO: Último Archivo SSS publicado hace: 9 días - DS.SUBSIDIO: Último Archi…" at bounding box center [876, 228] width 1384 height 1059
click at [1456, 694] on link "7" at bounding box center [1466, 684] width 20 height 18
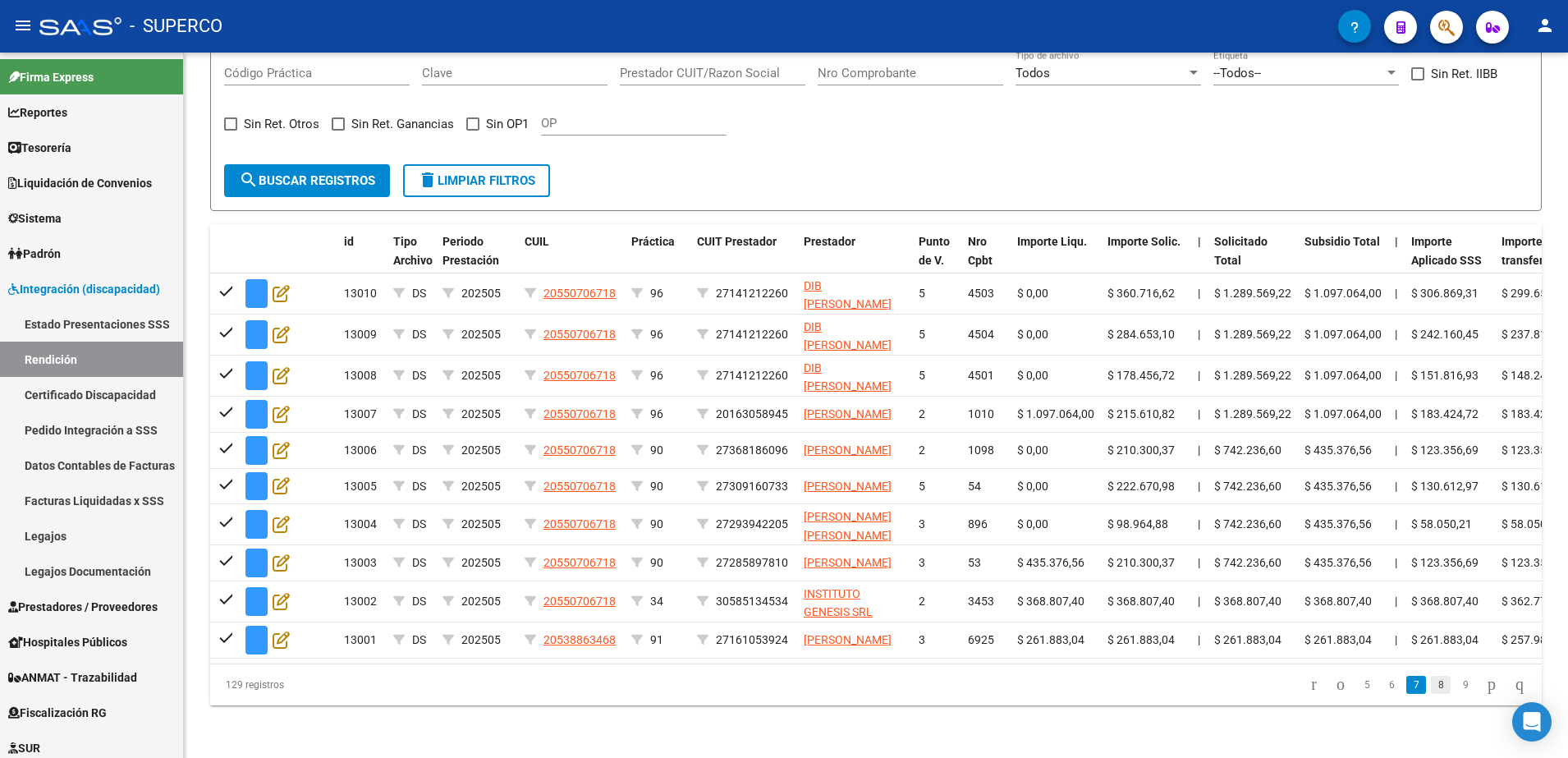
click at [1431, 694] on link "8" at bounding box center [1441, 684] width 20 height 18
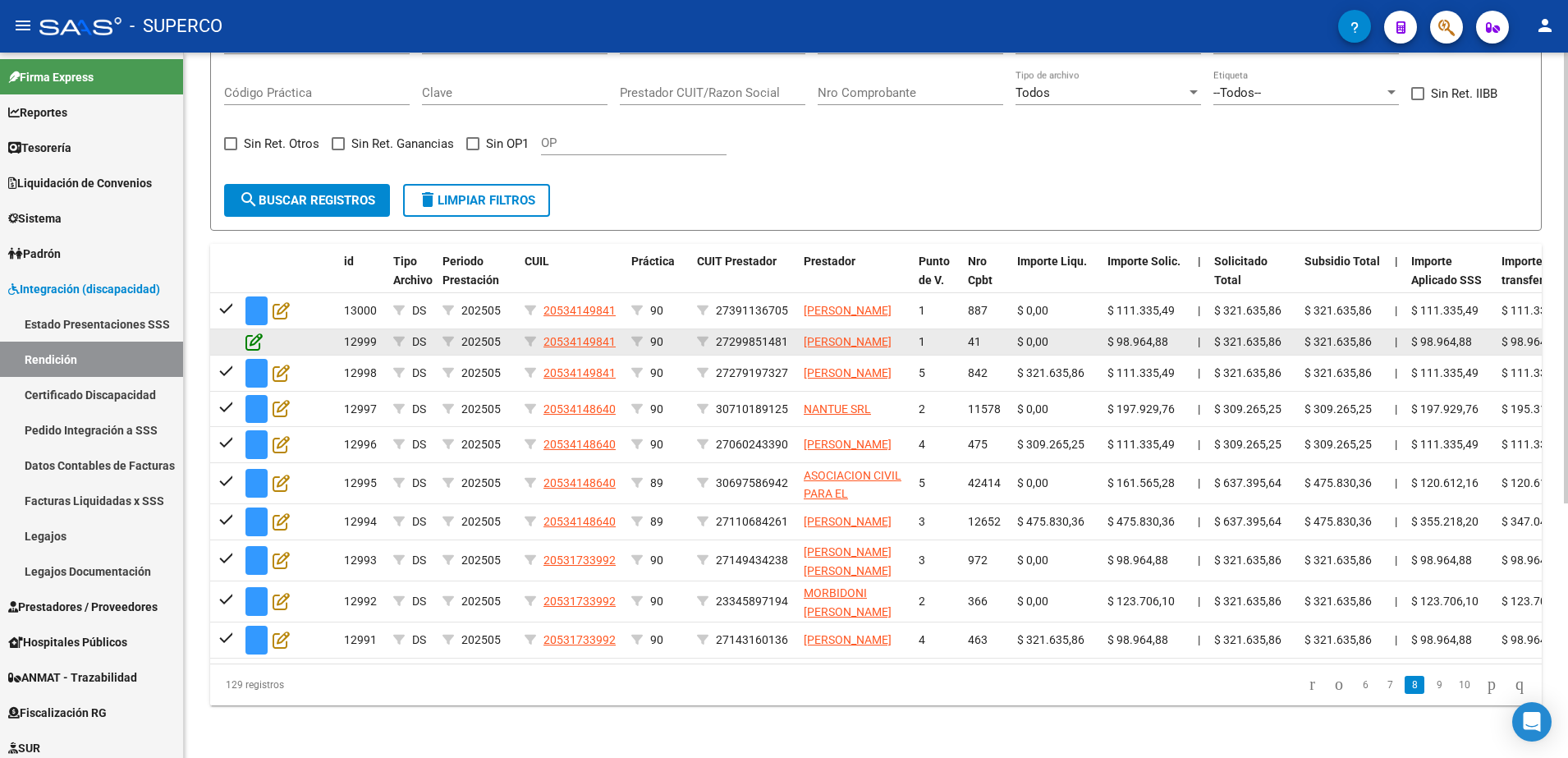
click at [257, 333] on icon at bounding box center [254, 341] width 17 height 18
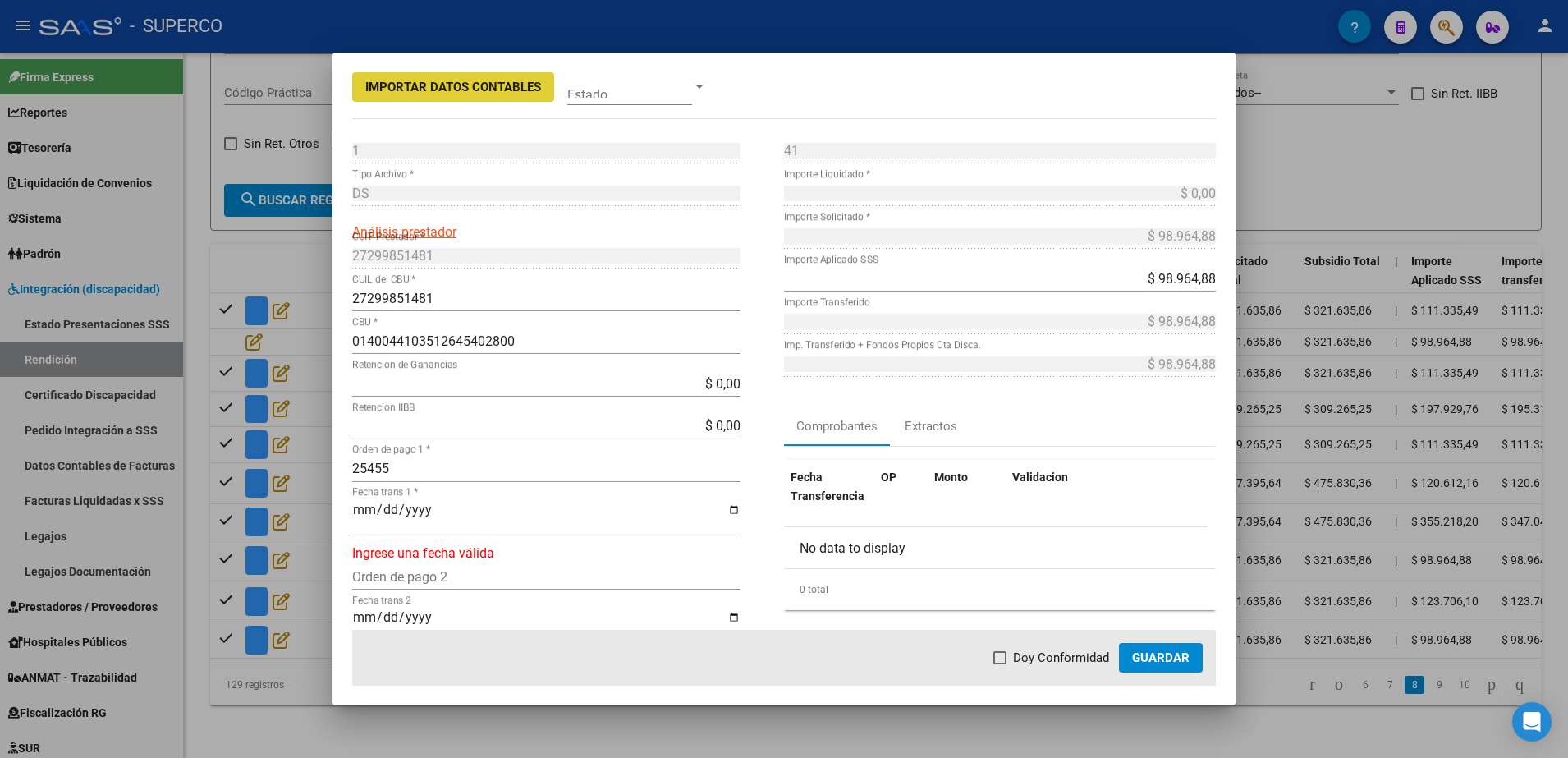
click at [361, 508] on input "Fecha trans 1 *" at bounding box center [547, 516] width 389 height 28
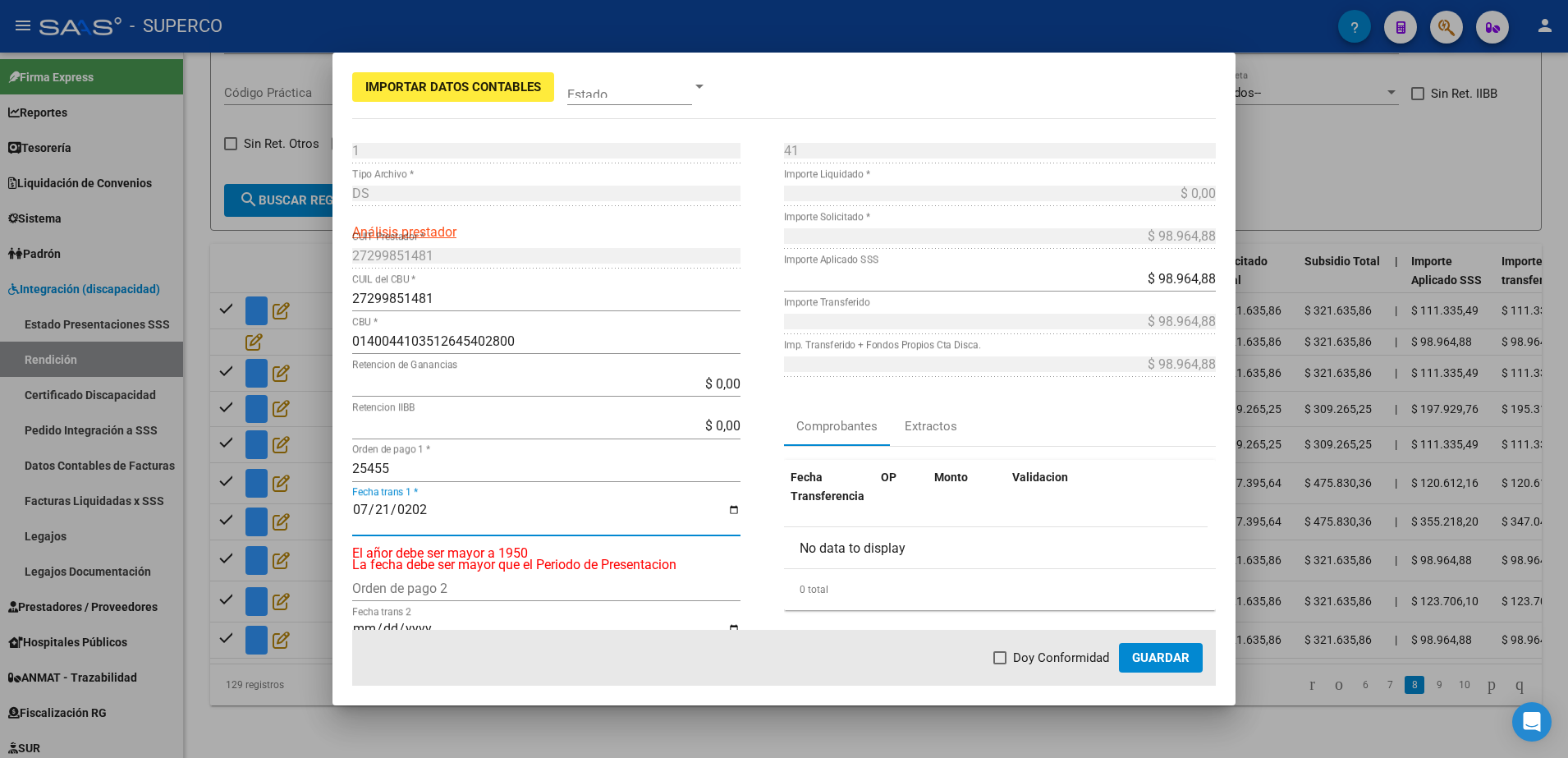
type input "[DATE]"
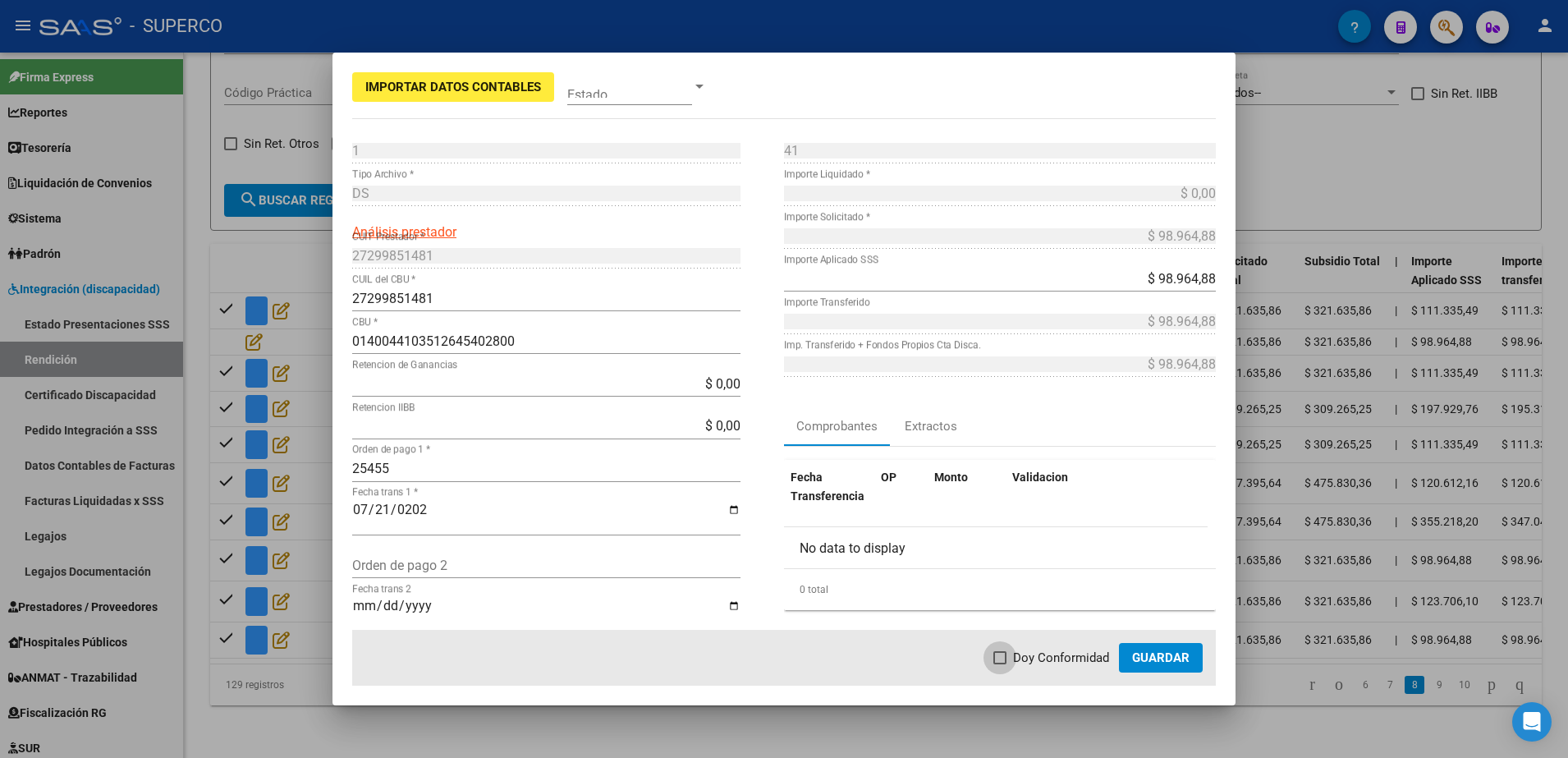
click at [1059, 660] on span "Doy Conformidad" at bounding box center [1061, 658] width 96 height 20
click at [1000, 664] on input "Doy Conformidad" at bounding box center [999, 664] width 1 height 1
checkbox input "true"
click at [1202, 663] on button "Guardar" at bounding box center [1160, 658] width 83 height 30
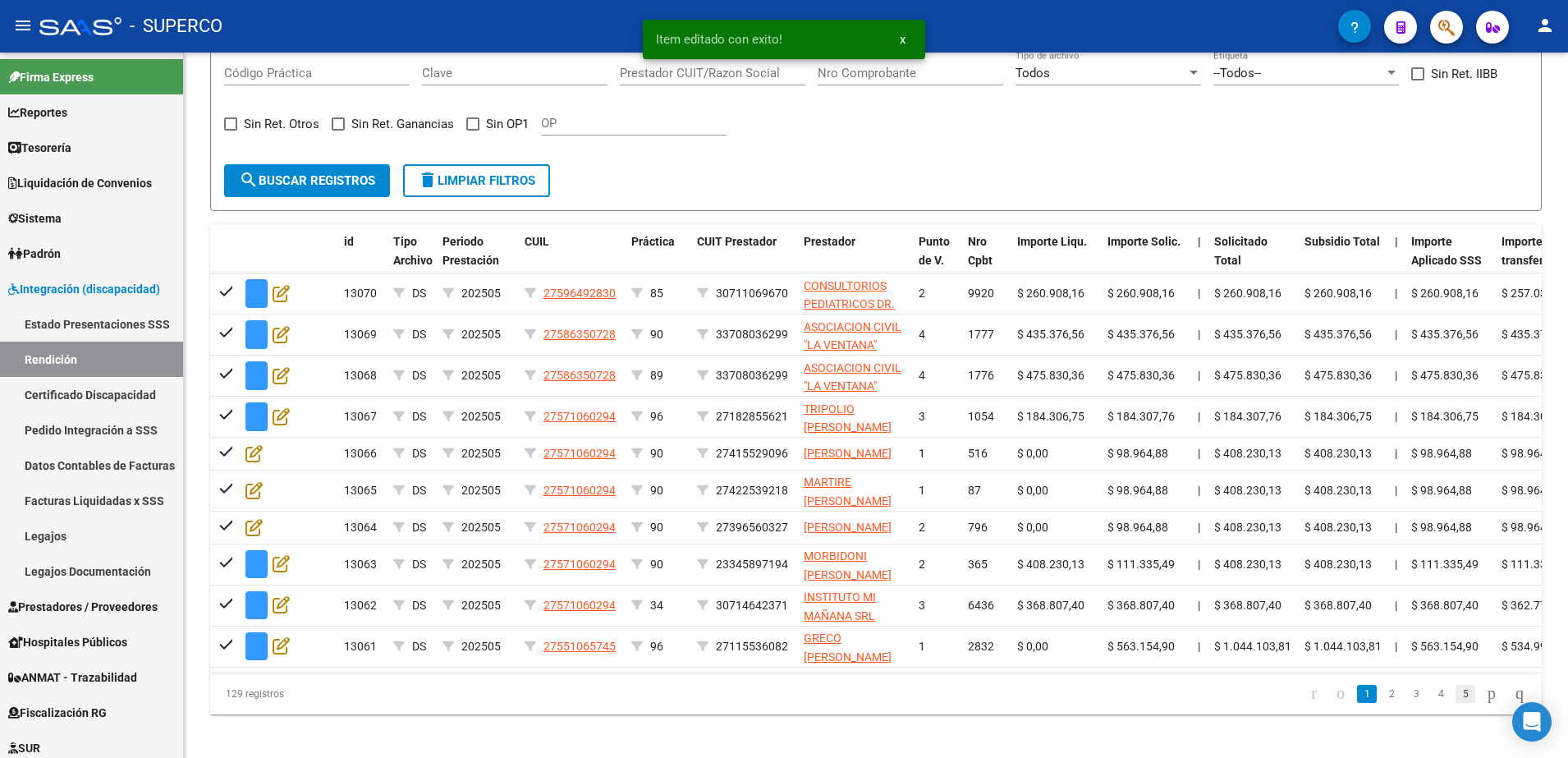
click at [1456, 702] on link "5" at bounding box center [1466, 693] width 20 height 18
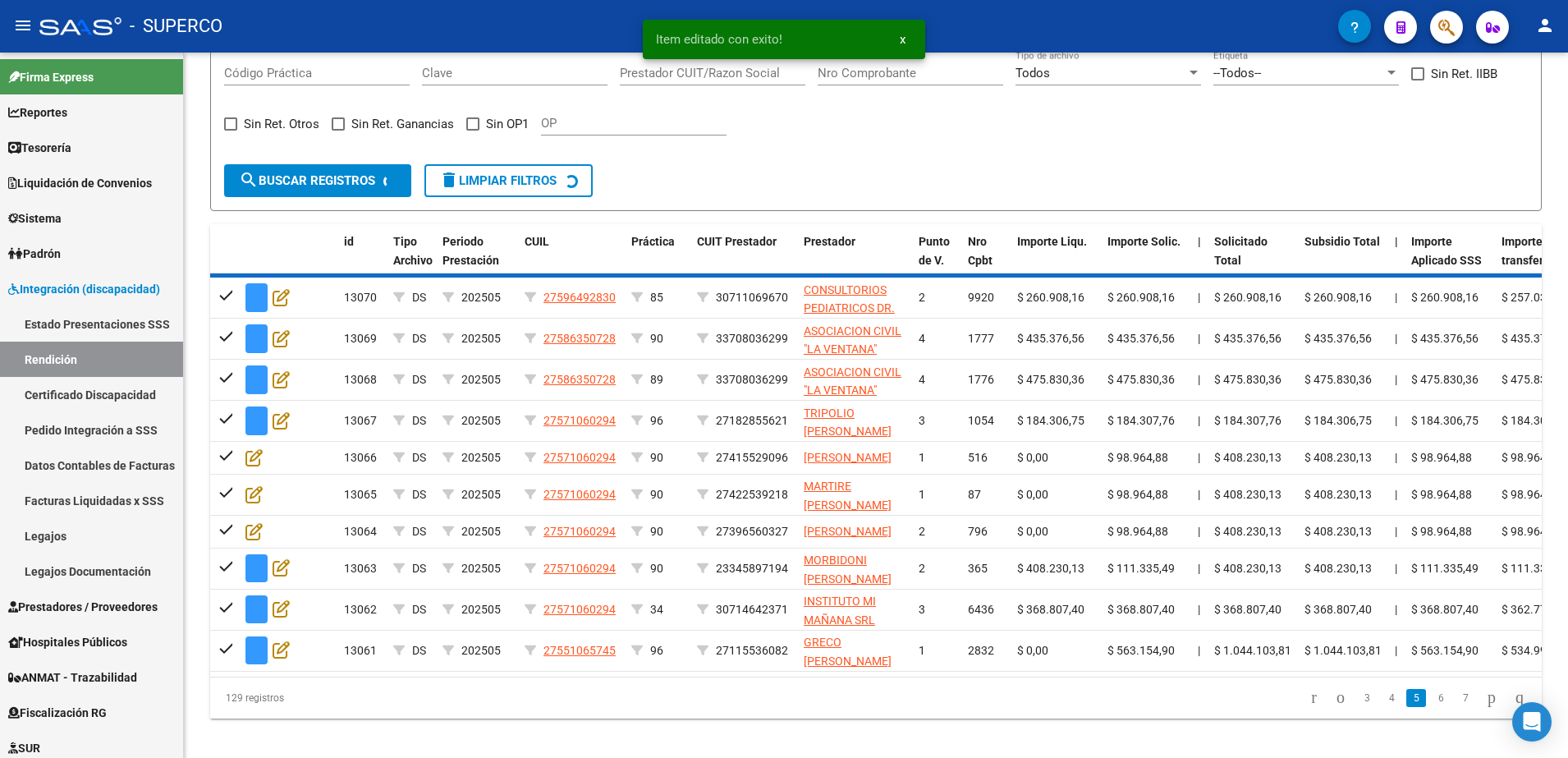
click at [1454, 727] on div "DR.ENVIO: Último Archivo SSS publicado hace: 9 días - DS.SUBSIDIO: Último Archi…" at bounding box center [876, 231] width 1384 height 1081
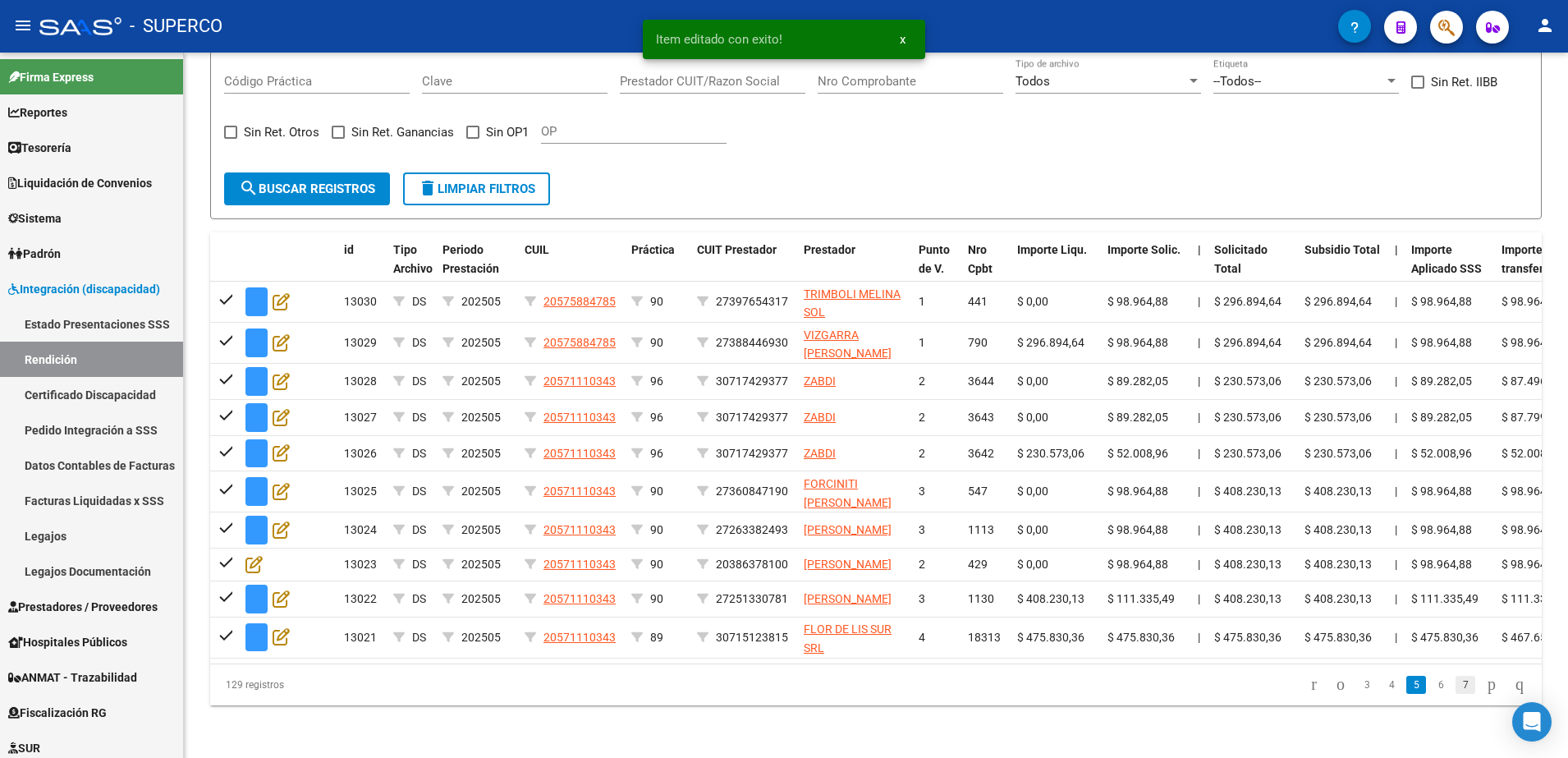
click at [1456, 694] on link "7" at bounding box center [1466, 684] width 20 height 18
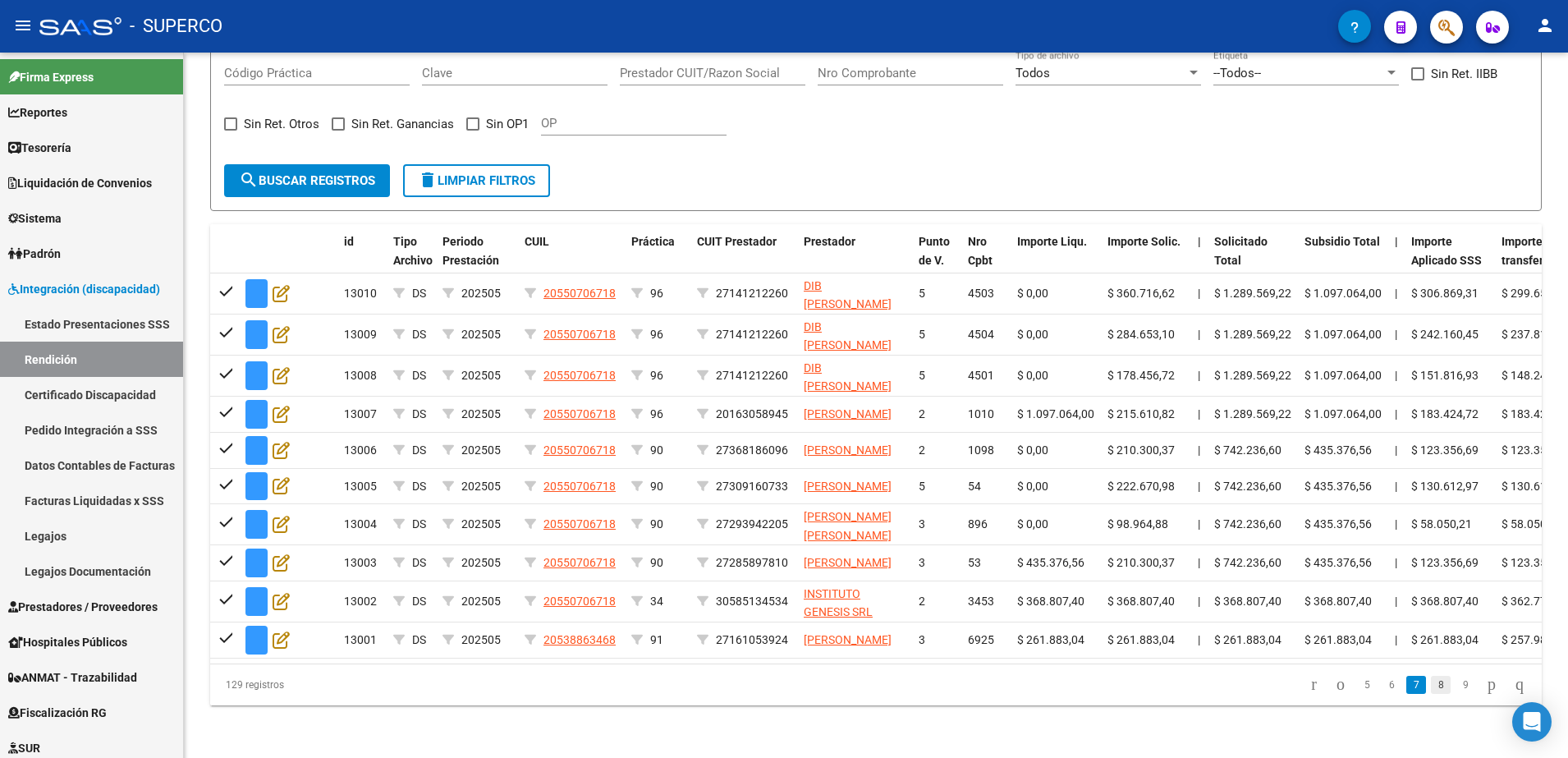
click at [1431, 694] on link "8" at bounding box center [1441, 684] width 20 height 18
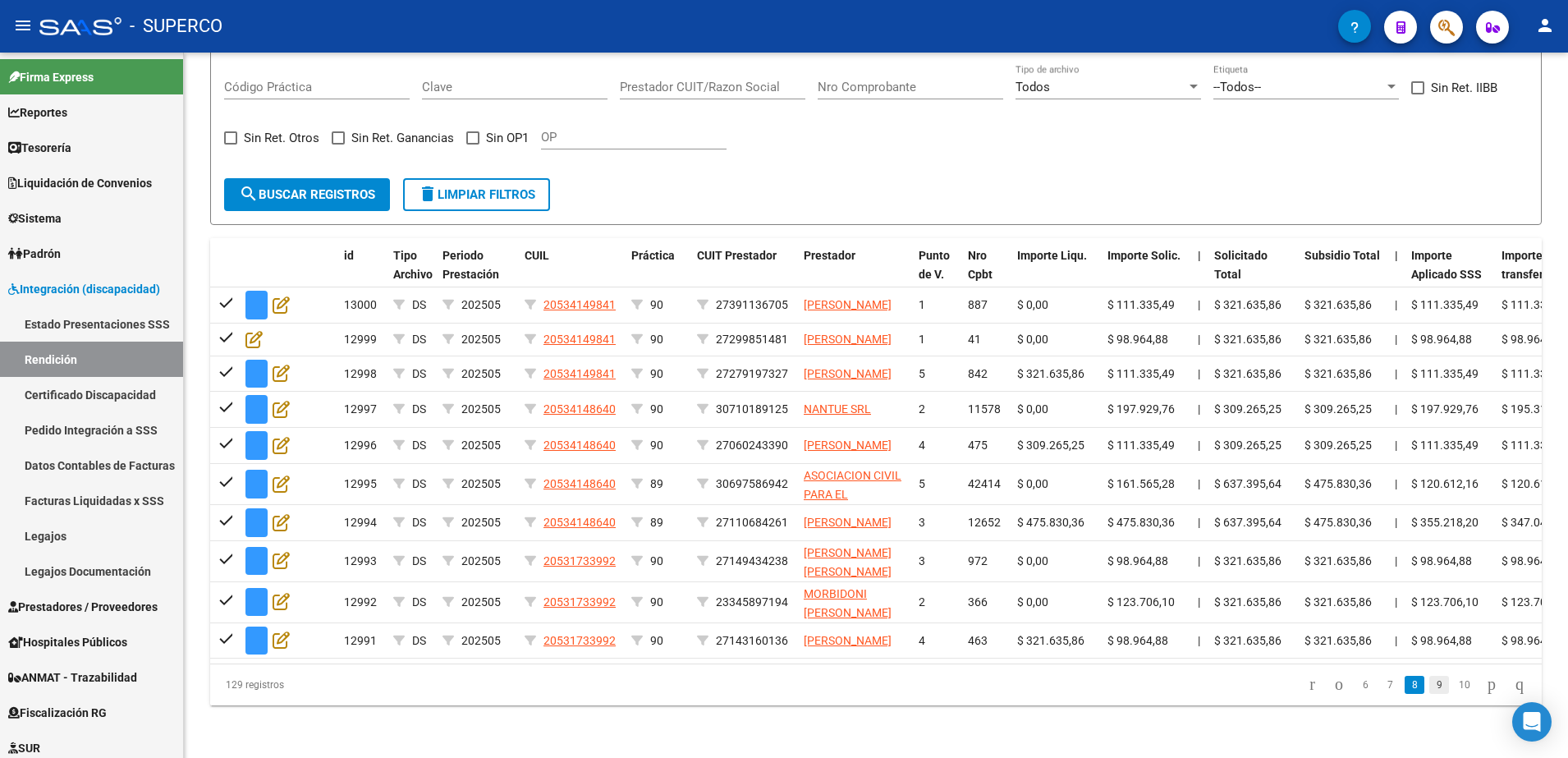
click at [1429, 694] on link "9" at bounding box center [1439, 684] width 20 height 18
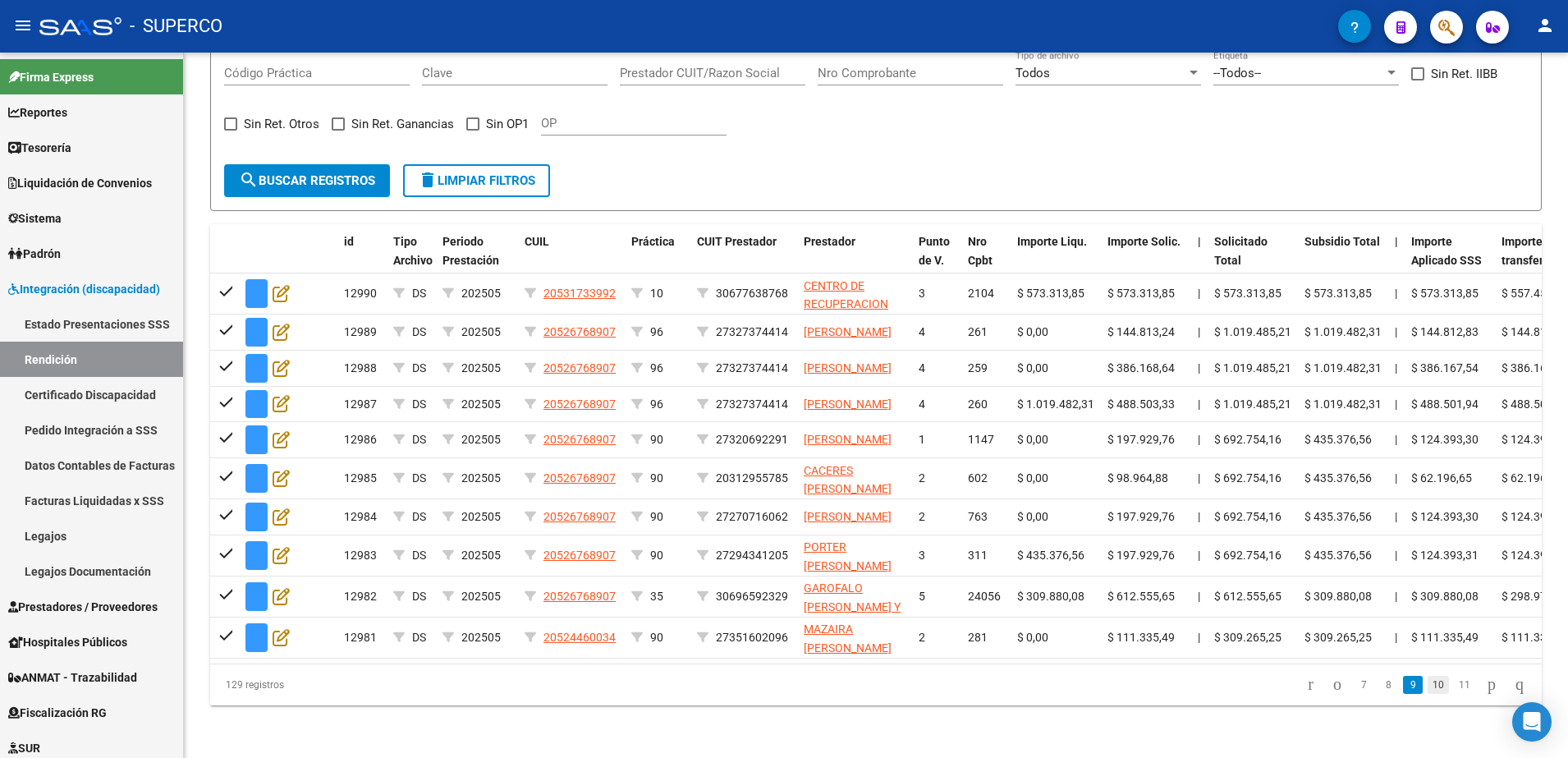
click at [1427, 694] on link "10" at bounding box center [1438, 684] width 21 height 18
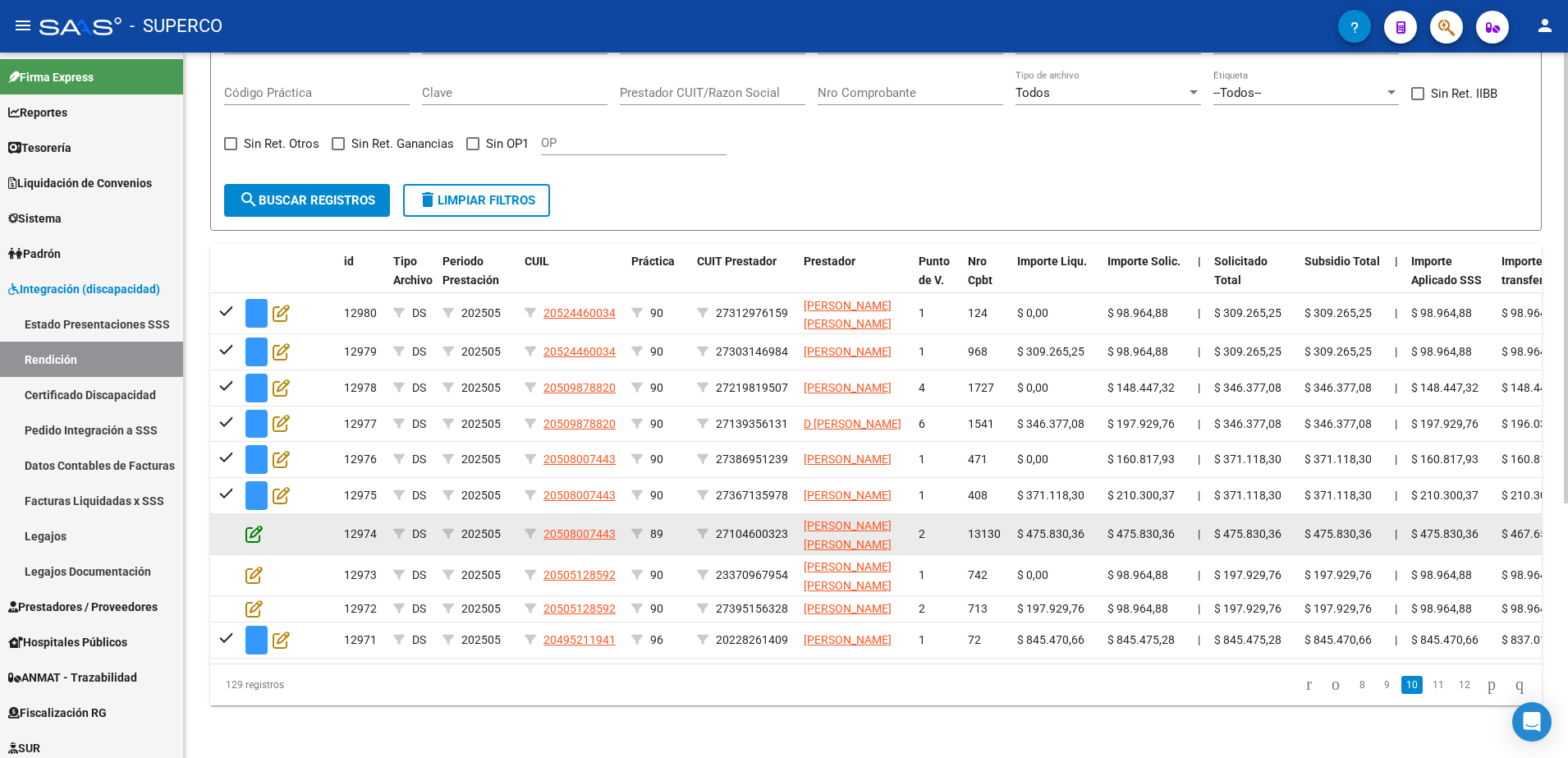
click at [254, 534] on icon at bounding box center [254, 533] width 17 height 18
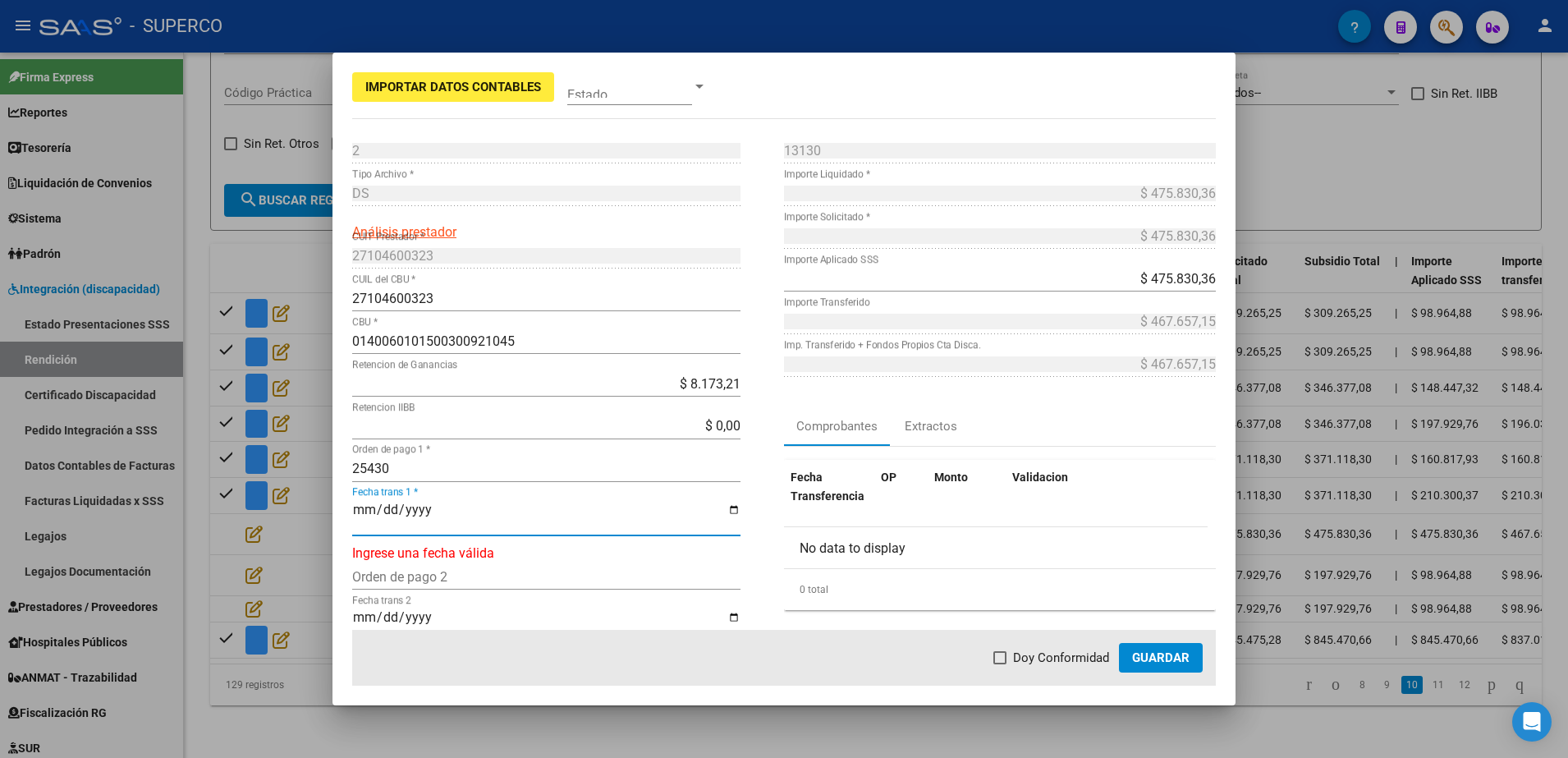
click at [357, 509] on input "Fecha trans 1 *" at bounding box center [547, 516] width 389 height 28
type input "[DATE]"
click at [1000, 658] on span at bounding box center [1000, 658] width 13 height 13
click at [1000, 664] on input "Doy Conformidad" at bounding box center [999, 664] width 1 height 1
checkbox input "true"
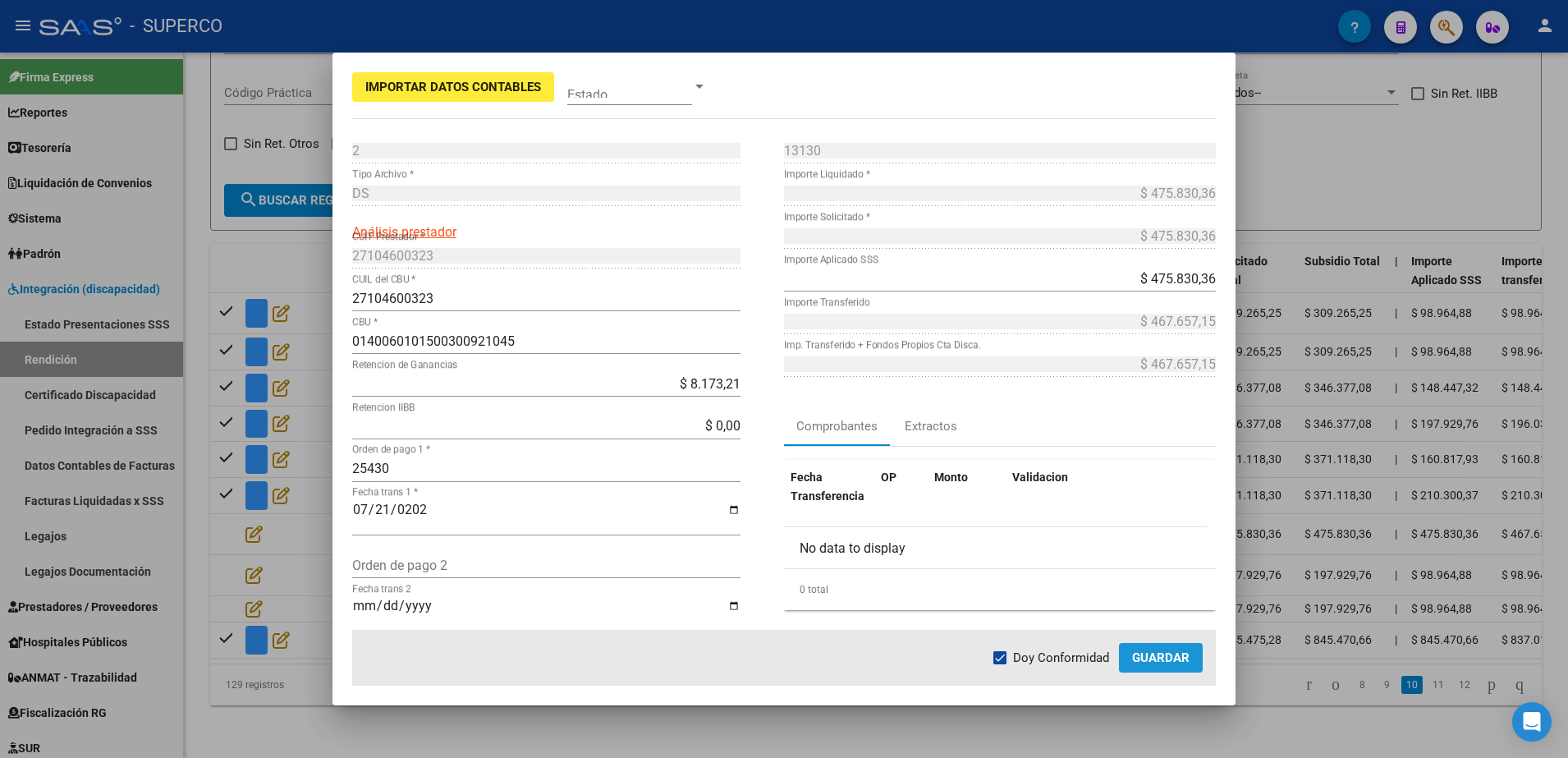
click at [1188, 654] on span "Guardar" at bounding box center [1161, 657] width 57 height 14
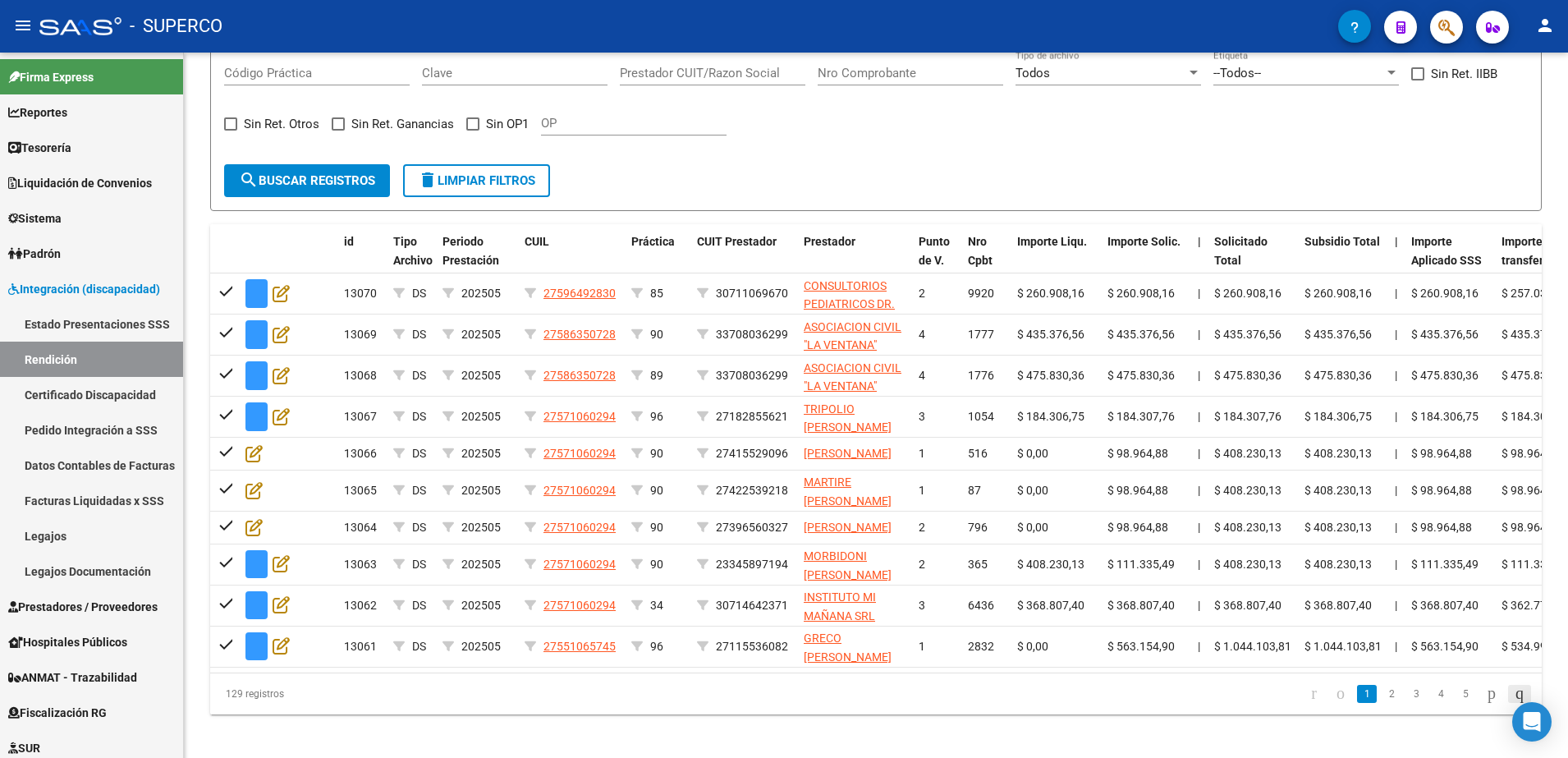
click at [1513, 702] on icon "go to last page" at bounding box center [1520, 693] width 13 height 20
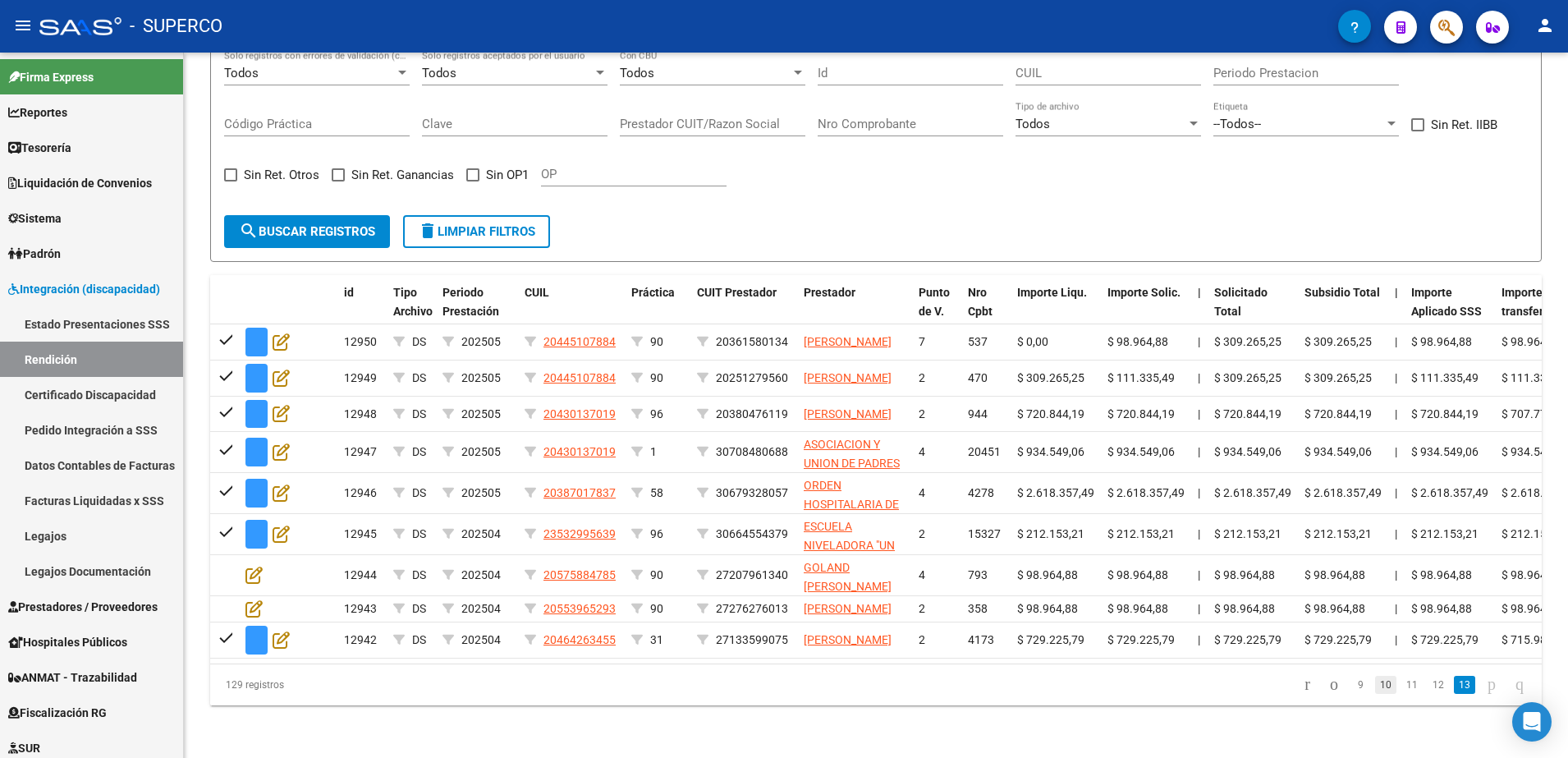
click at [1376, 689] on link "10" at bounding box center [1386, 684] width 21 height 18
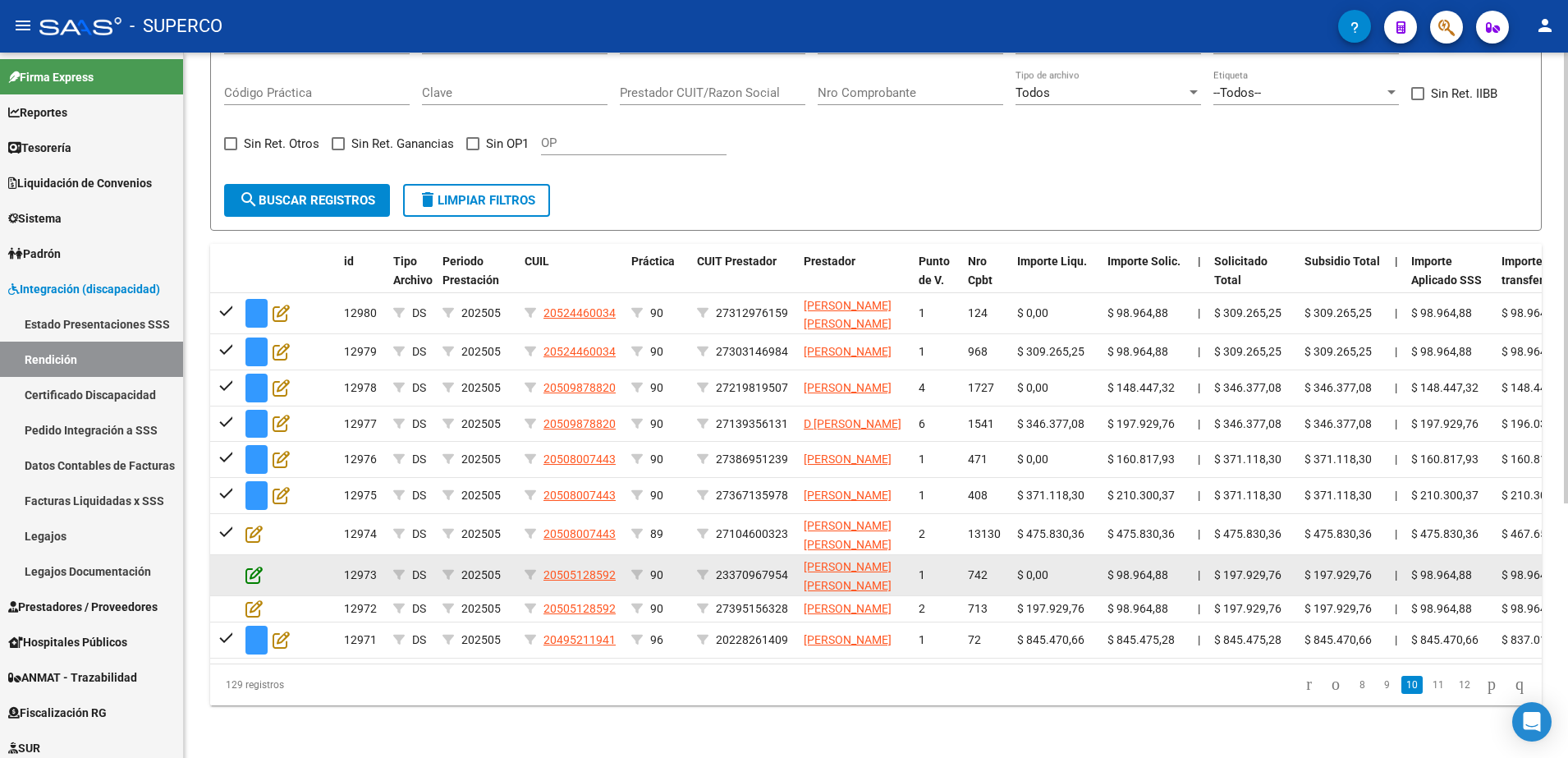
click at [255, 580] on icon at bounding box center [254, 574] width 17 height 18
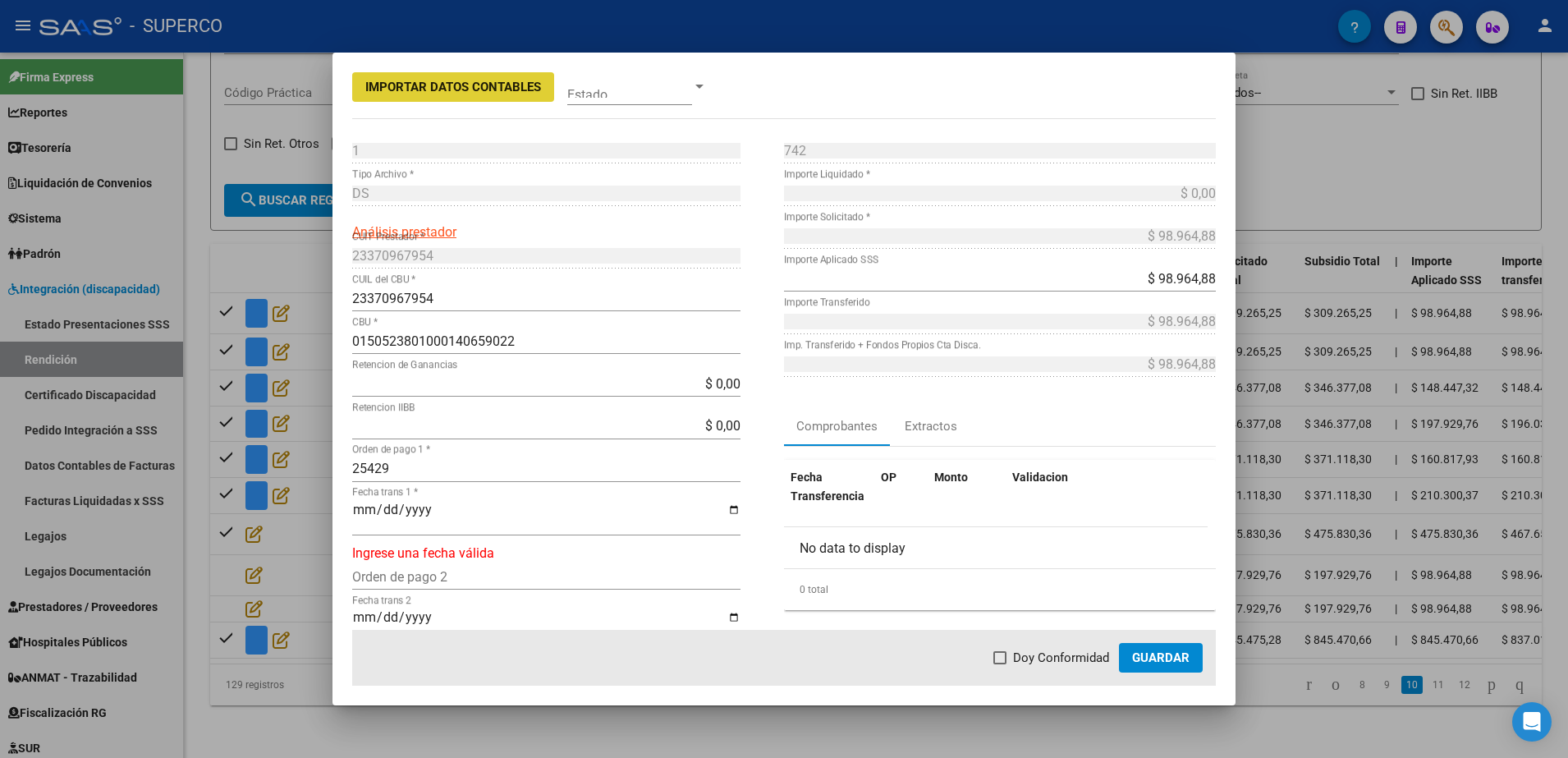
click at [357, 511] on input "Fecha trans 1 *" at bounding box center [547, 516] width 389 height 28
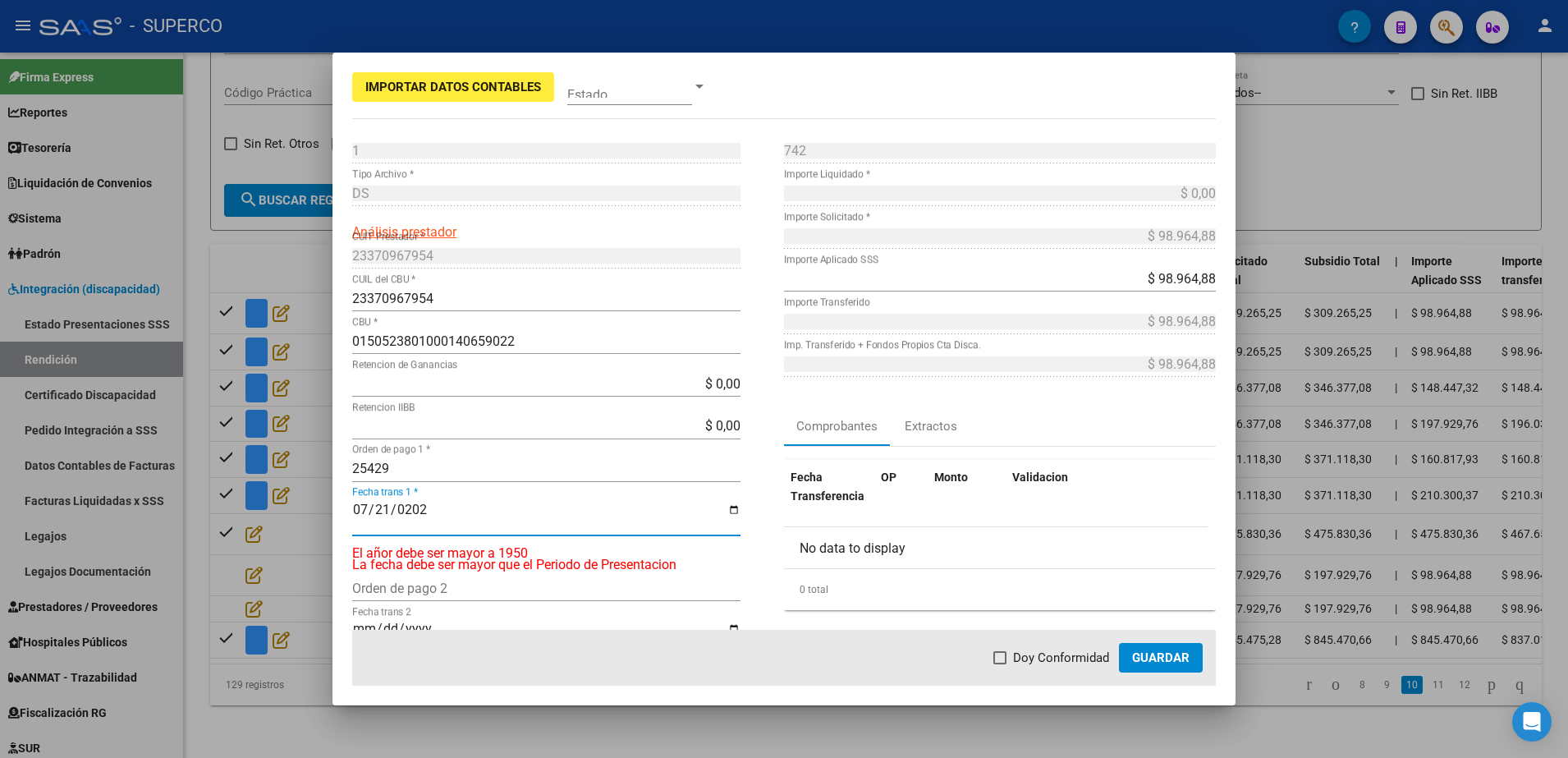
type input "[DATE]"
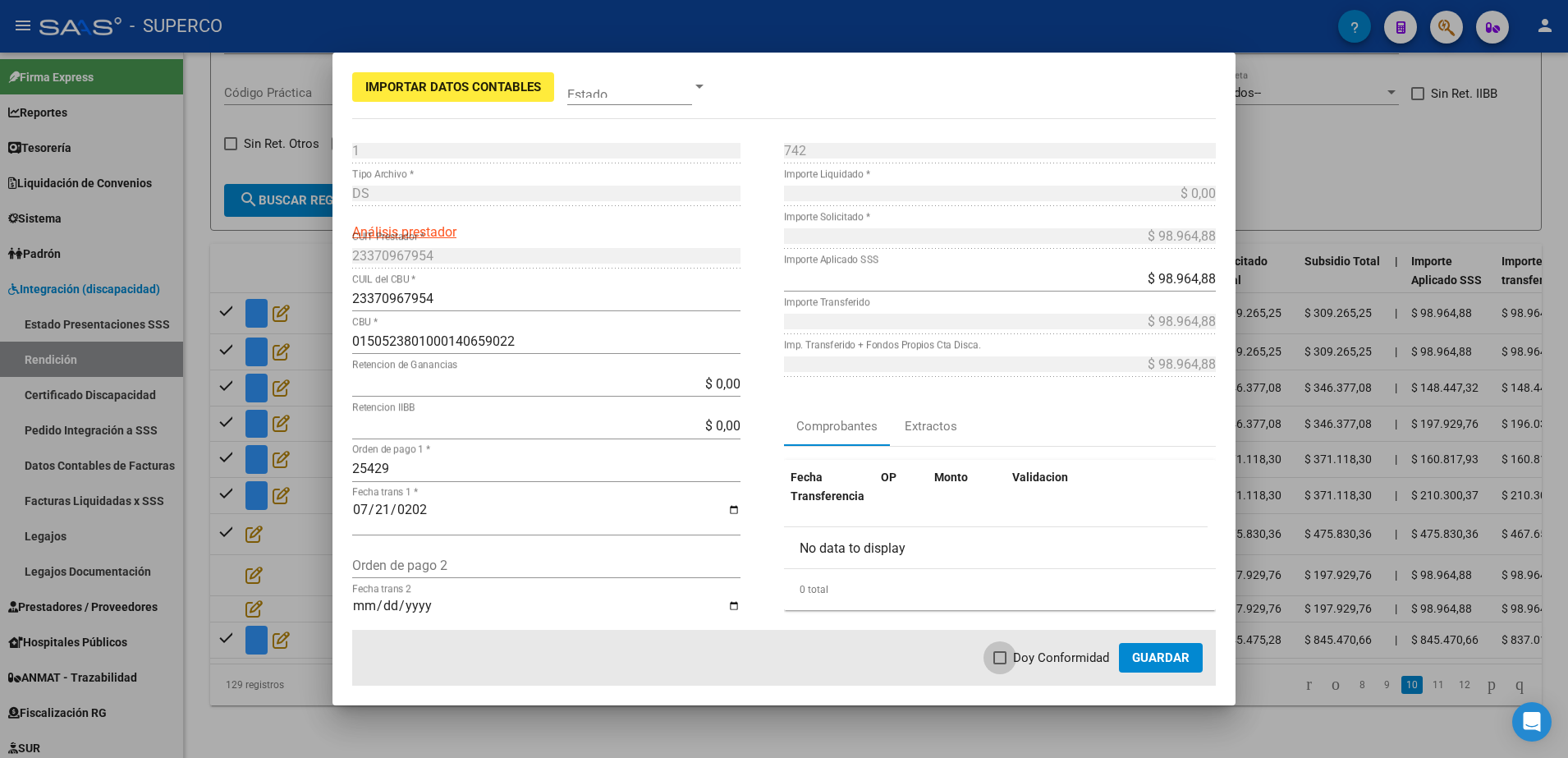
click at [1001, 651] on span at bounding box center [1000, 658] width 13 height 13
click at [1000, 664] on input "Doy Conformidad" at bounding box center [999, 664] width 1 height 1
checkbox input "true"
click at [1170, 655] on span "Guardar" at bounding box center [1161, 657] width 57 height 14
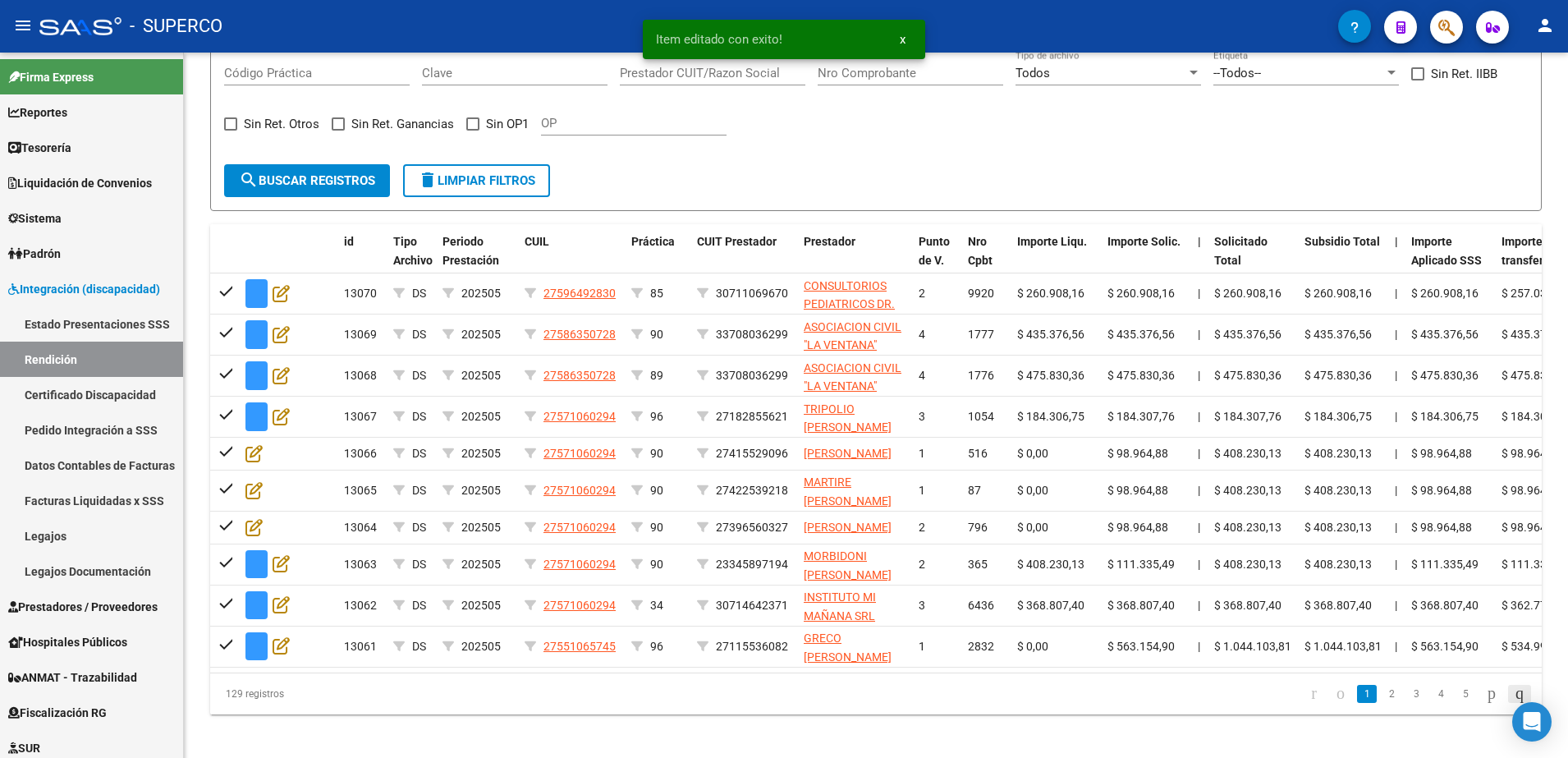
click at [1513, 702] on icon "go to last page" at bounding box center [1520, 693] width 13 height 20
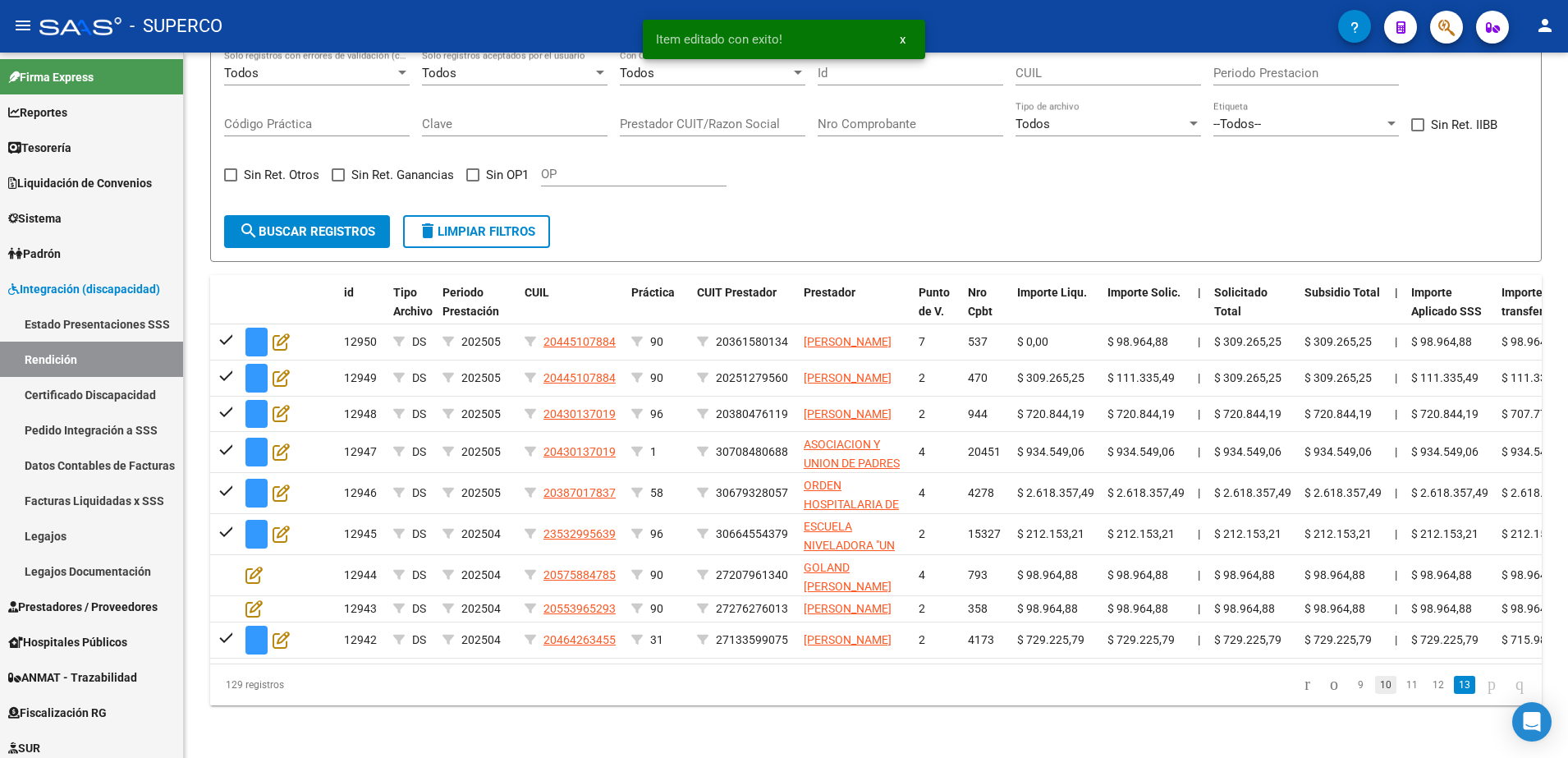
click at [1376, 686] on link "10" at bounding box center [1386, 684] width 21 height 18
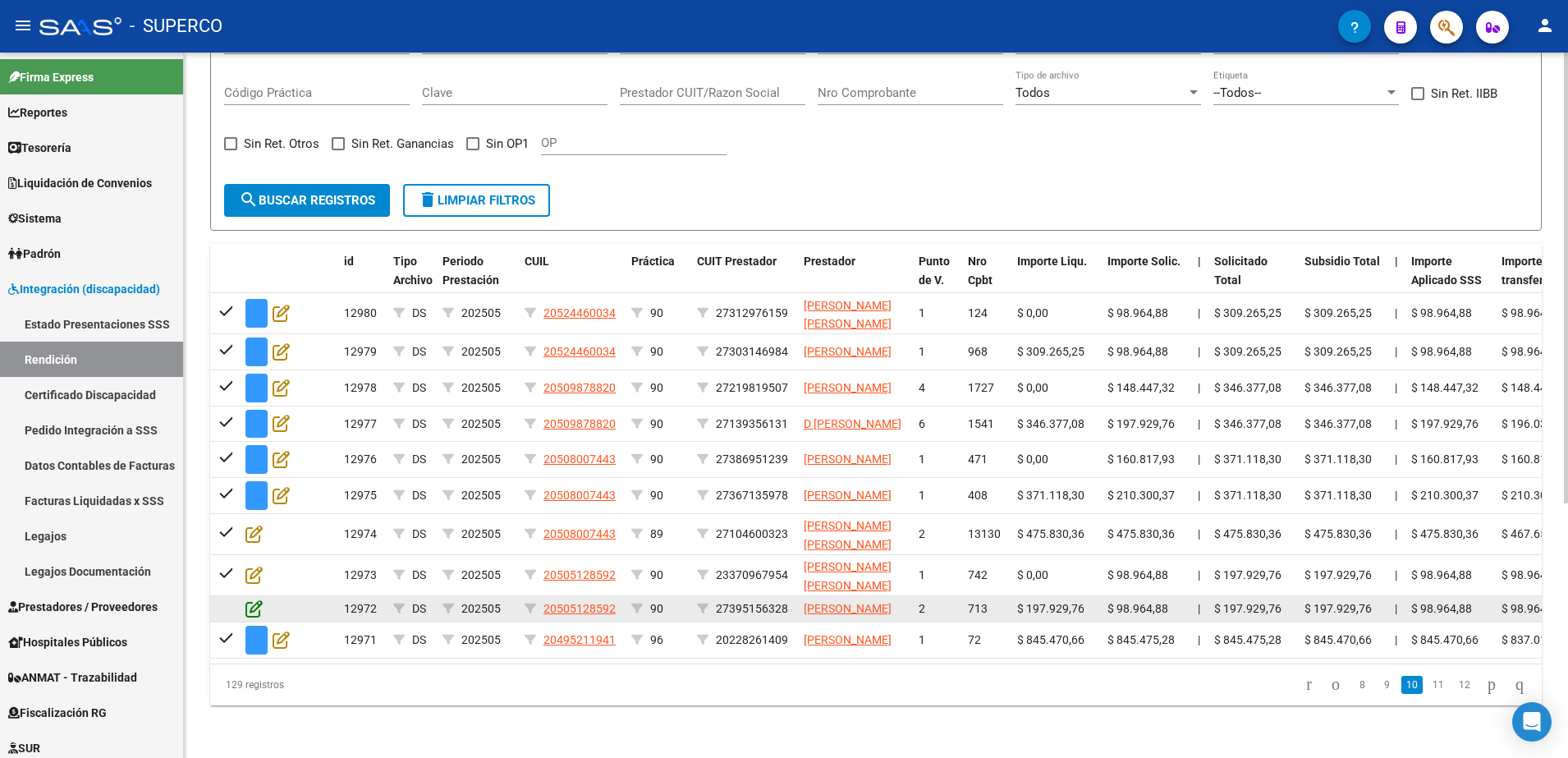
click at [254, 614] on icon at bounding box center [254, 608] width 17 height 18
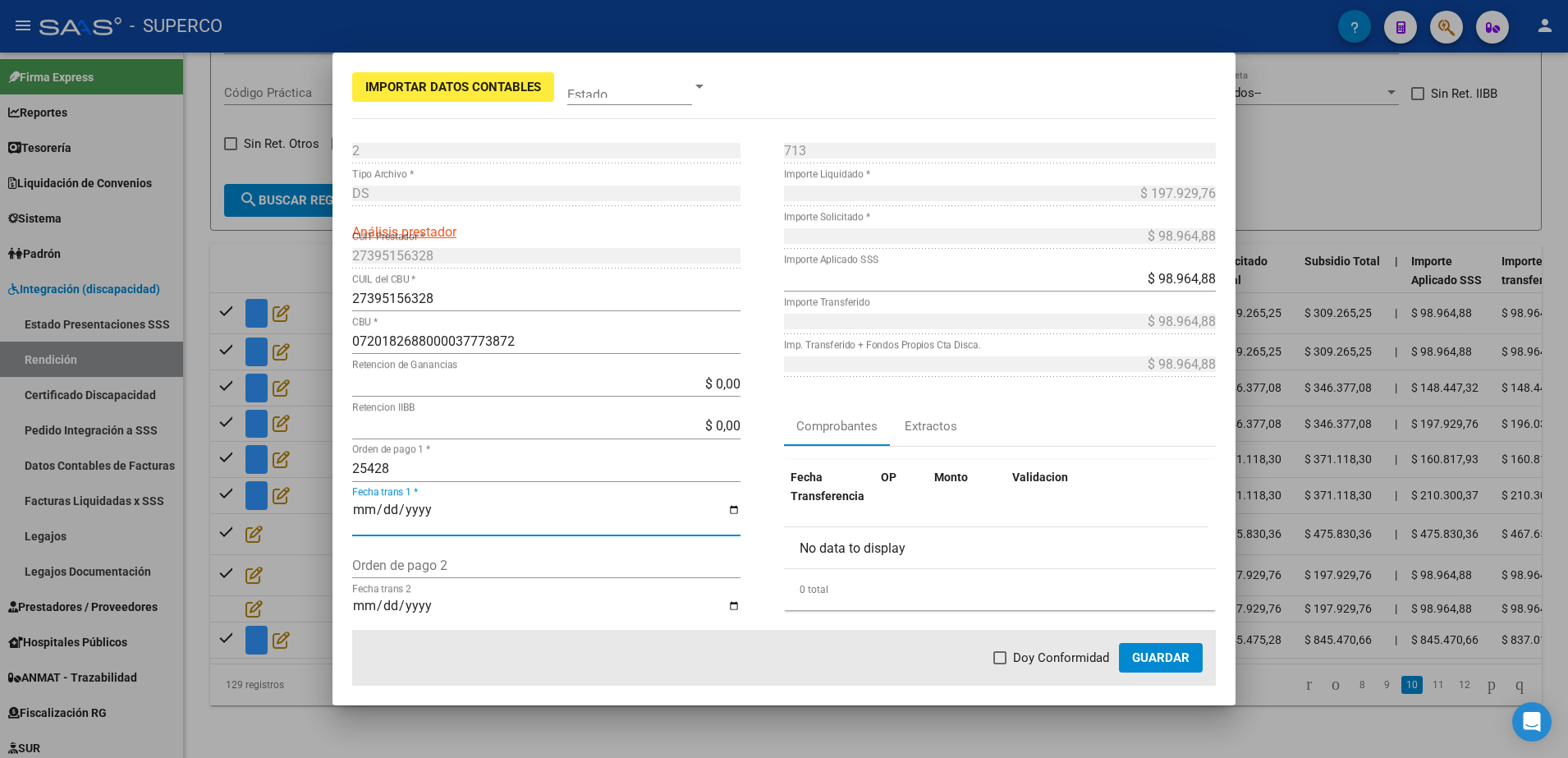
click at [358, 507] on input "Fecha trans 1 *" at bounding box center [547, 516] width 389 height 28
type input "[DATE]"
click at [1007, 656] on span at bounding box center [1000, 658] width 13 height 13
click at [1000, 664] on input "Doy Conformidad" at bounding box center [999, 664] width 1 height 1
checkbox input "true"
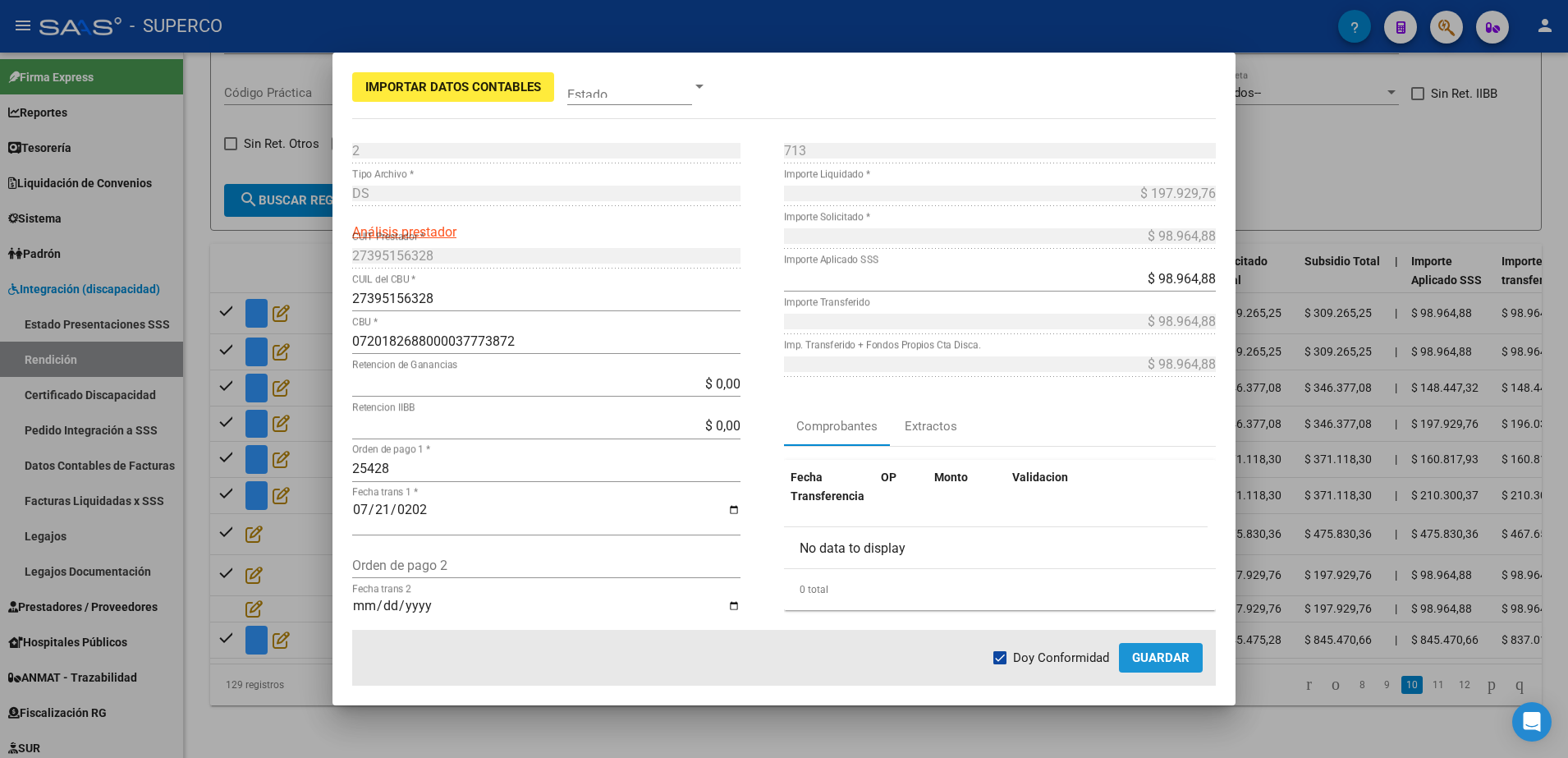
click at [1158, 658] on span "Guardar" at bounding box center [1161, 657] width 57 height 14
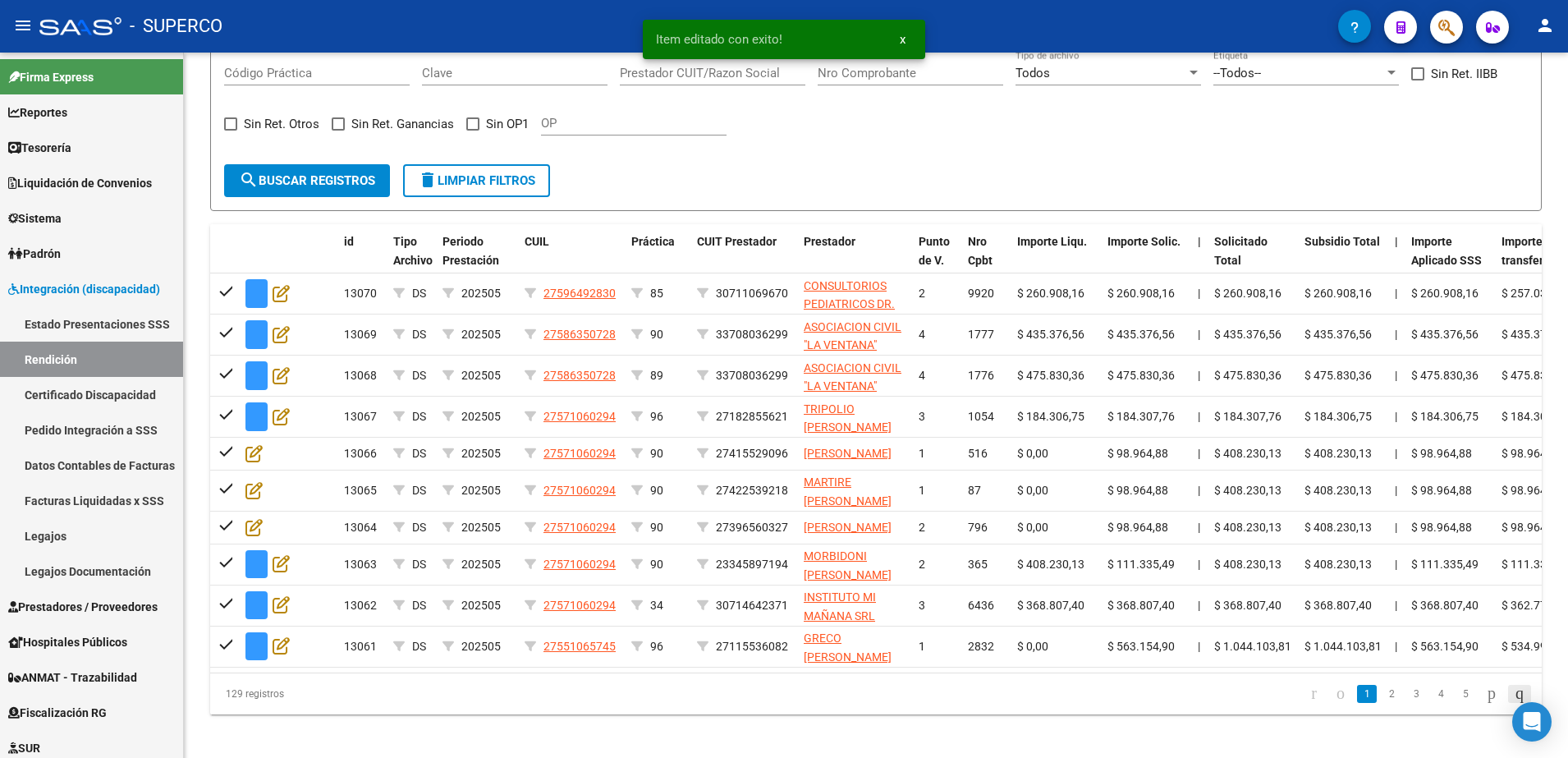
click at [1513, 702] on icon "go to last page" at bounding box center [1520, 693] width 13 height 20
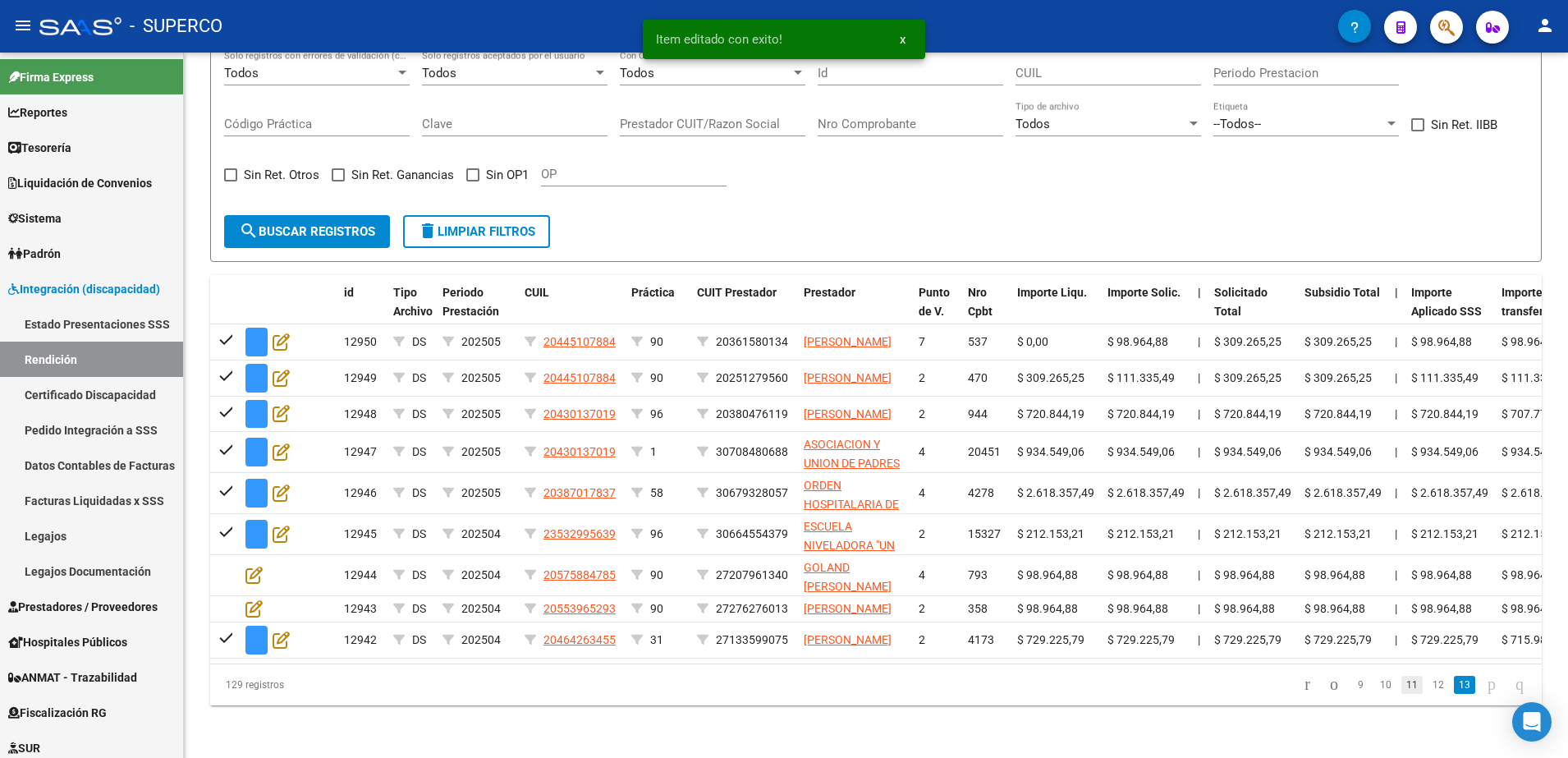
click at [1401, 684] on link "11" at bounding box center [1412, 684] width 21 height 18
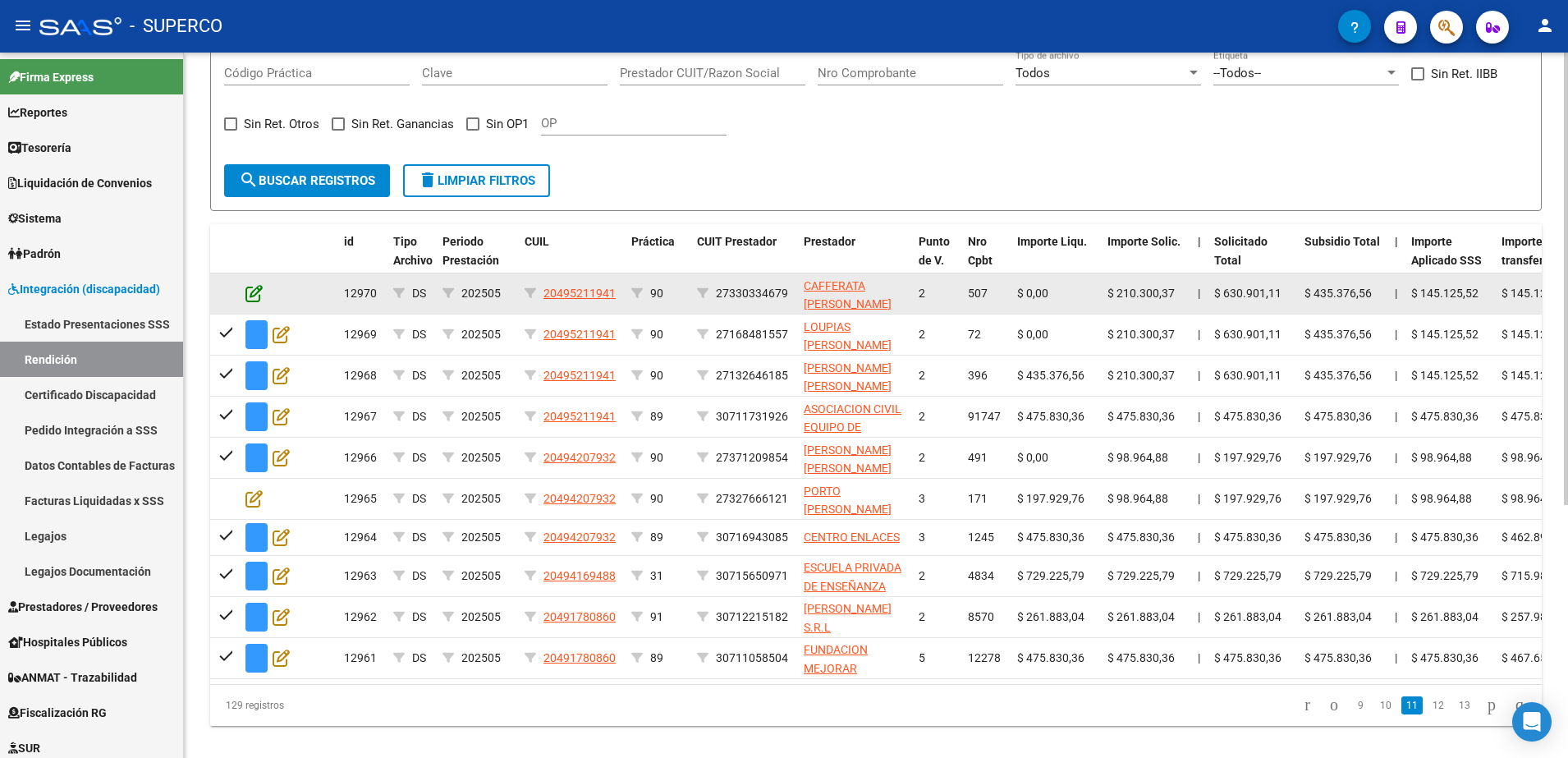
click at [247, 295] on icon at bounding box center [254, 293] width 17 height 18
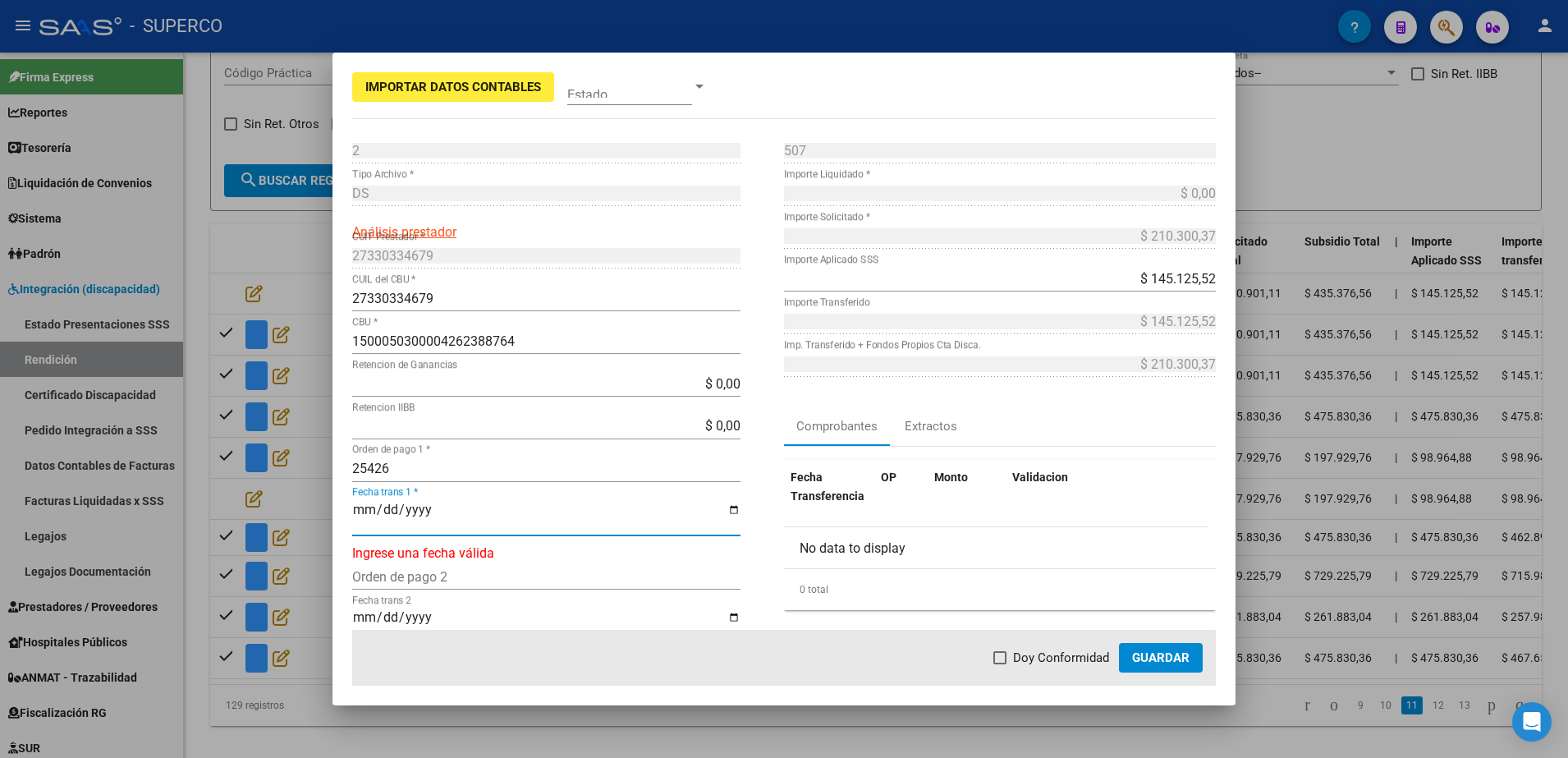
click at [363, 509] on input "Fecha trans 1 *" at bounding box center [547, 516] width 389 height 28
type input "[DATE]"
click at [1016, 655] on span "Doy Conformidad" at bounding box center [1061, 658] width 96 height 20
click at [1000, 664] on input "Doy Conformidad" at bounding box center [999, 664] width 1 height 1
checkbox input "true"
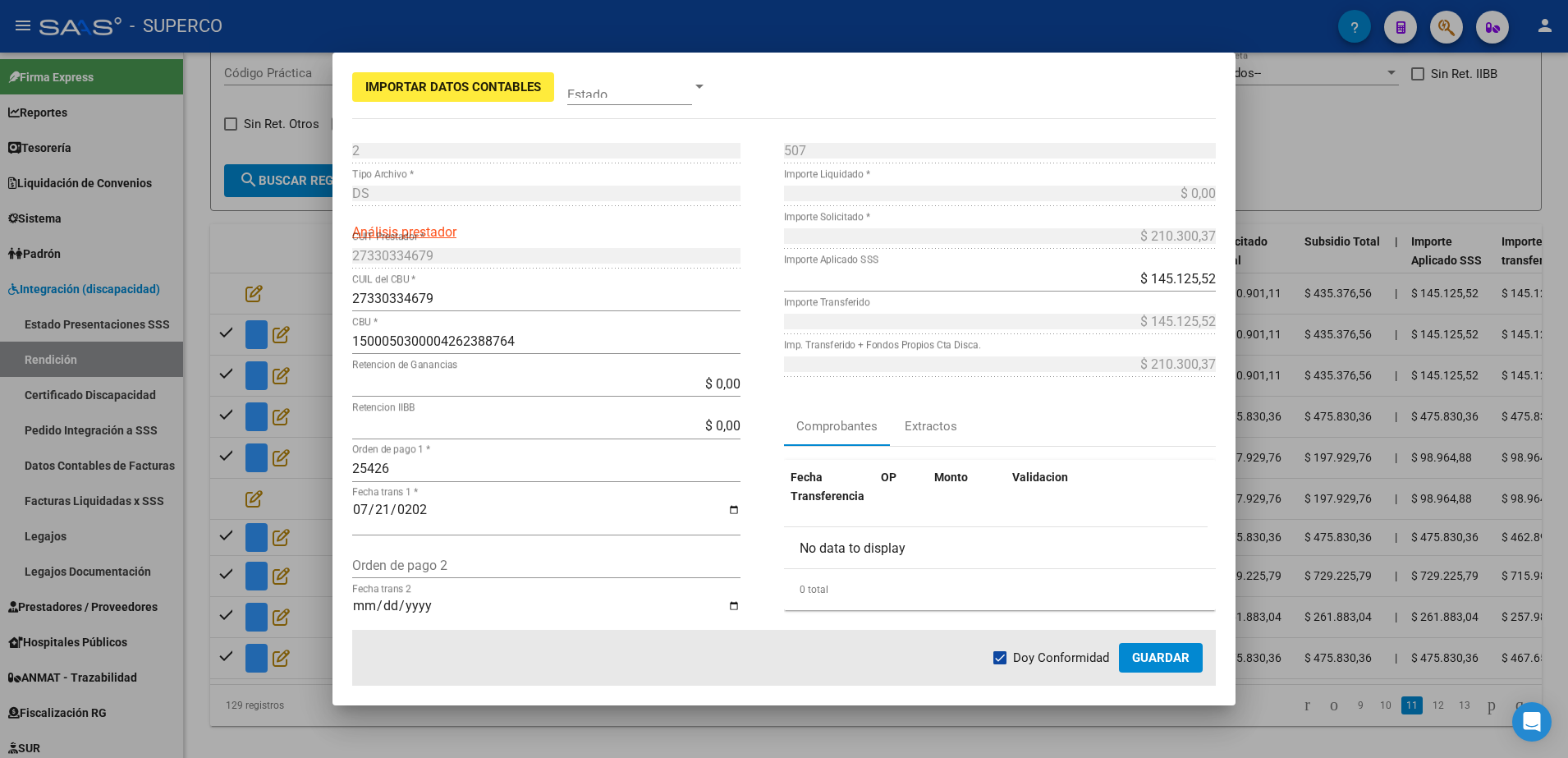
click at [1162, 658] on span "Guardar" at bounding box center [1161, 657] width 57 height 14
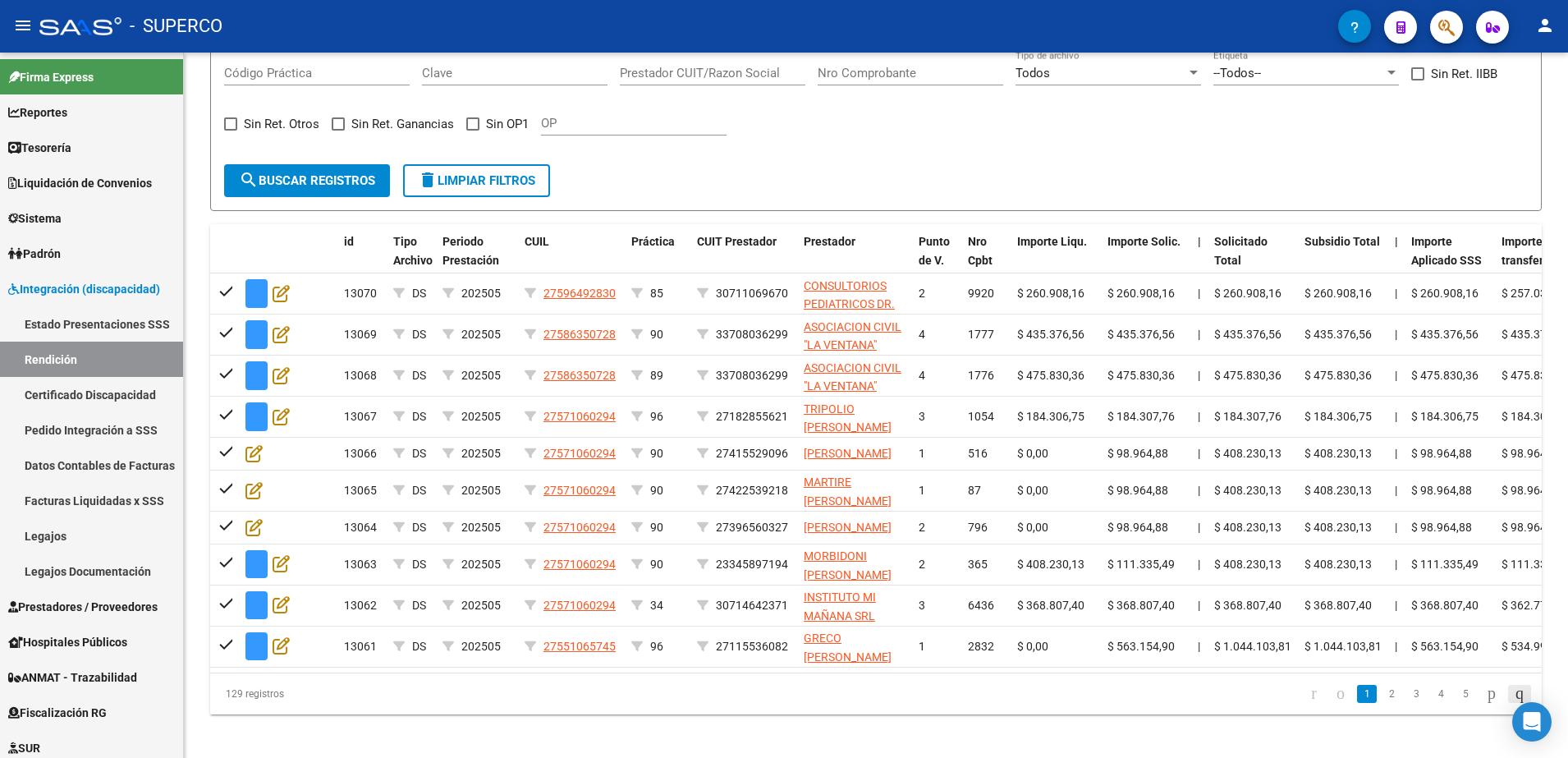
click at [1513, 702] on icon "go to last page" at bounding box center [1520, 693] width 13 height 20
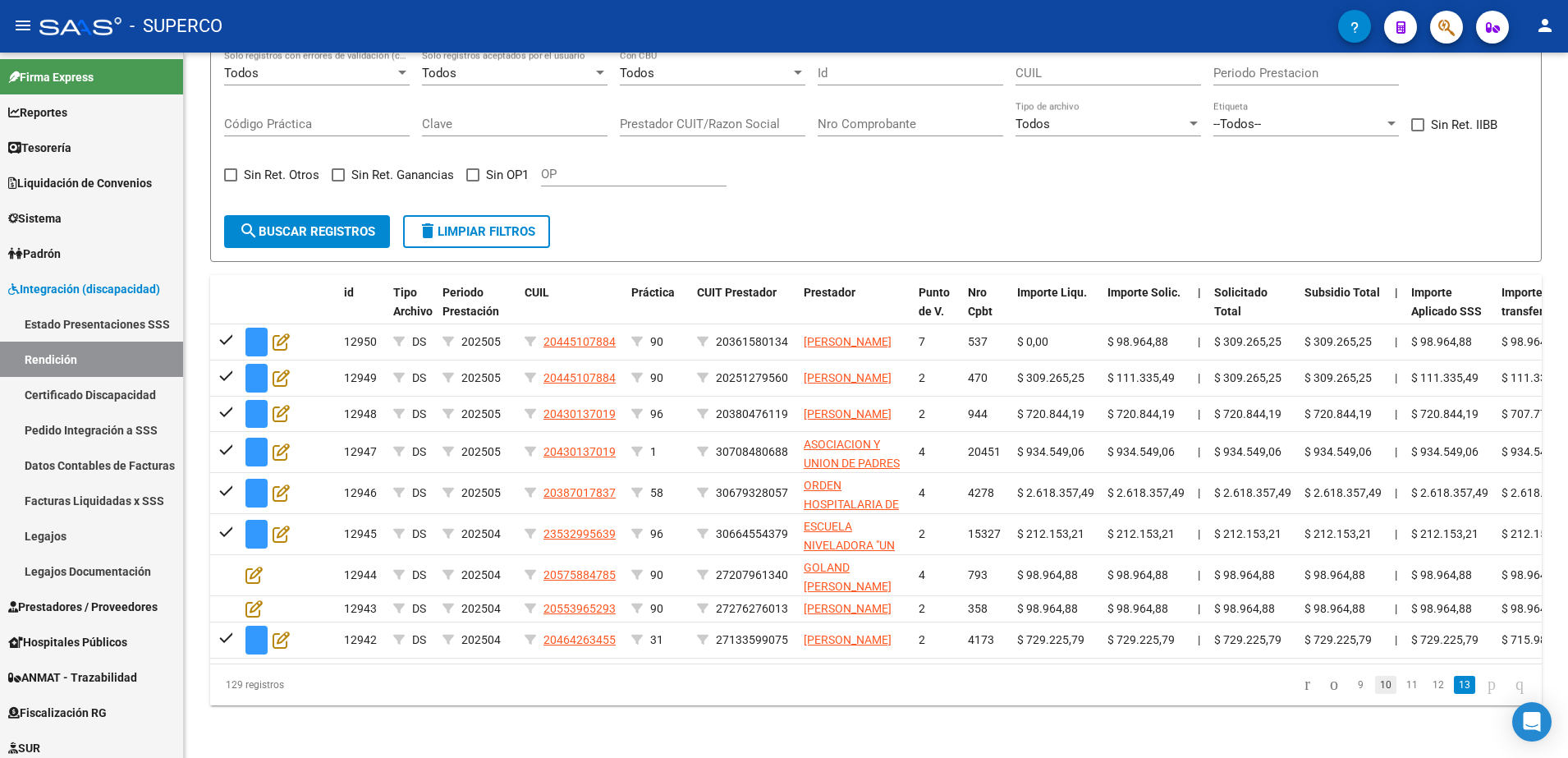
click at [1376, 683] on link "10" at bounding box center [1386, 684] width 21 height 18
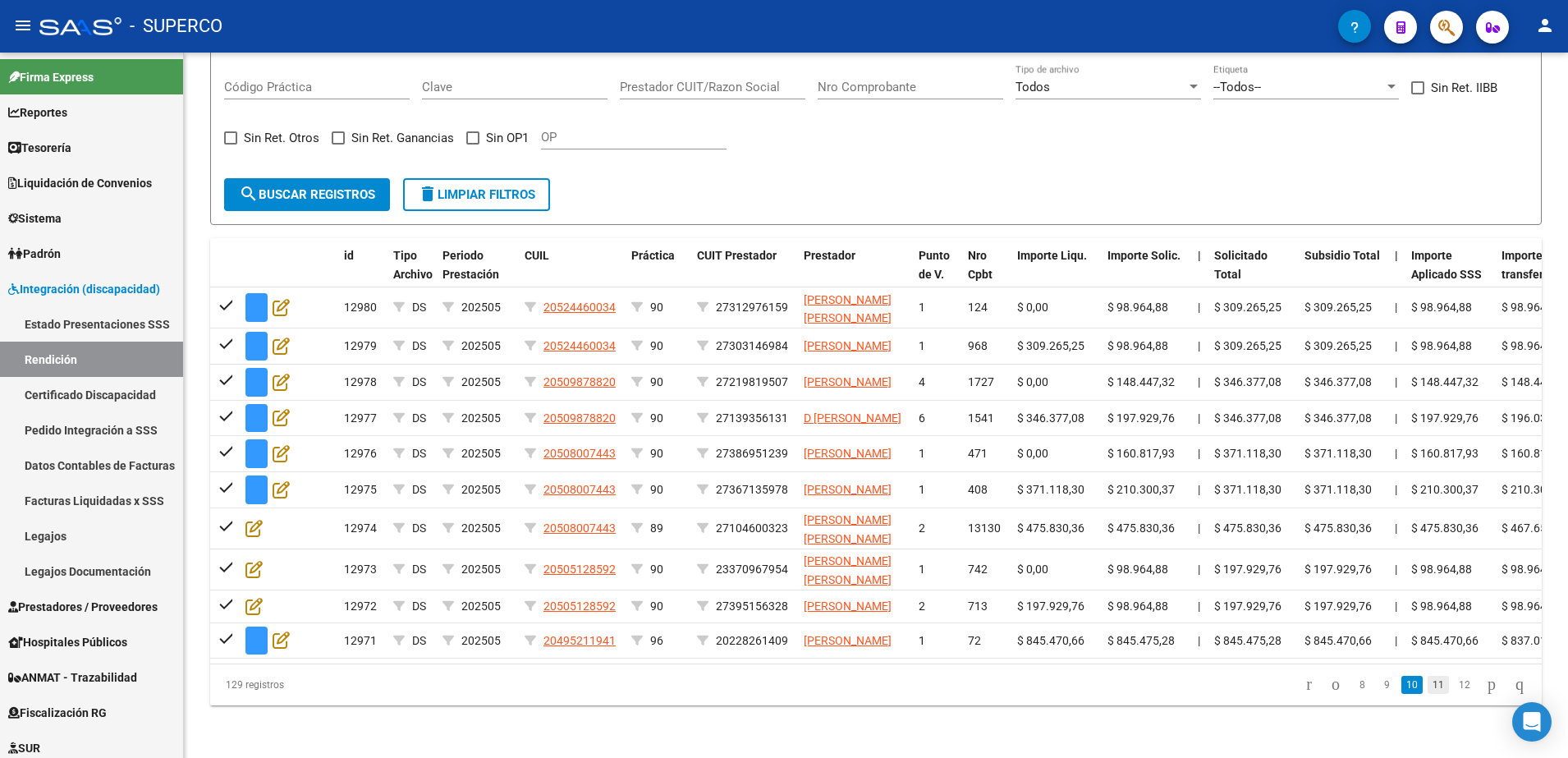
click at [1427, 694] on link "11" at bounding box center [1438, 684] width 21 height 18
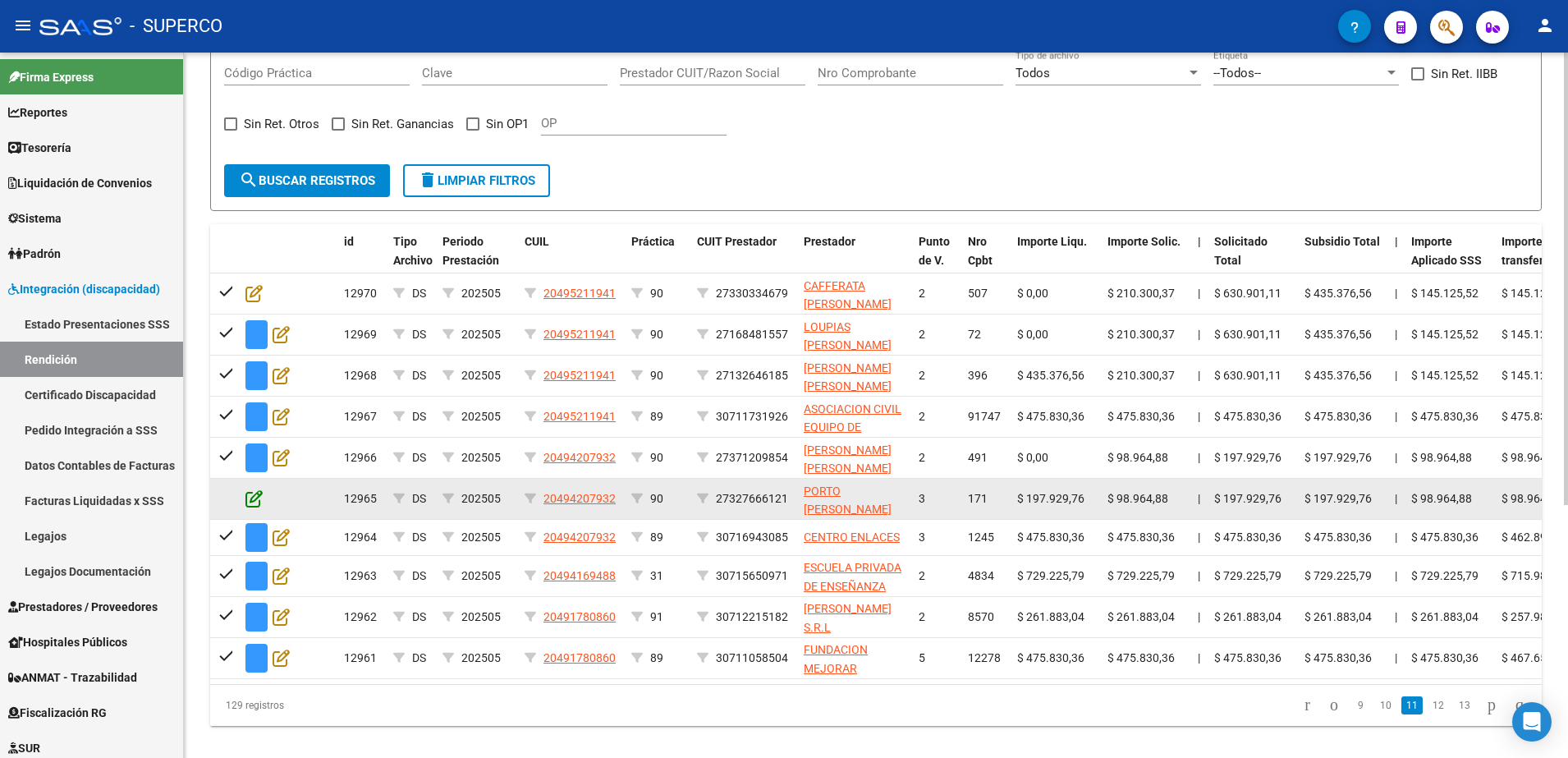
click at [251, 493] on icon at bounding box center [254, 498] width 17 height 18
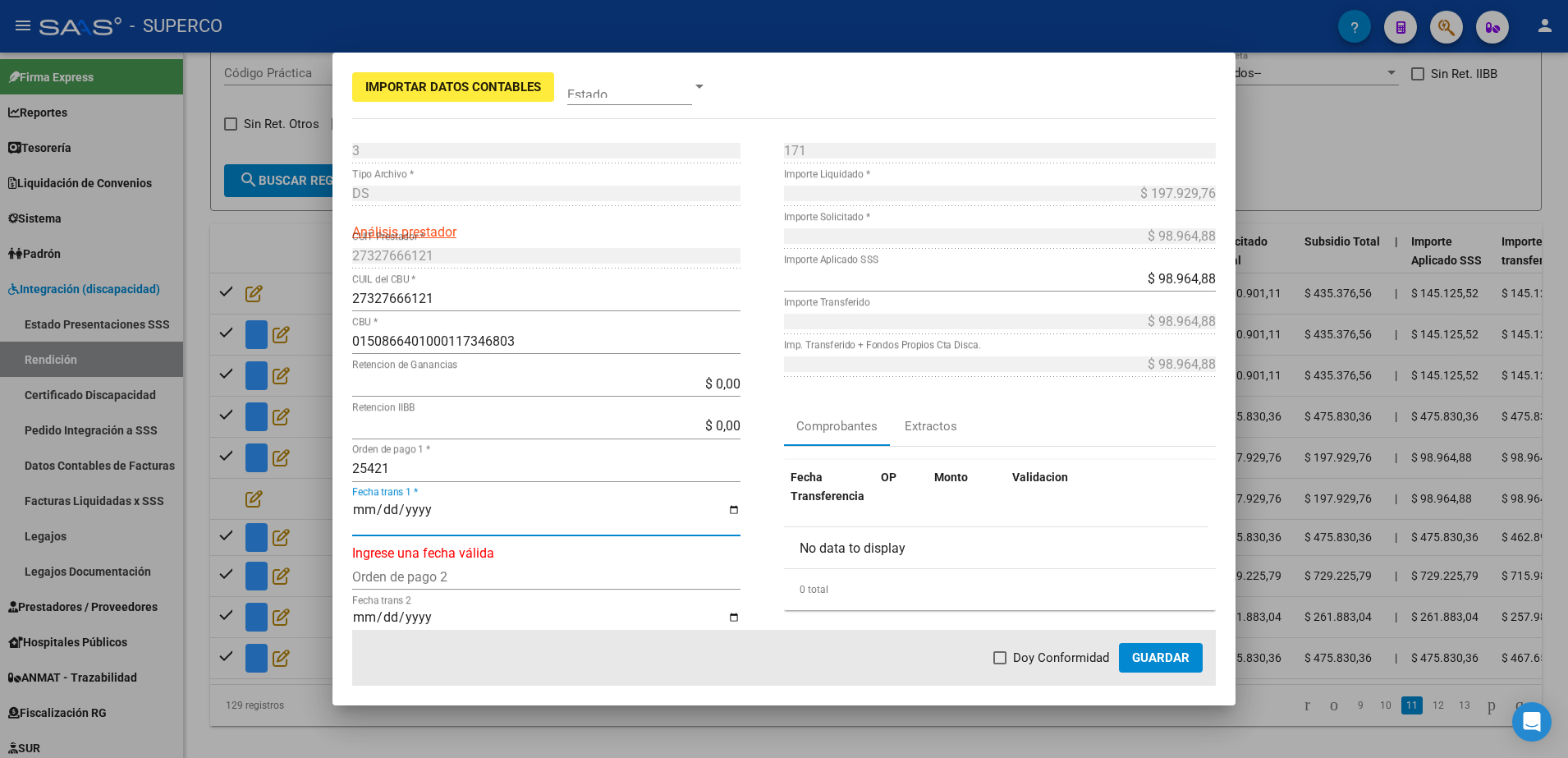
click at [361, 510] on input "Fecha trans 1 *" at bounding box center [547, 516] width 389 height 28
type input "[DATE]"
click at [1007, 659] on span at bounding box center [1000, 658] width 13 height 13
click at [1000, 664] on input "Doy Conformidad" at bounding box center [999, 664] width 1 height 1
checkbox input "true"
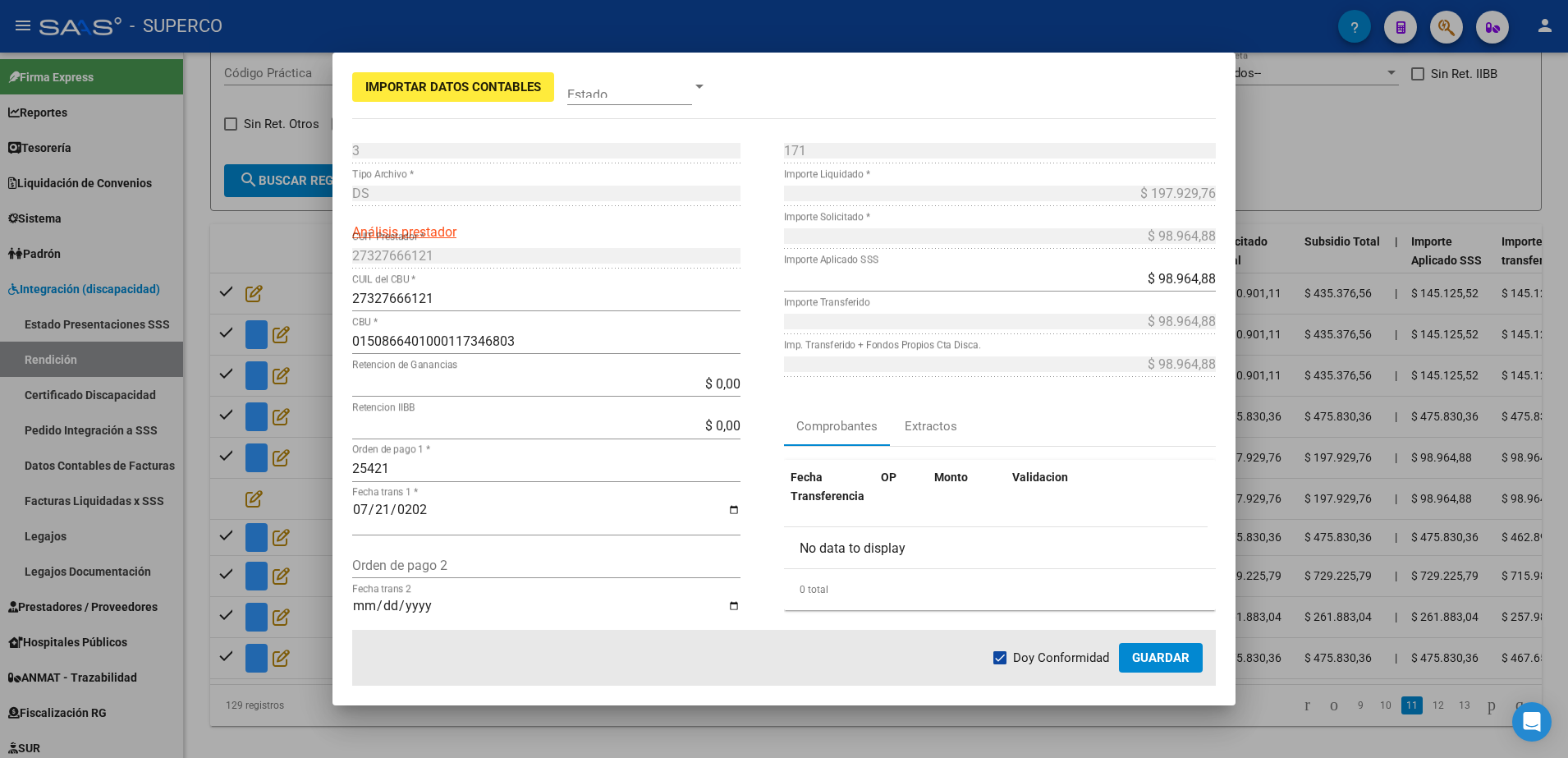
click at [1138, 658] on span "Guardar" at bounding box center [1161, 657] width 57 height 14
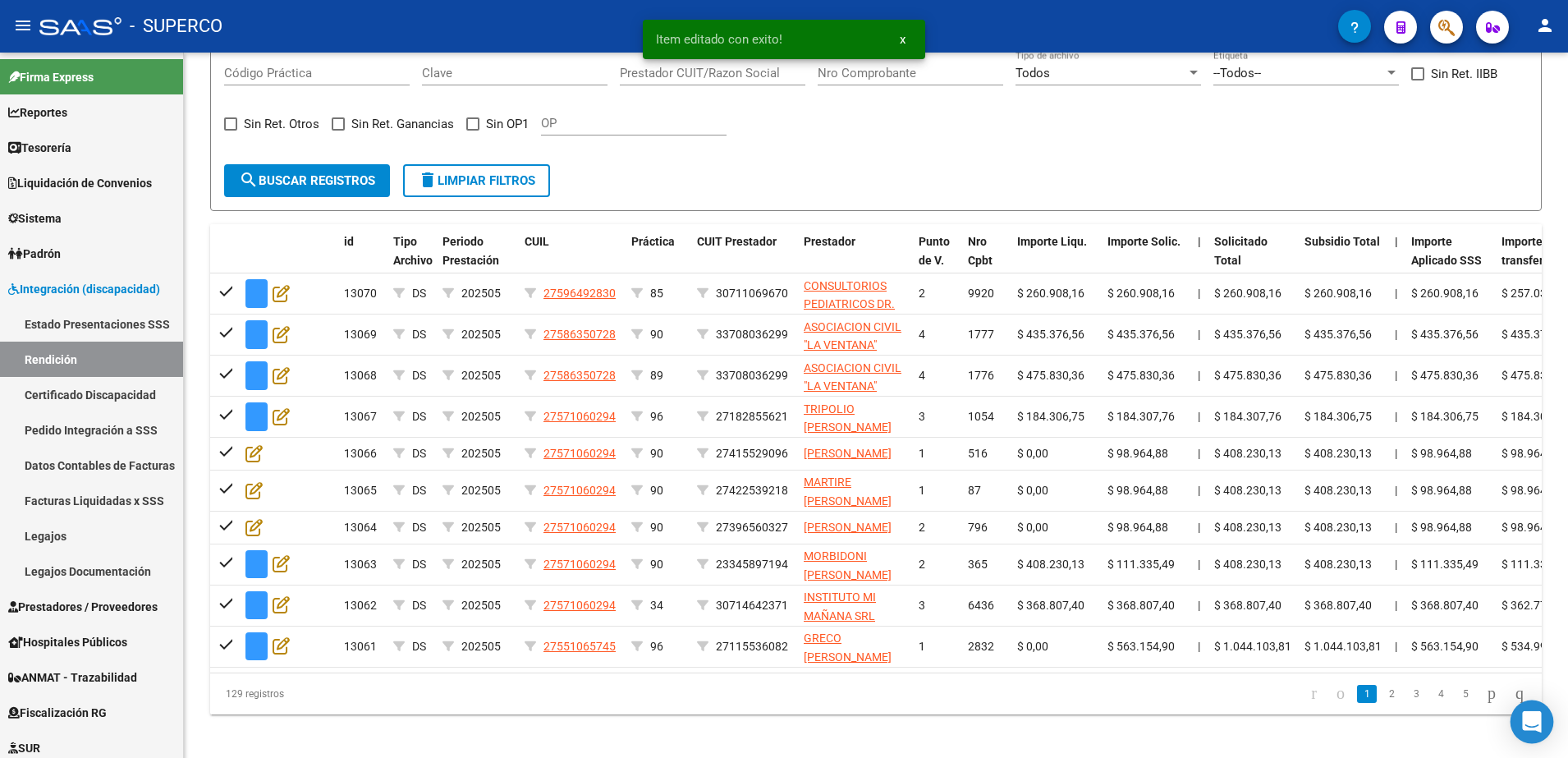
click at [1510, 733] on body "menu - SUPERCO person Firma Express Reportes Tablero de Control Ingresos Percib…" at bounding box center [784, 379] width 1568 height 758
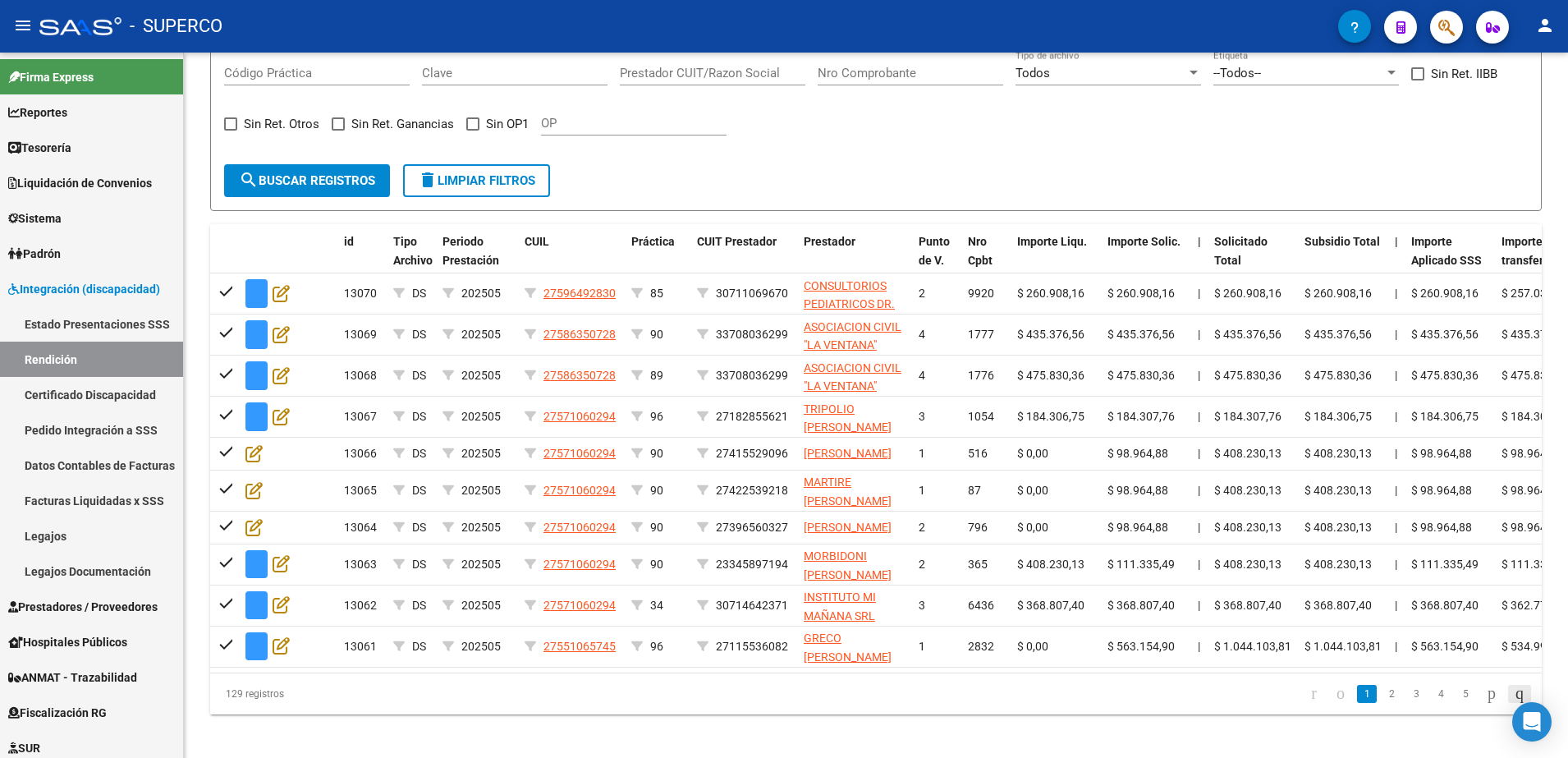
click at [1513, 702] on icon "go to last page" at bounding box center [1520, 693] width 13 height 20
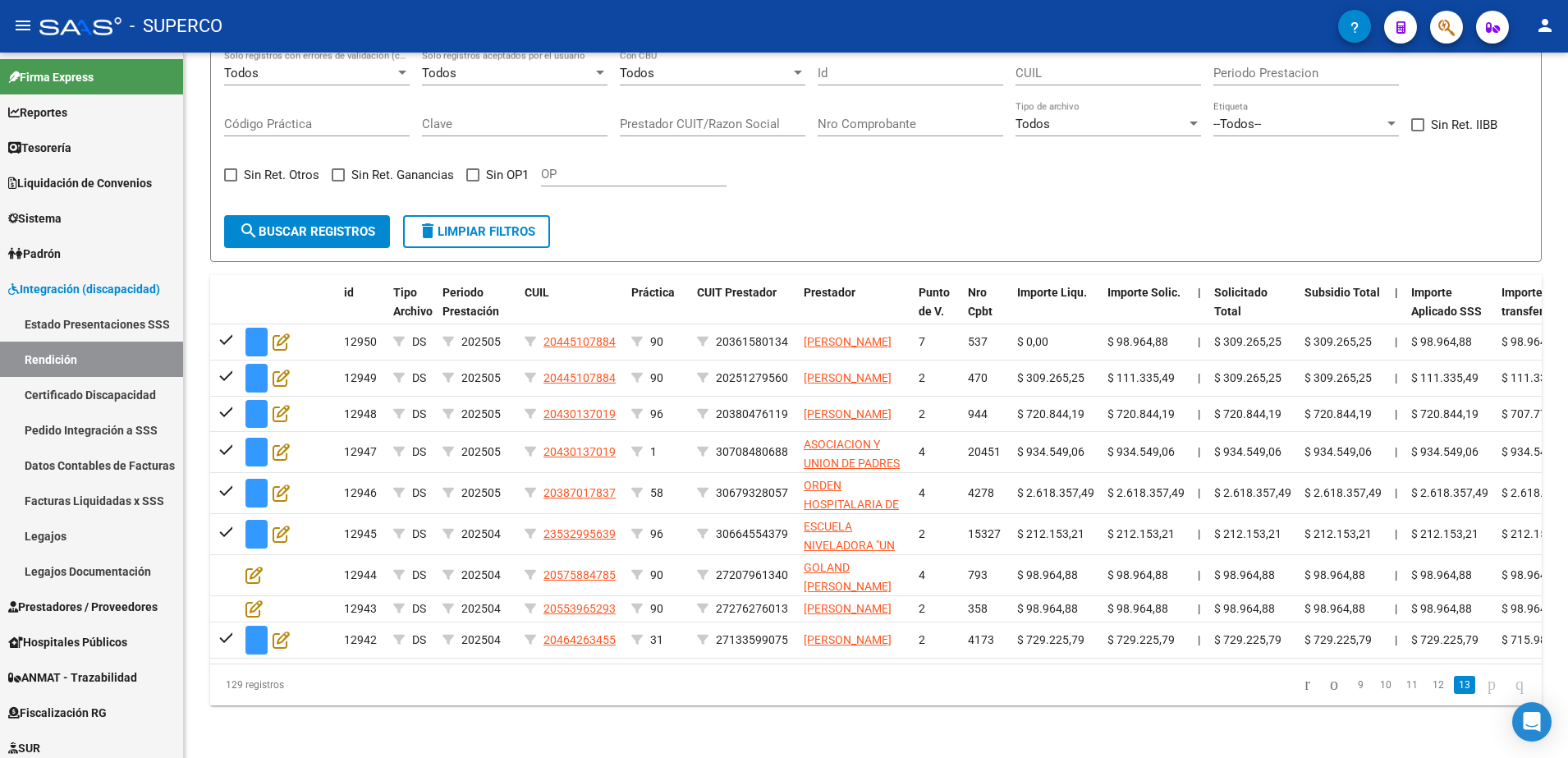
click at [1399, 683] on li "11" at bounding box center [1411, 684] width 26 height 28
click at [1376, 685] on link "10" at bounding box center [1386, 684] width 21 height 18
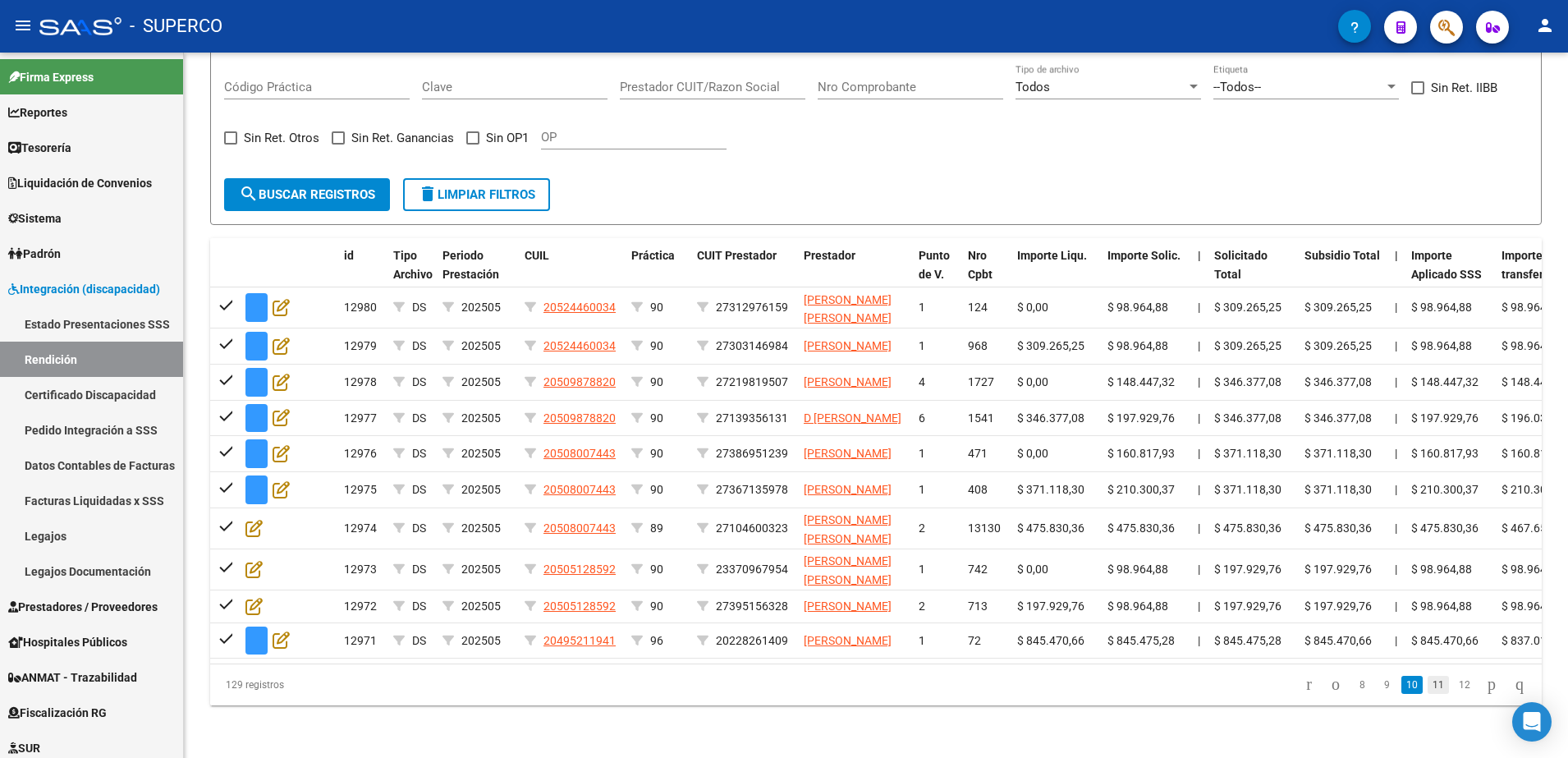
click at [1430, 694] on link "11" at bounding box center [1438, 684] width 21 height 18
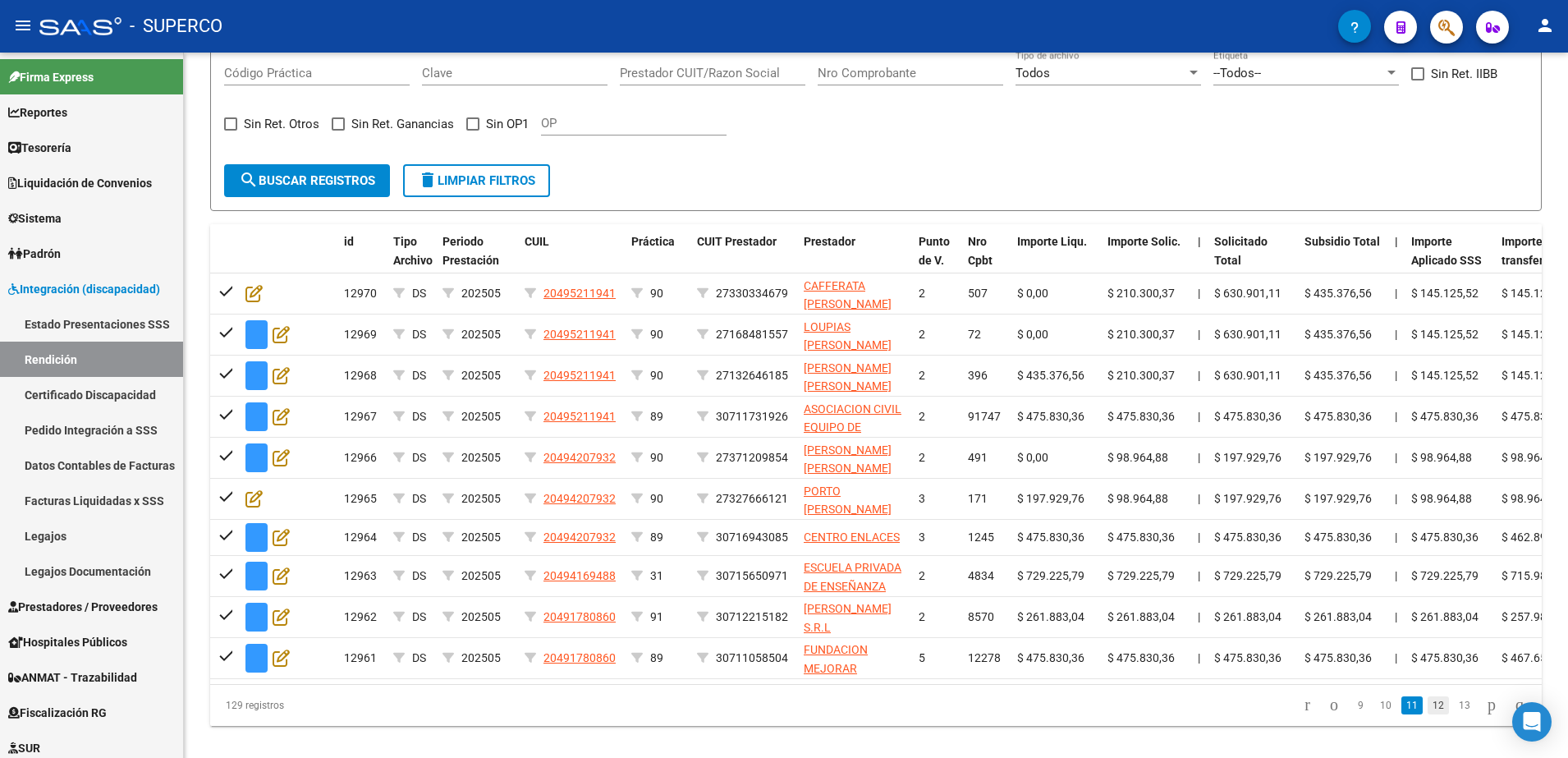
click at [1427, 714] on link "12" at bounding box center [1438, 704] width 21 height 18
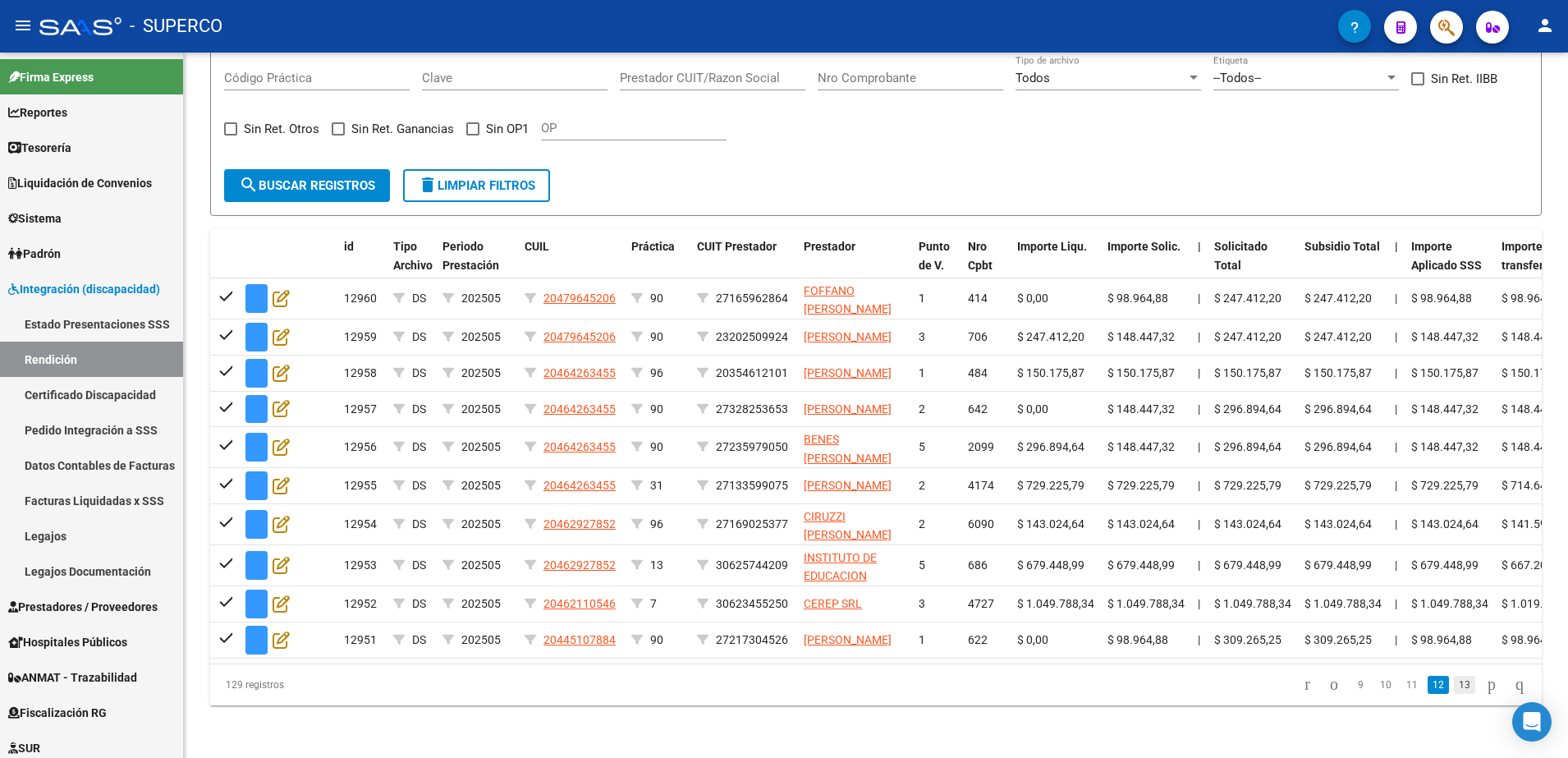
click at [1454, 694] on link "13" at bounding box center [1465, 684] width 21 height 18
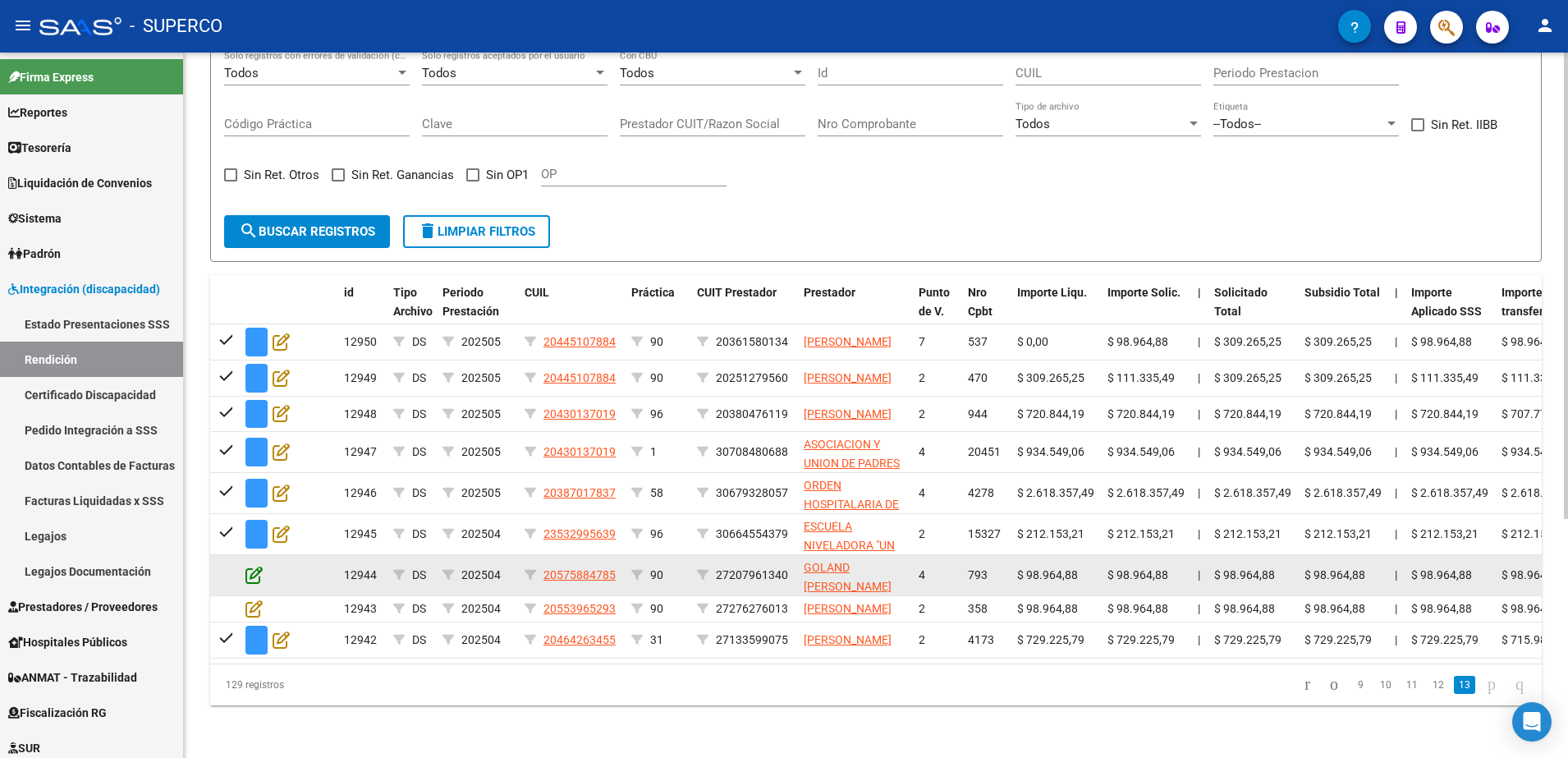
click at [257, 566] on icon at bounding box center [254, 574] width 17 height 18
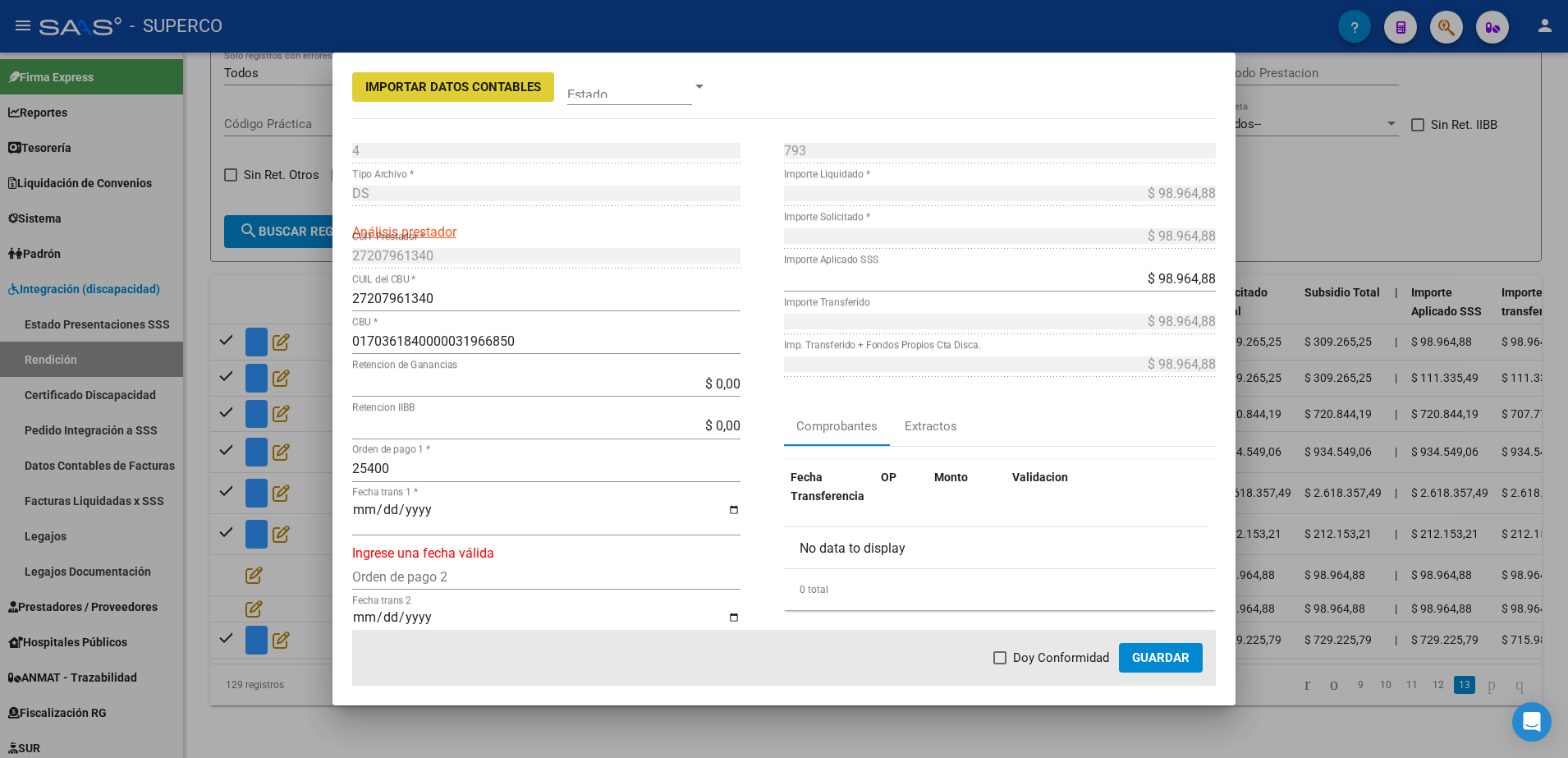
click at [359, 504] on input "Fecha trans 1 *" at bounding box center [547, 516] width 389 height 28
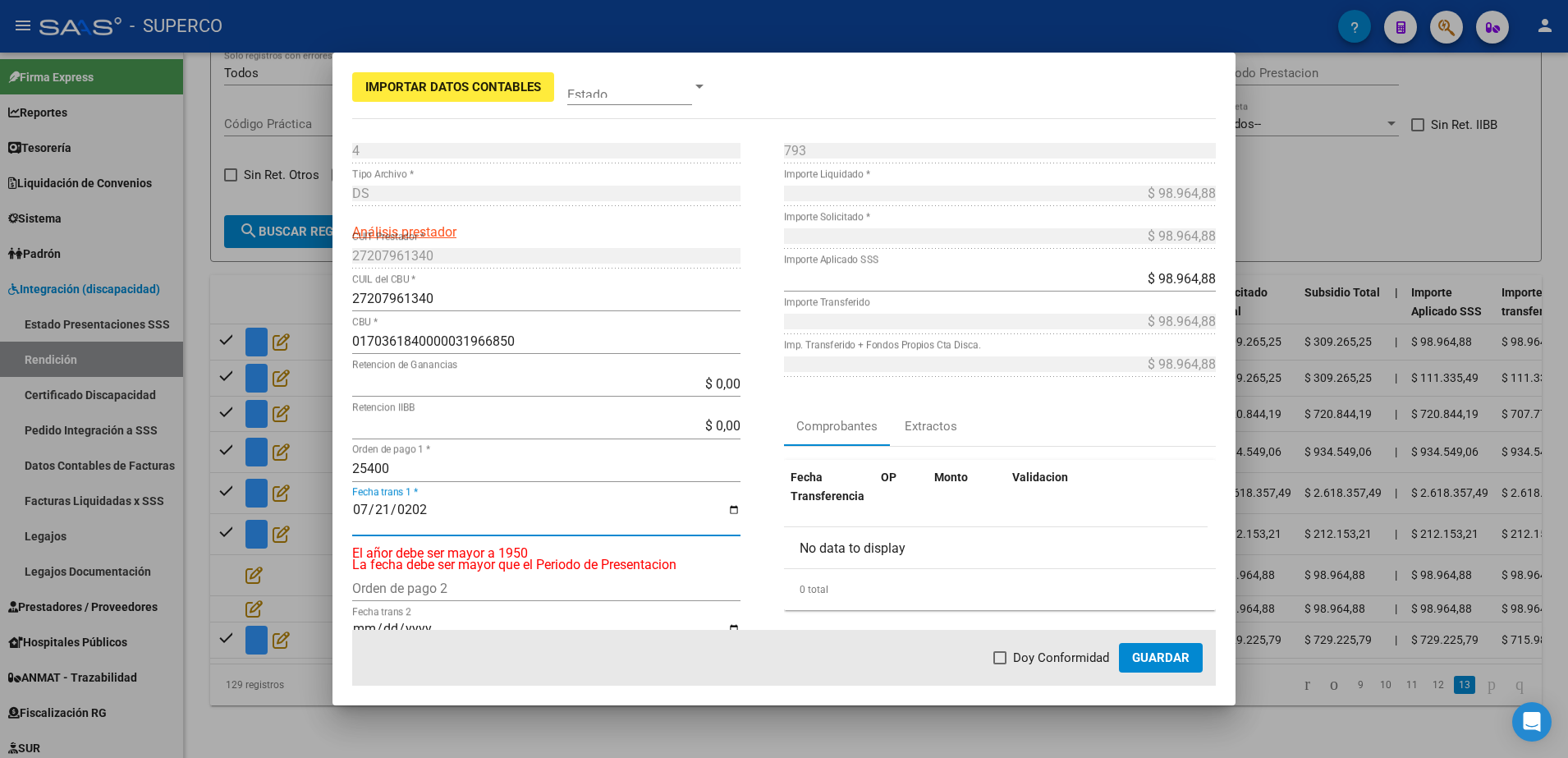
type input "[DATE]"
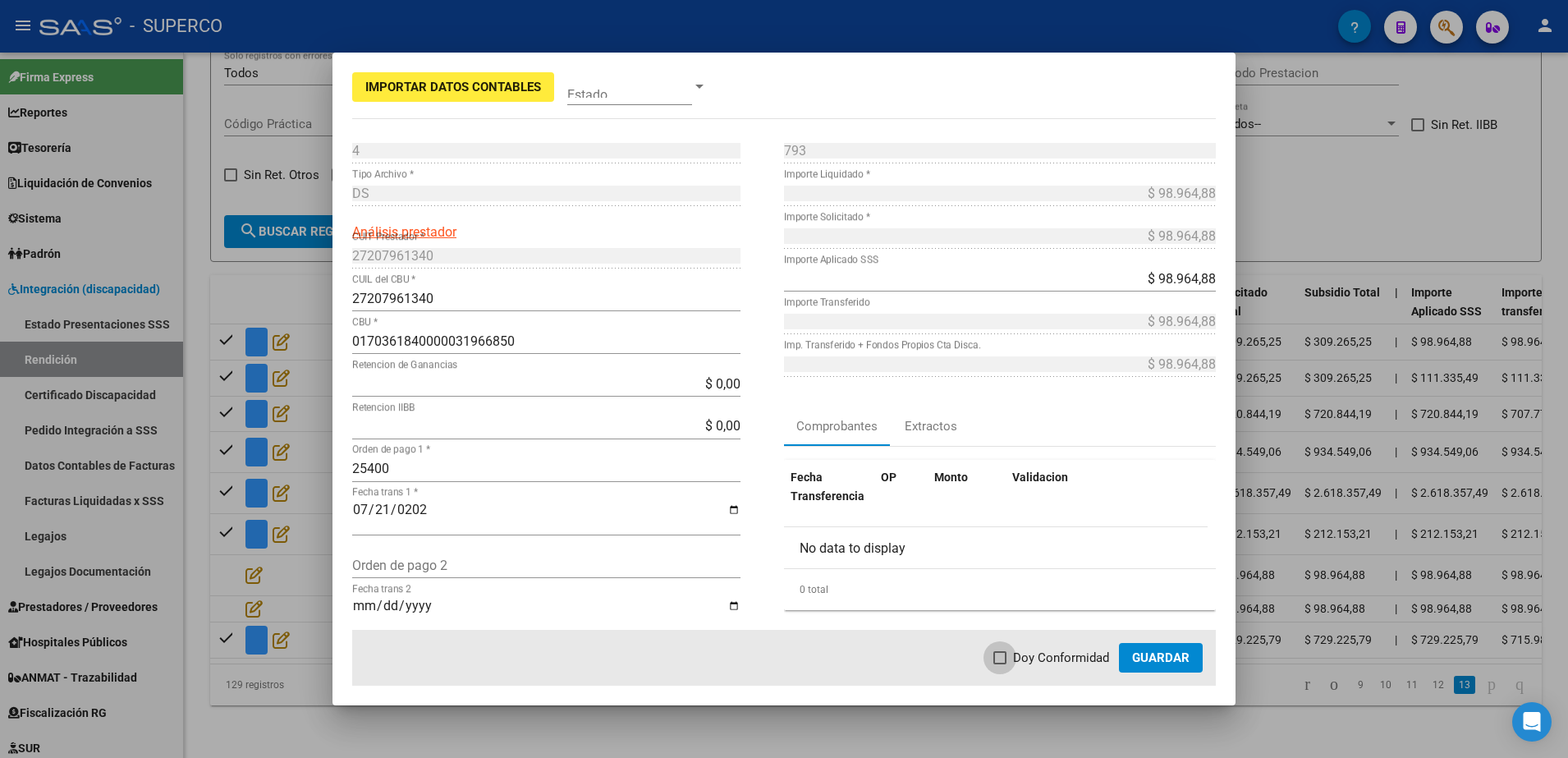
drag, startPoint x: 1013, startPoint y: 650, endPoint x: 1139, endPoint y: 676, distance: 128.7
click at [1013, 653] on label "Doy Conformidad" at bounding box center [1051, 658] width 116 height 20
click at [1000, 664] on input "Doy Conformidad" at bounding box center [999, 664] width 1 height 1
checkbox input "true"
click at [1162, 659] on span "Guardar" at bounding box center [1161, 657] width 57 height 14
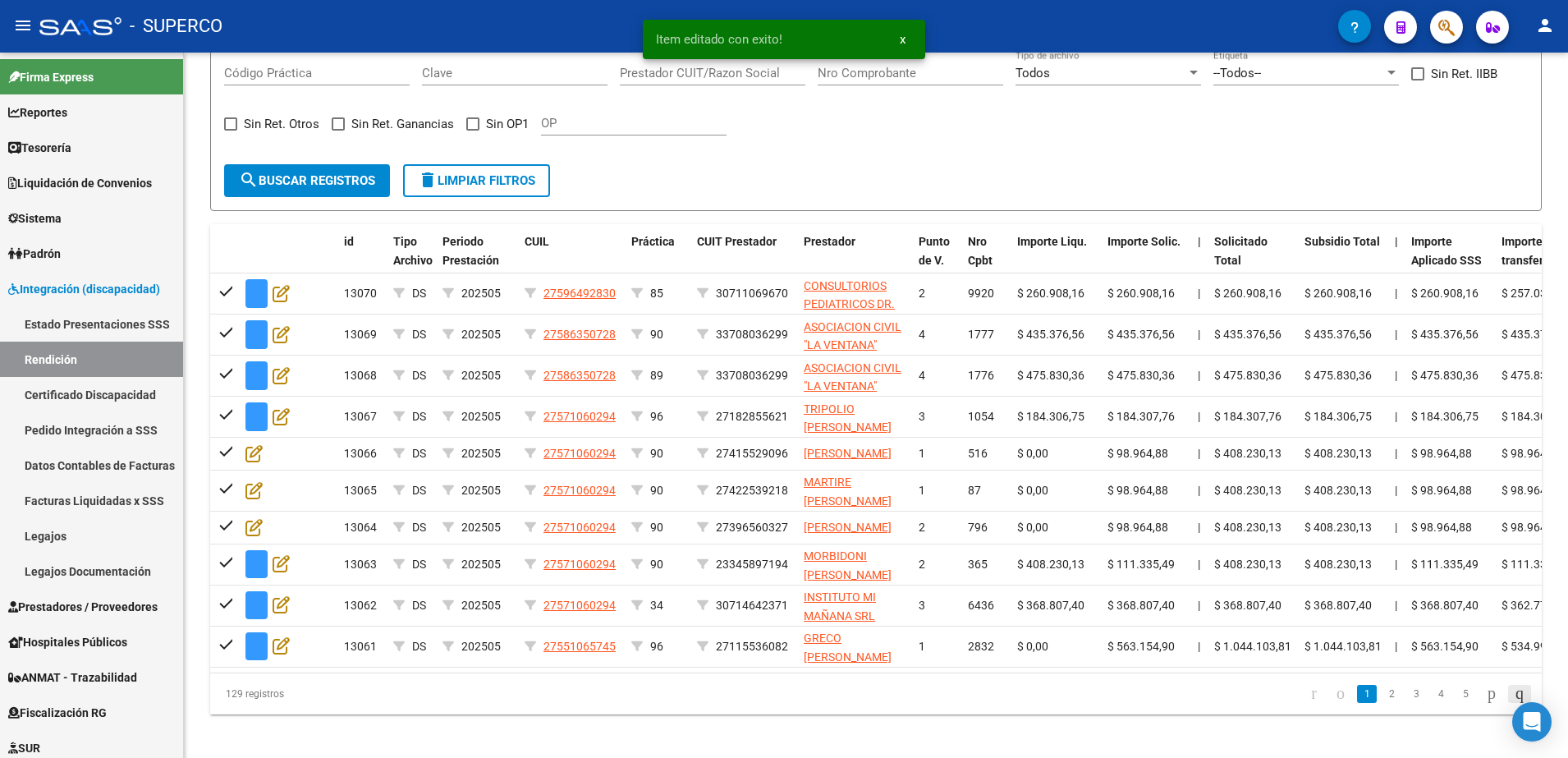
click at [1513, 733] on body "menu - SUPERCO person Firma Express Reportes Tablero de Control Ingresos Percib…" at bounding box center [784, 379] width 1568 height 758
click at [1513, 702] on icon "go to last page" at bounding box center [1520, 693] width 13 height 20
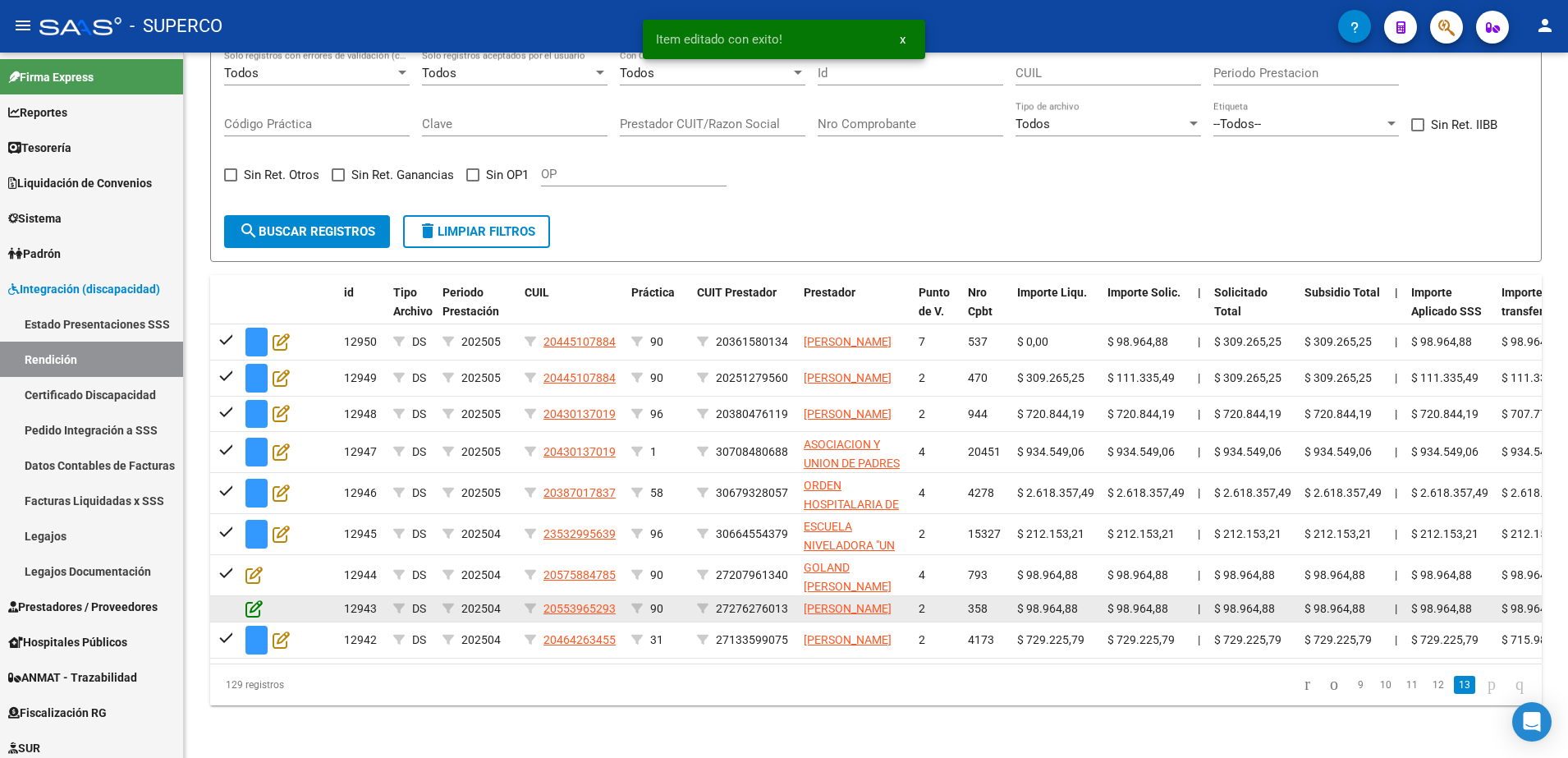
click at [250, 599] on icon at bounding box center [254, 608] width 17 height 18
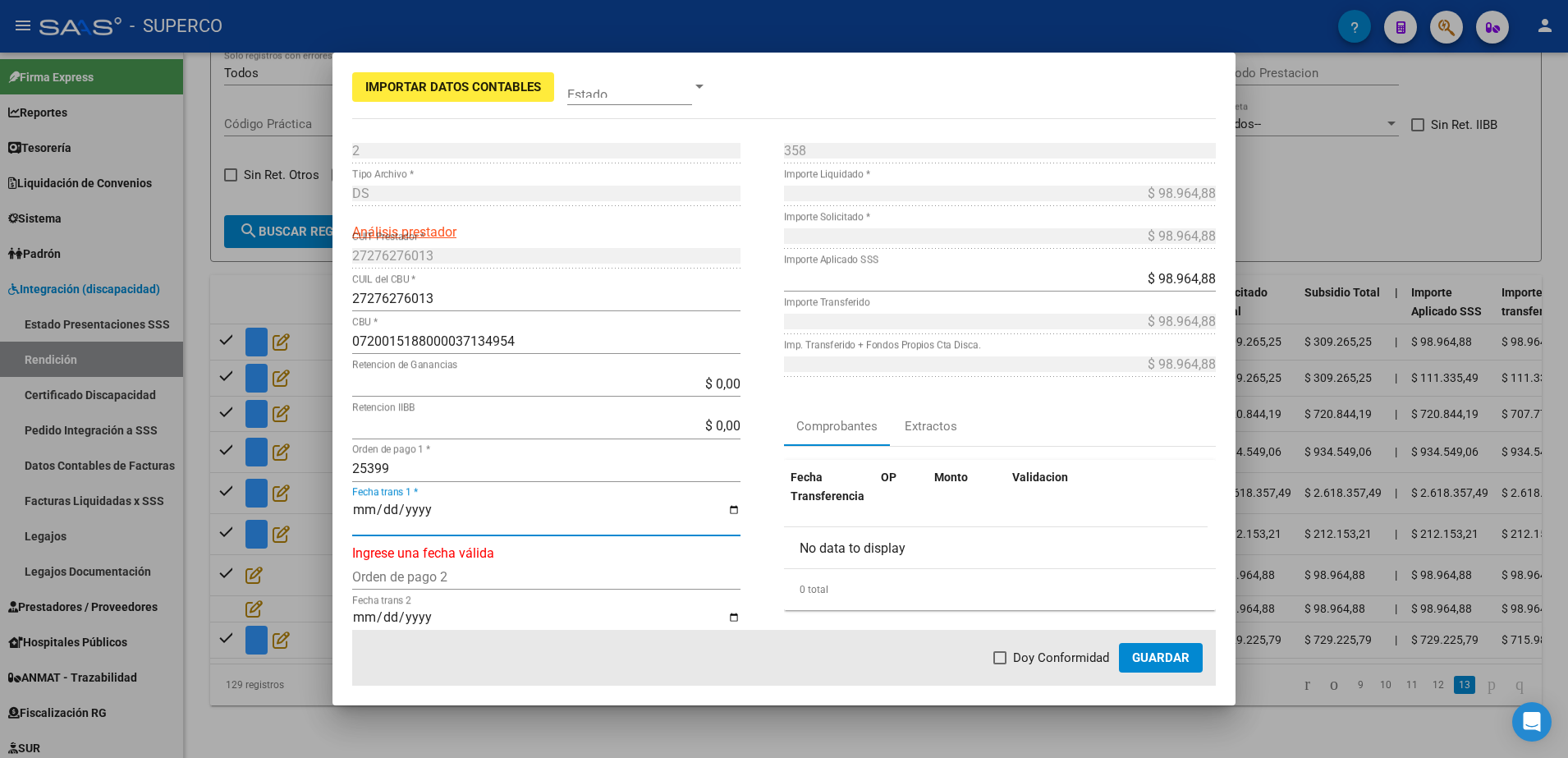
click at [360, 508] on input "Fecha trans 1 *" at bounding box center [547, 516] width 389 height 28
type input "[DATE]"
click at [1007, 659] on span at bounding box center [1000, 658] width 13 height 13
click at [1000, 664] on input "Doy Conformidad" at bounding box center [999, 664] width 1 height 1
checkbox input "true"
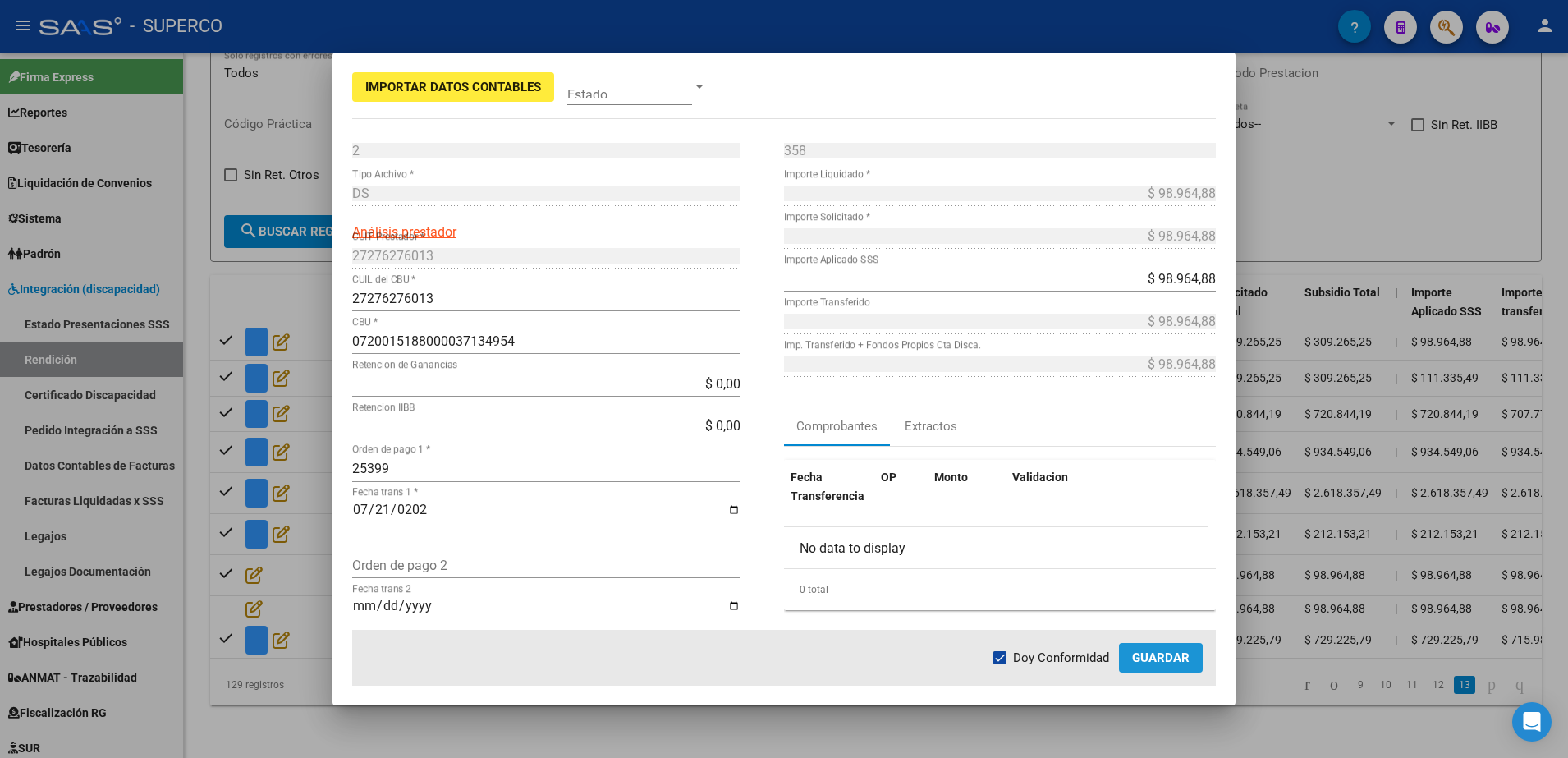
click at [1159, 655] on span "Guardar" at bounding box center [1161, 657] width 57 height 14
